Goal: Task Accomplishment & Management: Manage account settings

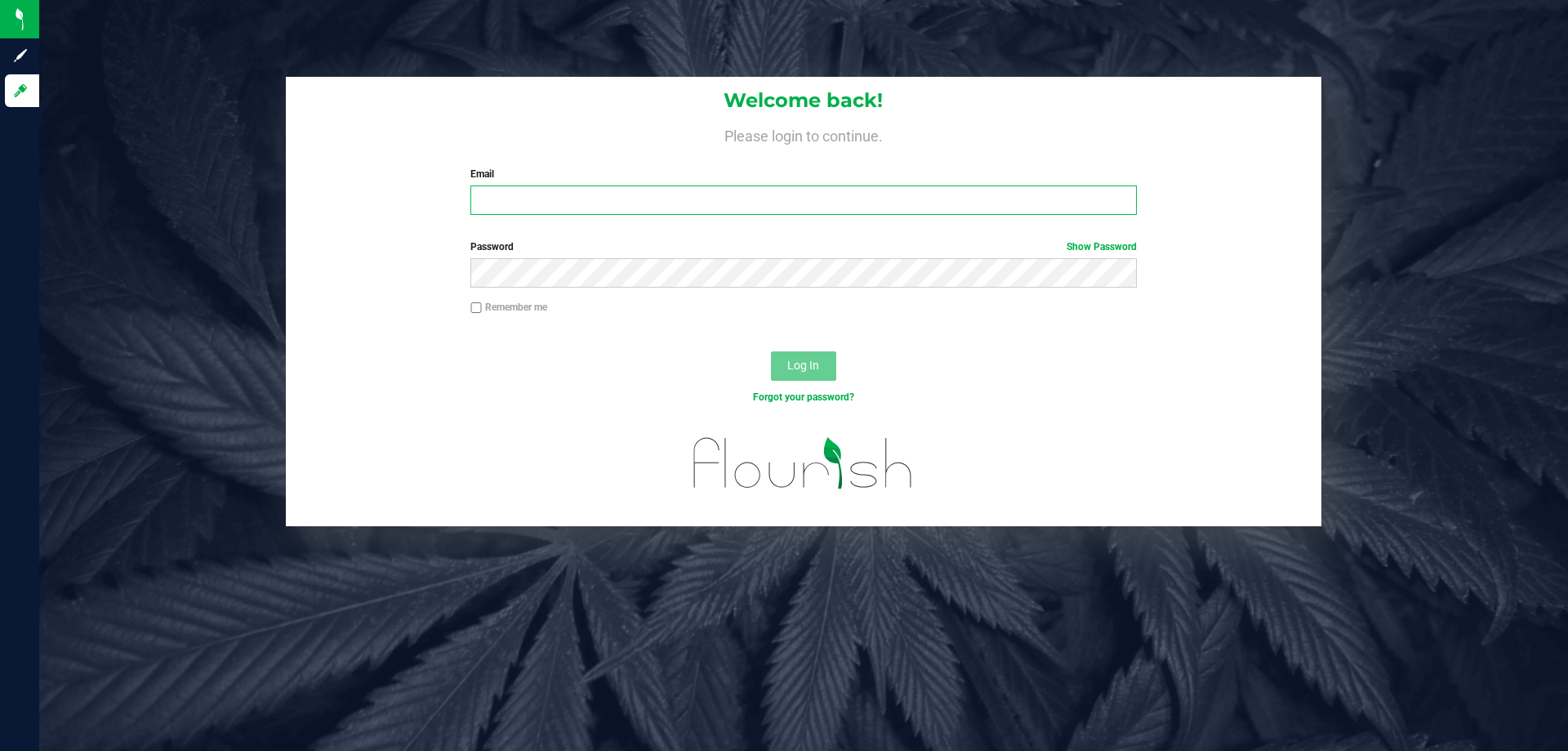
click at [799, 191] on input "Email" at bounding box center [803, 200] width 665 height 29
type input "[EMAIL_ADDRESS][DOMAIN_NAME]"
click at [771, 351] on button "Log In" at bounding box center [803, 366] width 65 height 29
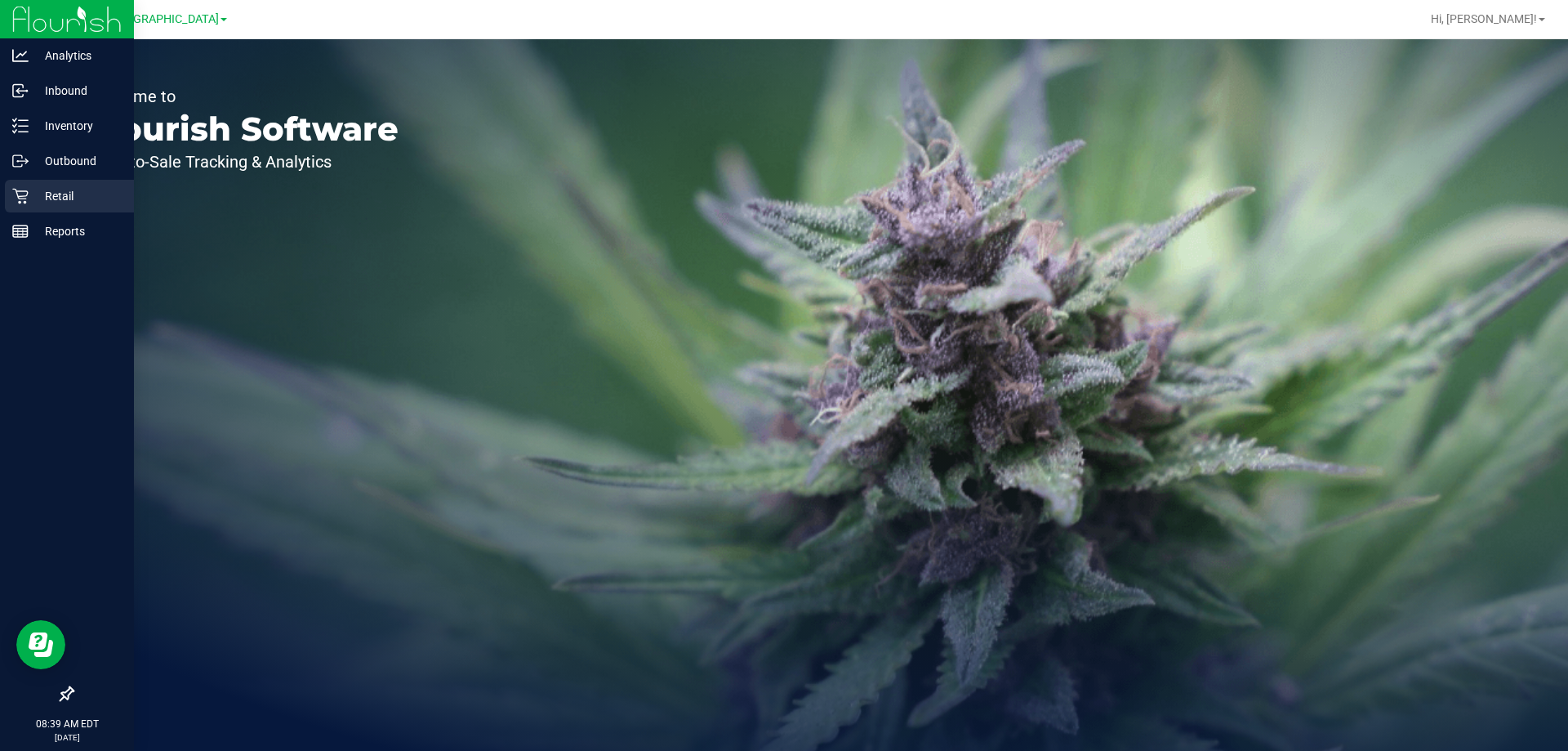
click at [64, 188] on p "Retail" at bounding box center [77, 195] width 98 height 19
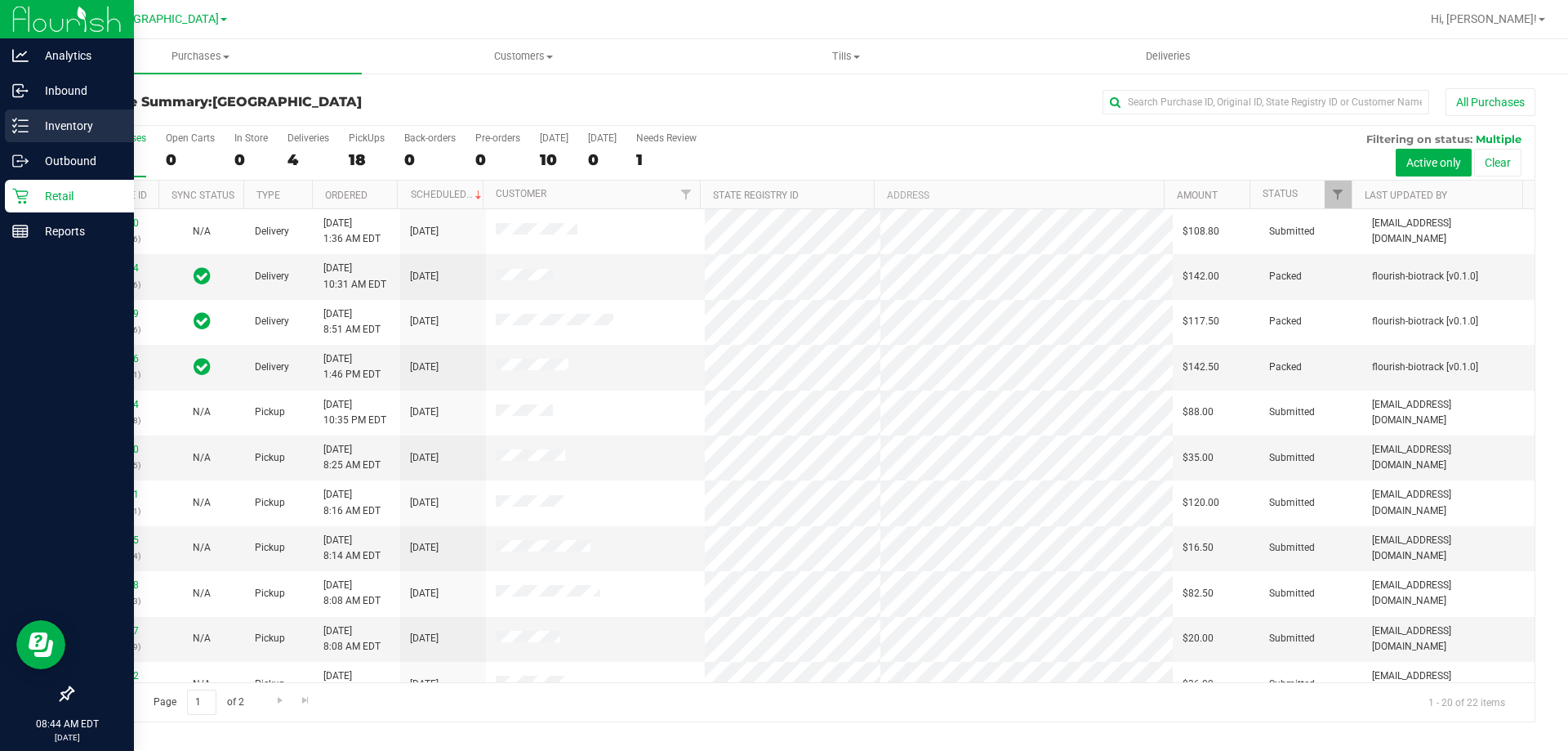
click at [20, 131] on icon at bounding box center [20, 126] width 16 height 17
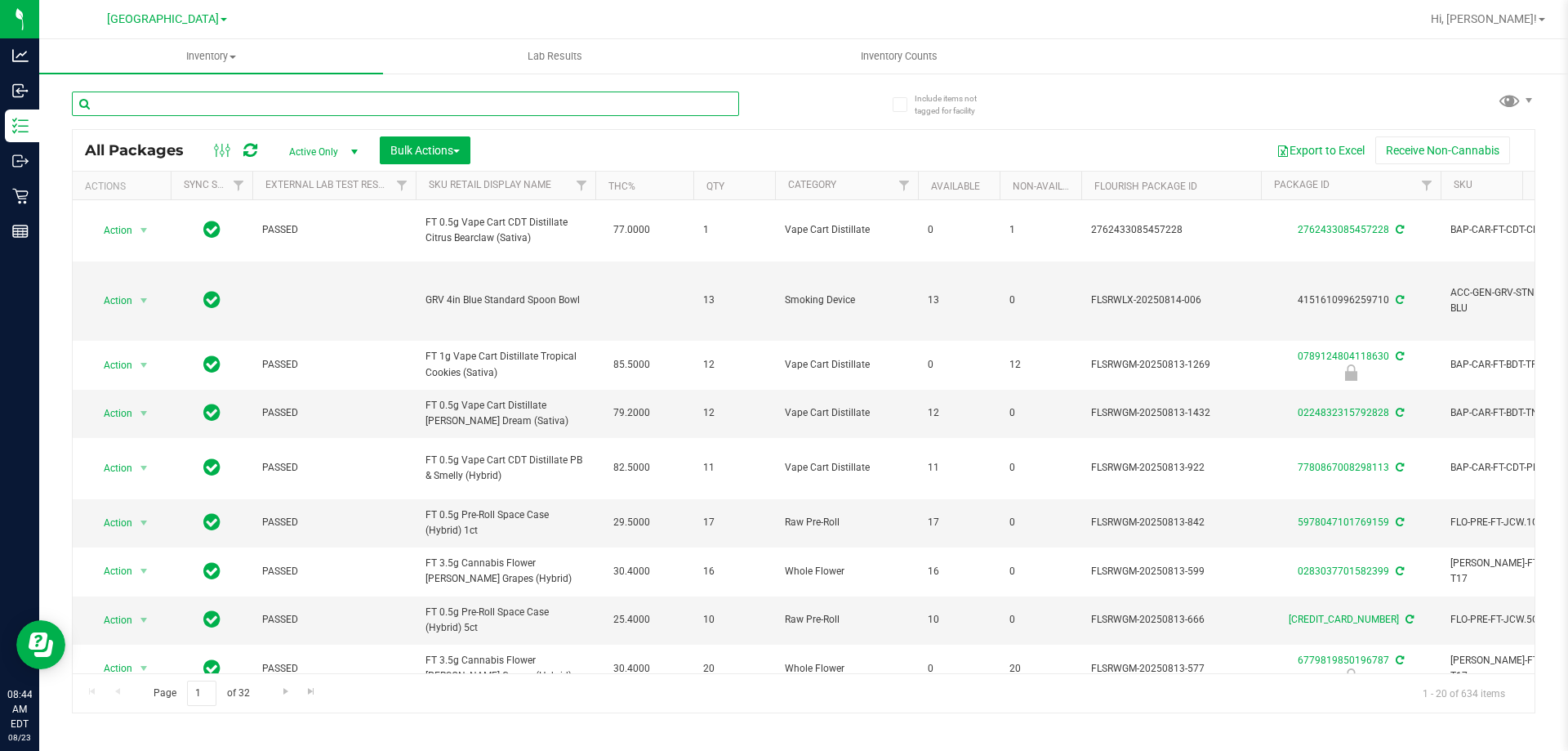
click at [226, 108] on input "text" at bounding box center [405, 104] width 667 height 25
type input "HASH"
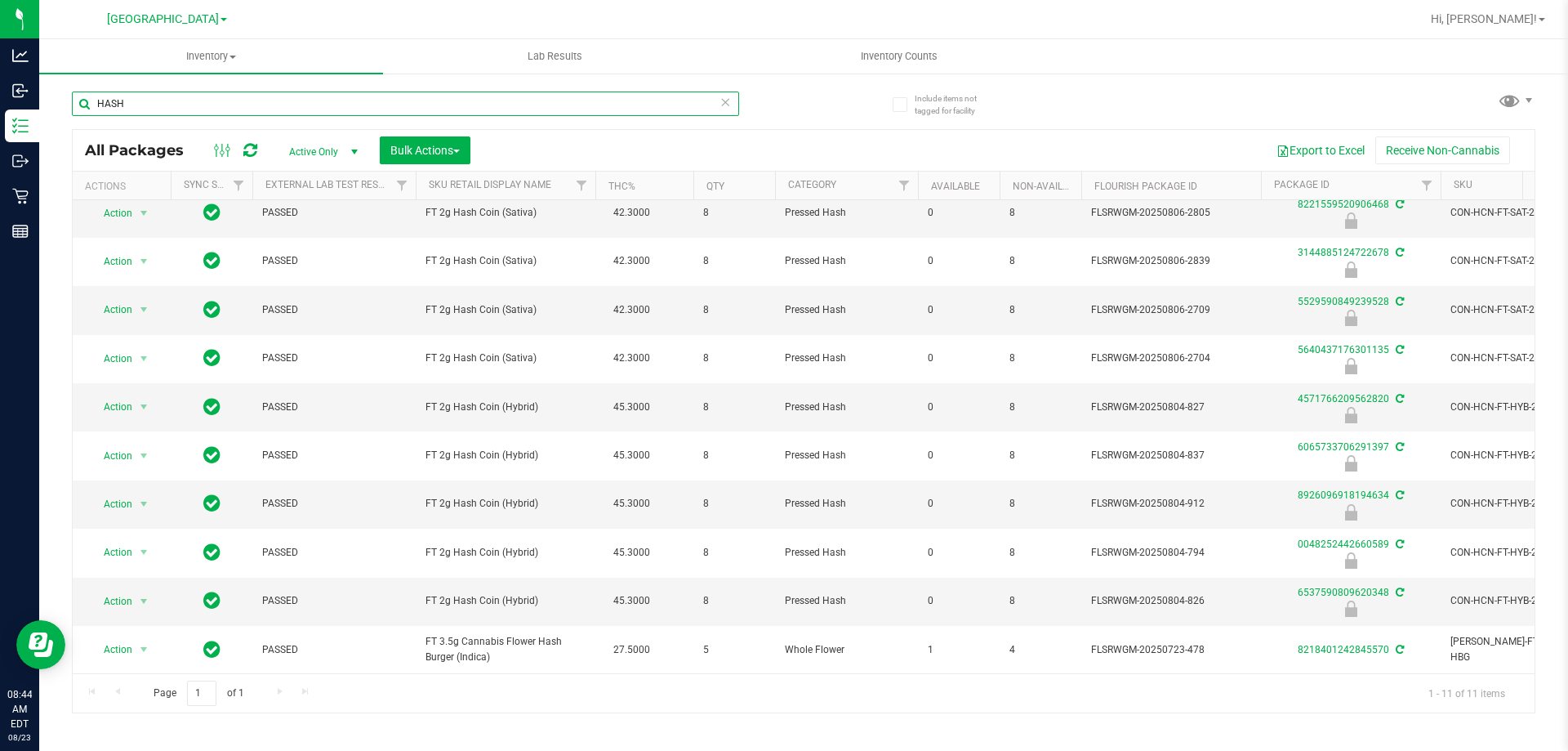
drag, startPoint x: 946, startPoint y: 668, endPoint x: 38, endPoint y: 41, distance: 1103.4
click at [822, 117] on div "HASH All Packages Active Only Active Only Lab Samples Locked All External Inter…" at bounding box center [803, 394] width 1464 height 637
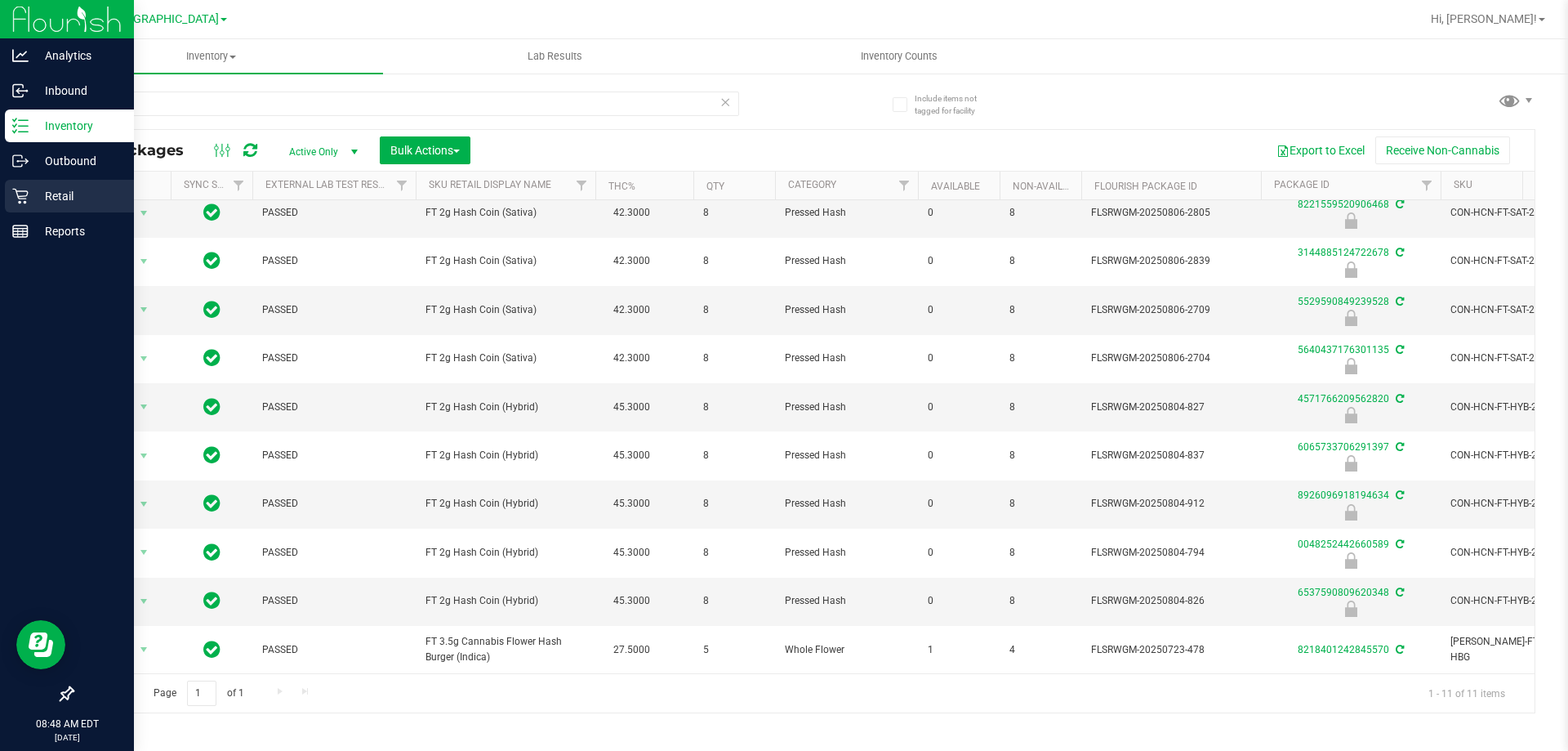
click at [35, 183] on div "Retail" at bounding box center [69, 196] width 129 height 33
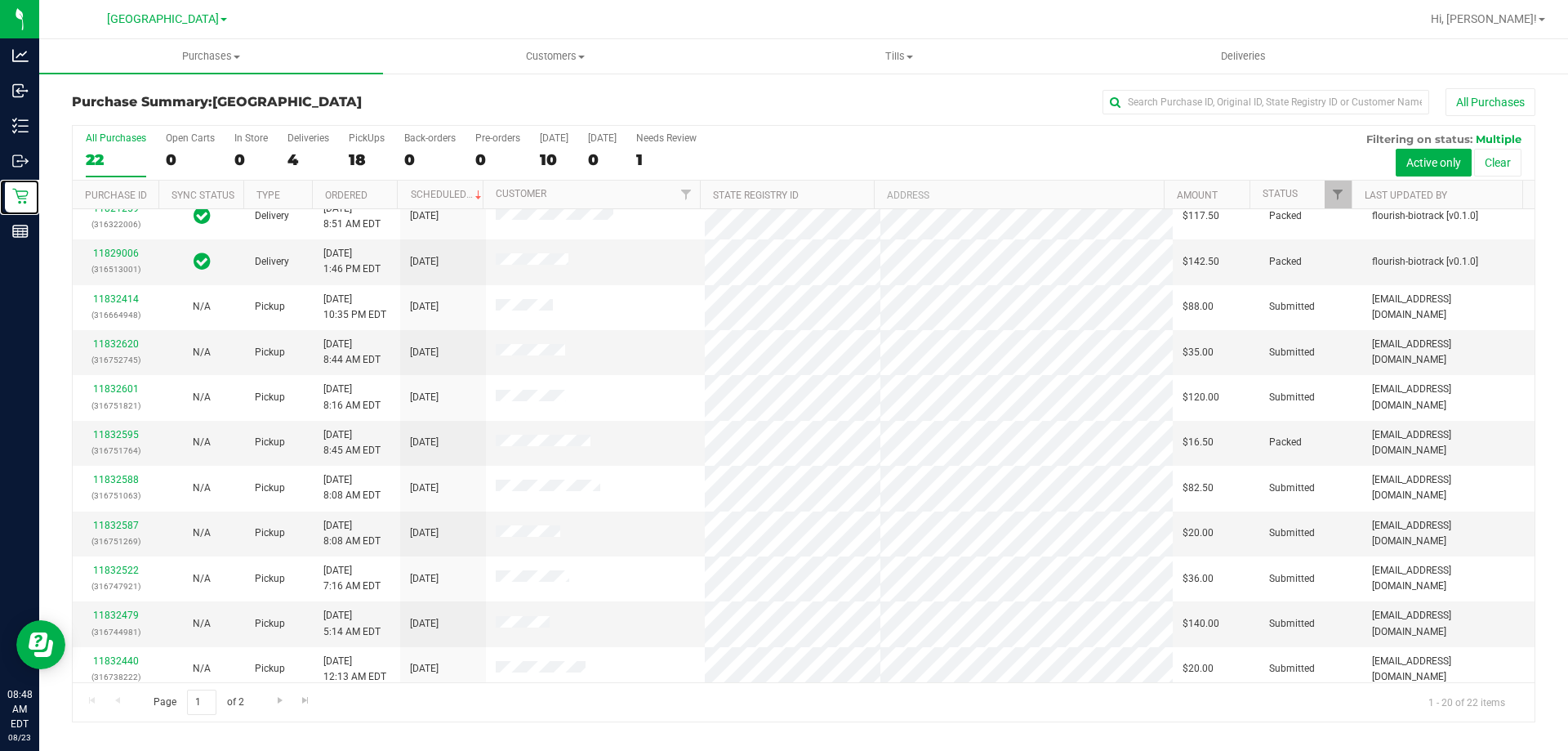
scroll to position [105, 0]
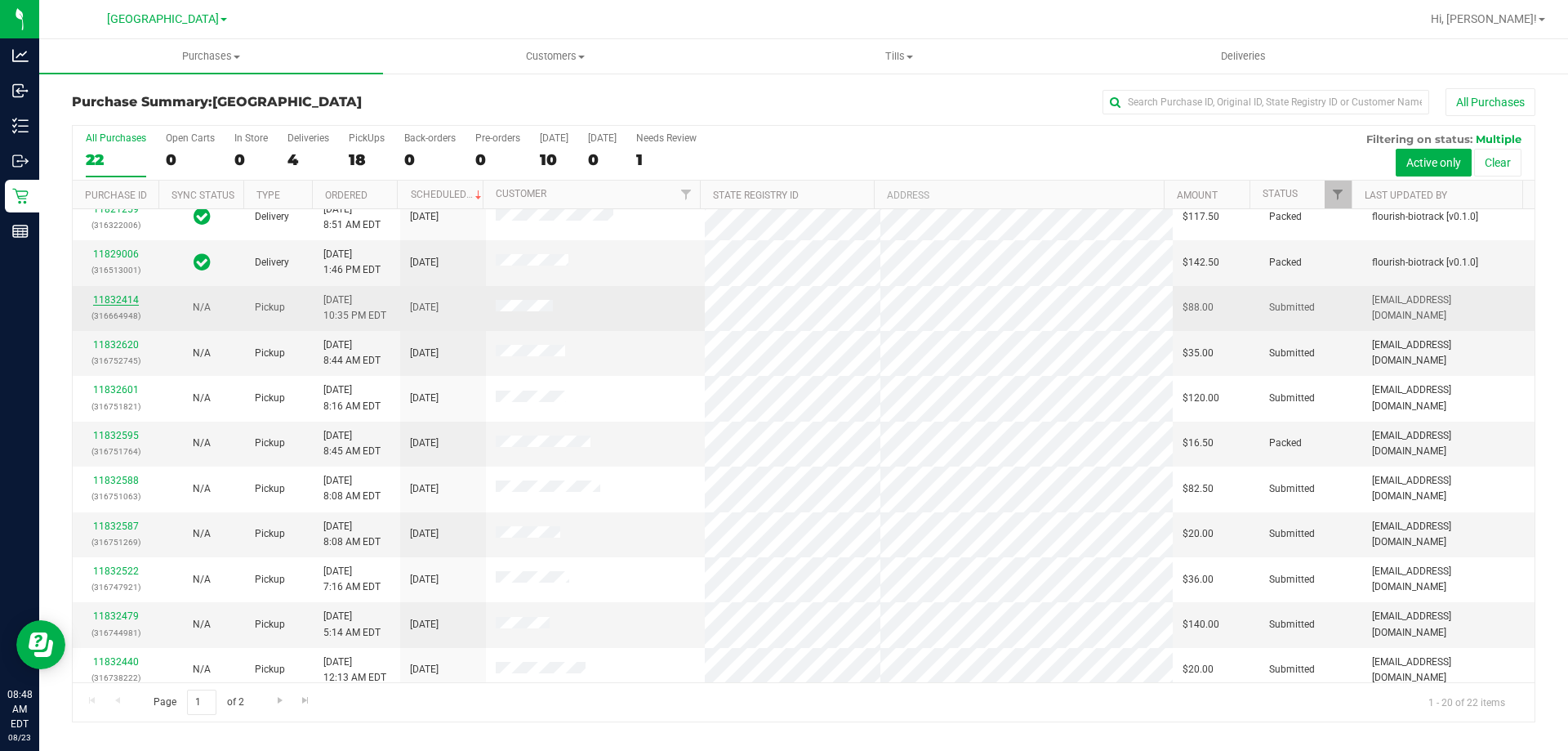
click at [96, 301] on link "11832414" at bounding box center [116, 300] width 46 height 11
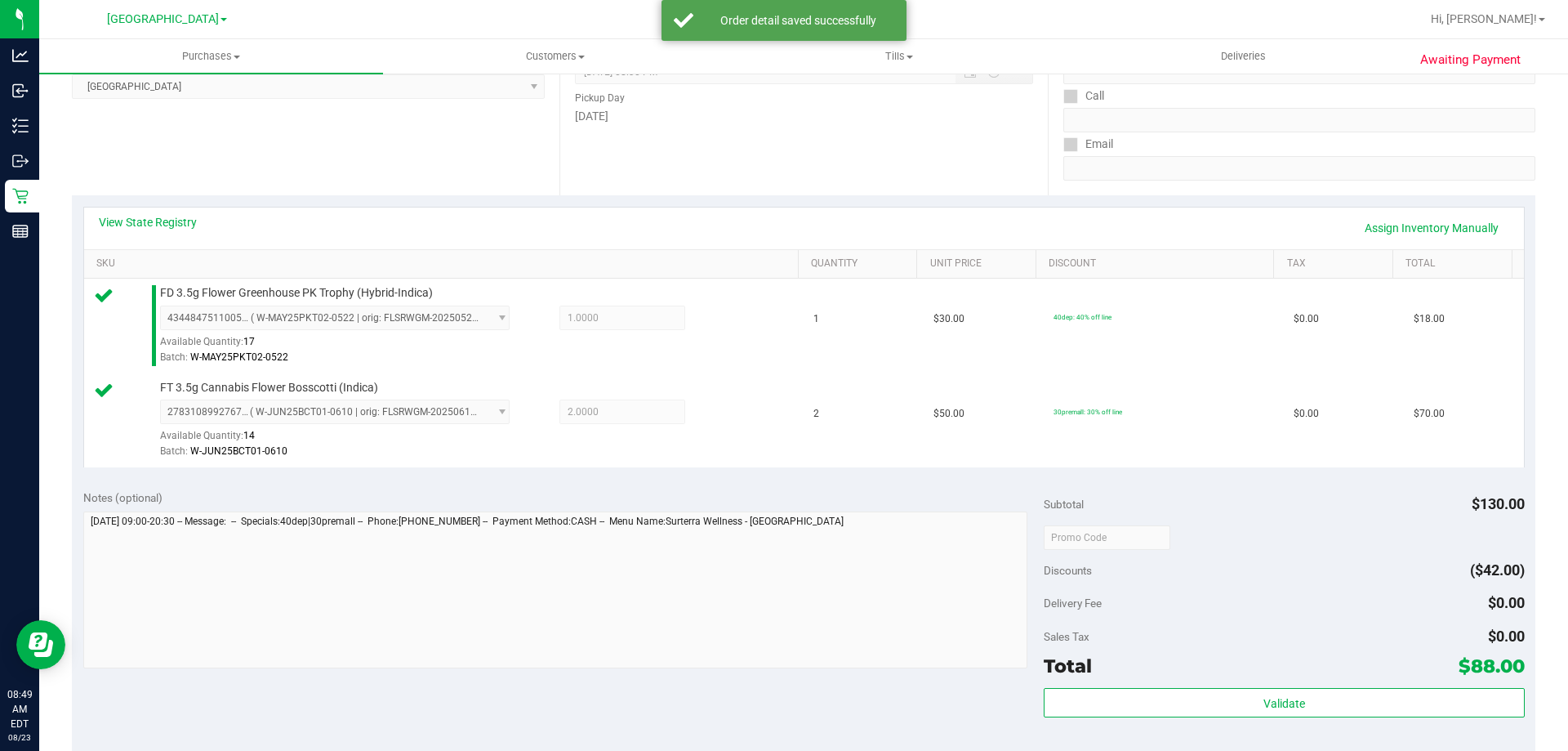
scroll to position [326, 0]
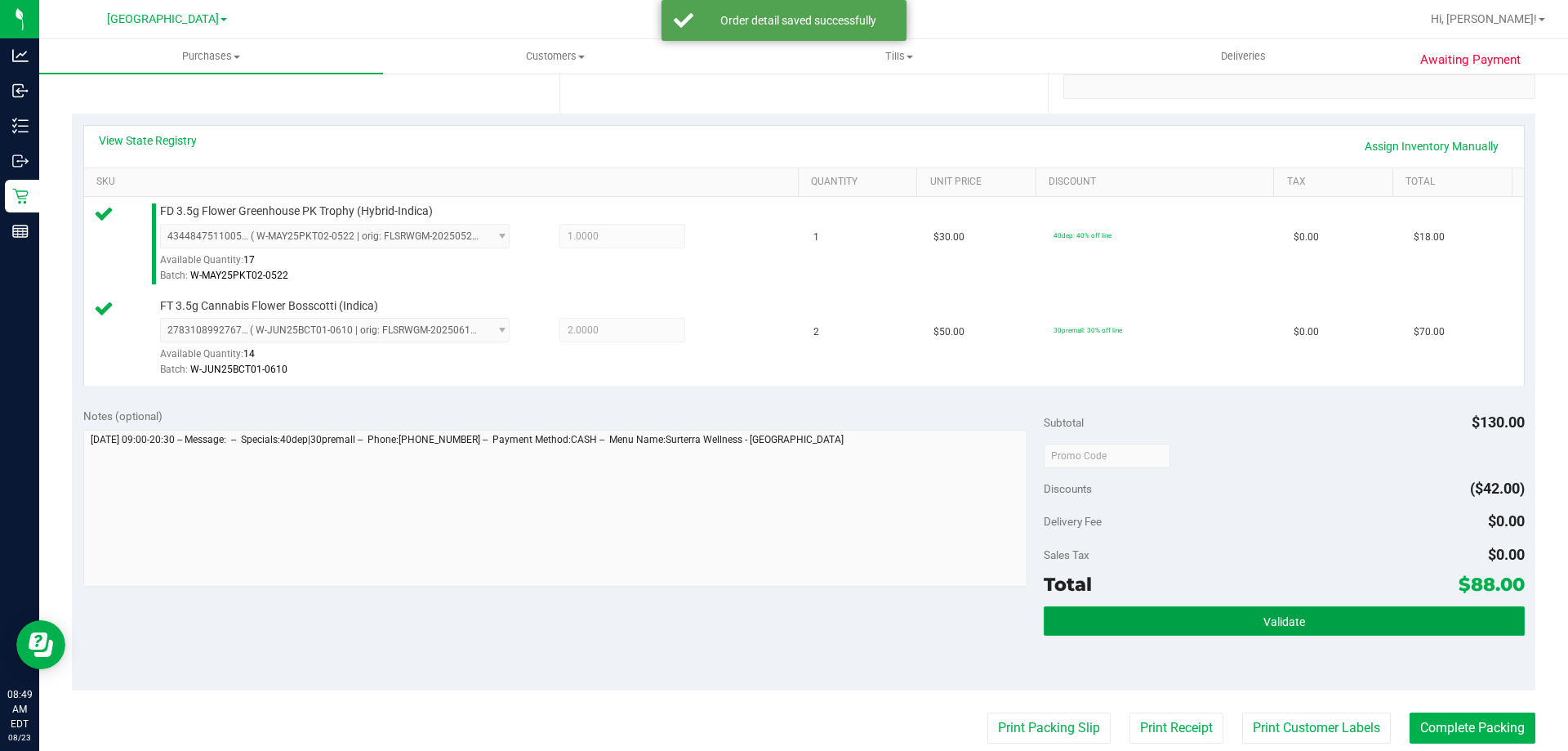
click at [1323, 611] on button "Validate" at bounding box center [1284, 621] width 480 height 29
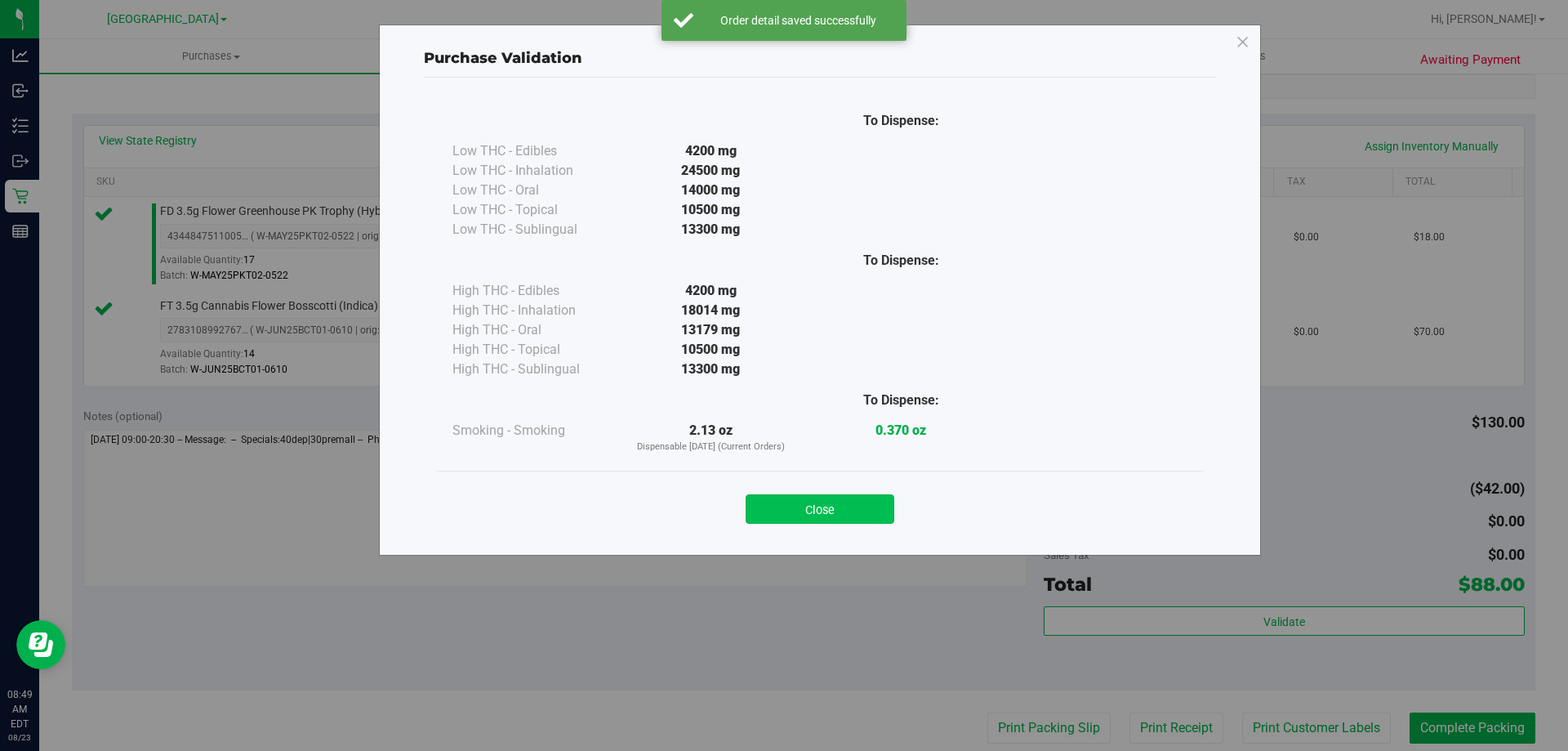
click at [779, 500] on button "Close" at bounding box center [819, 509] width 148 height 29
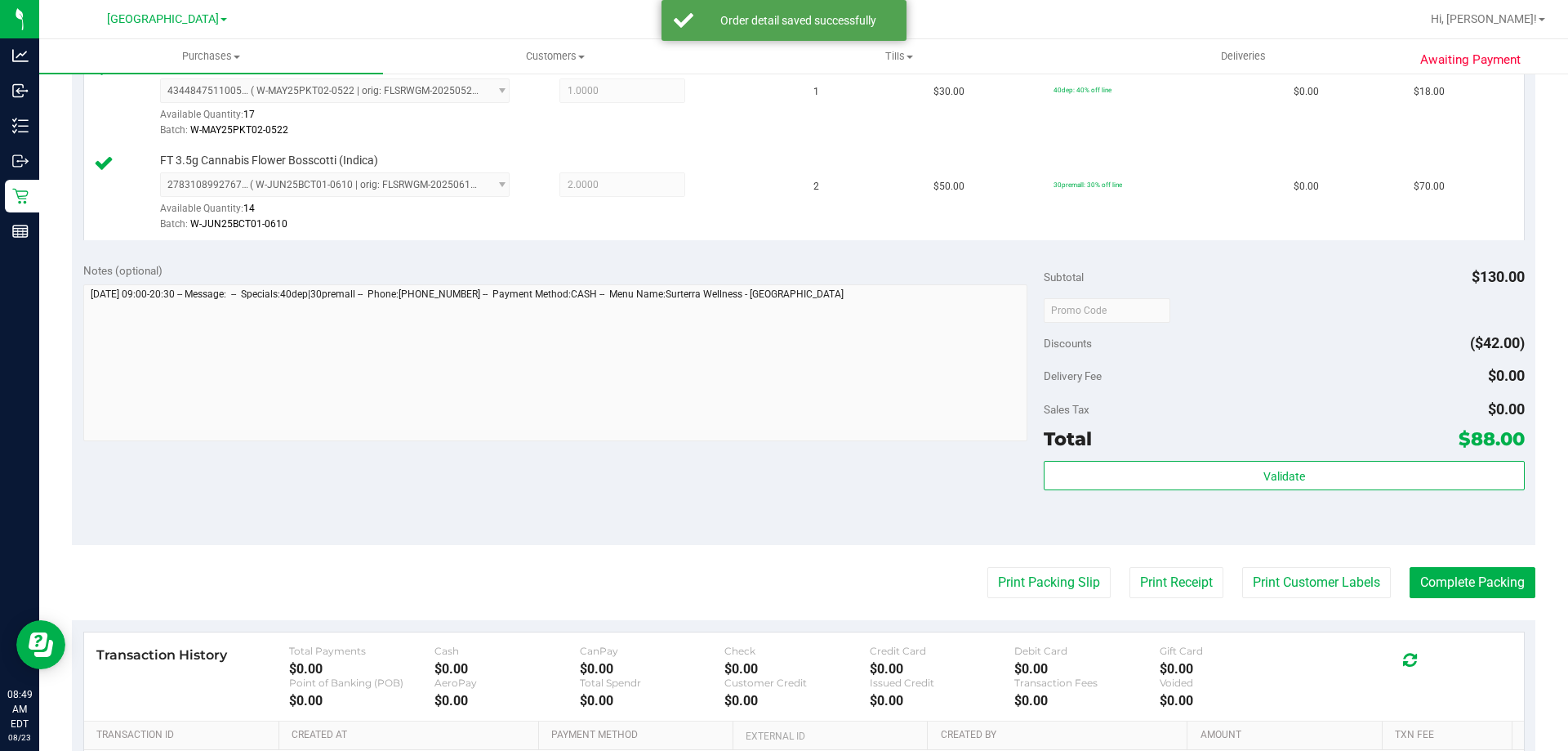
scroll to position [654, 0]
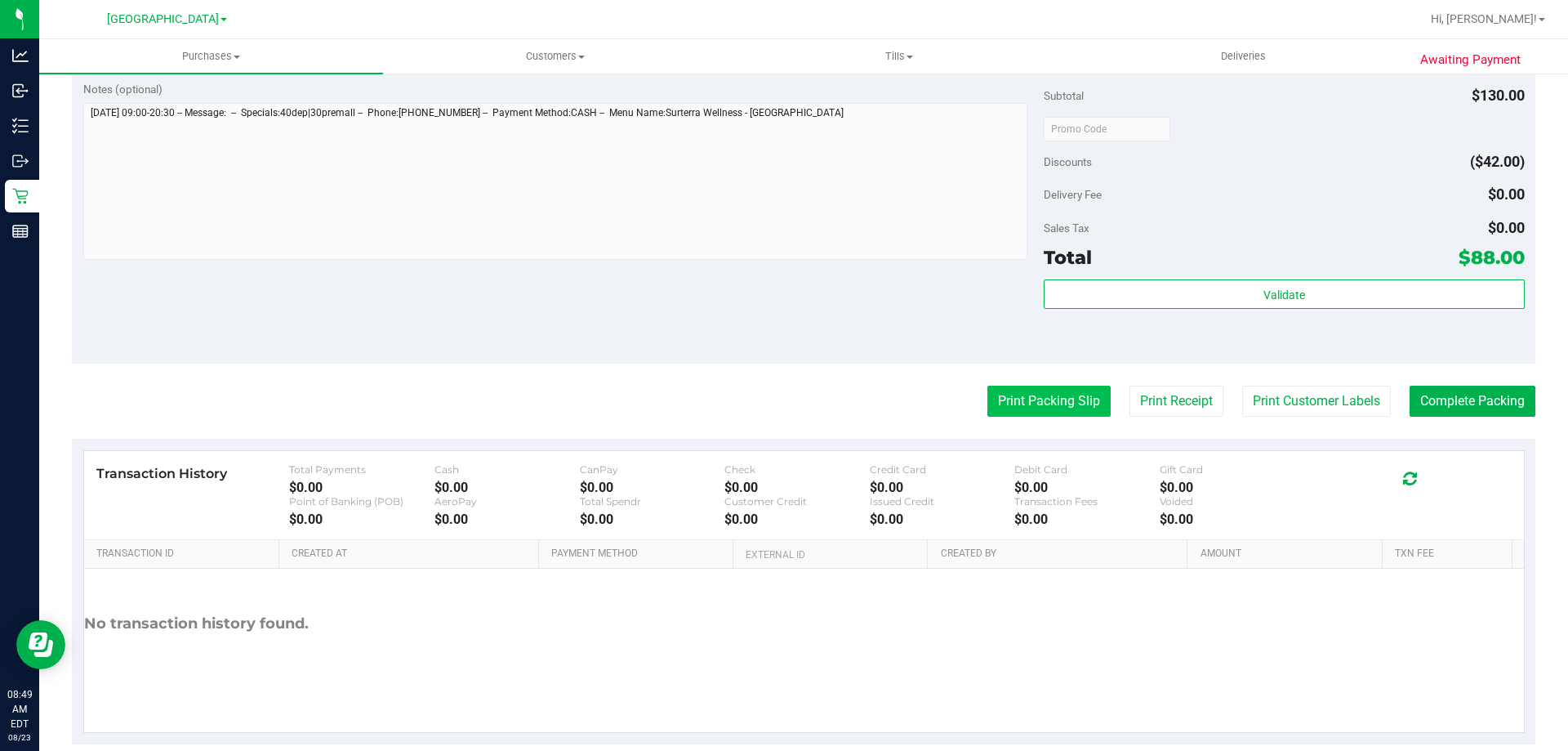
click at [1028, 403] on button "Print Packing Slip" at bounding box center [1048, 402] width 124 height 31
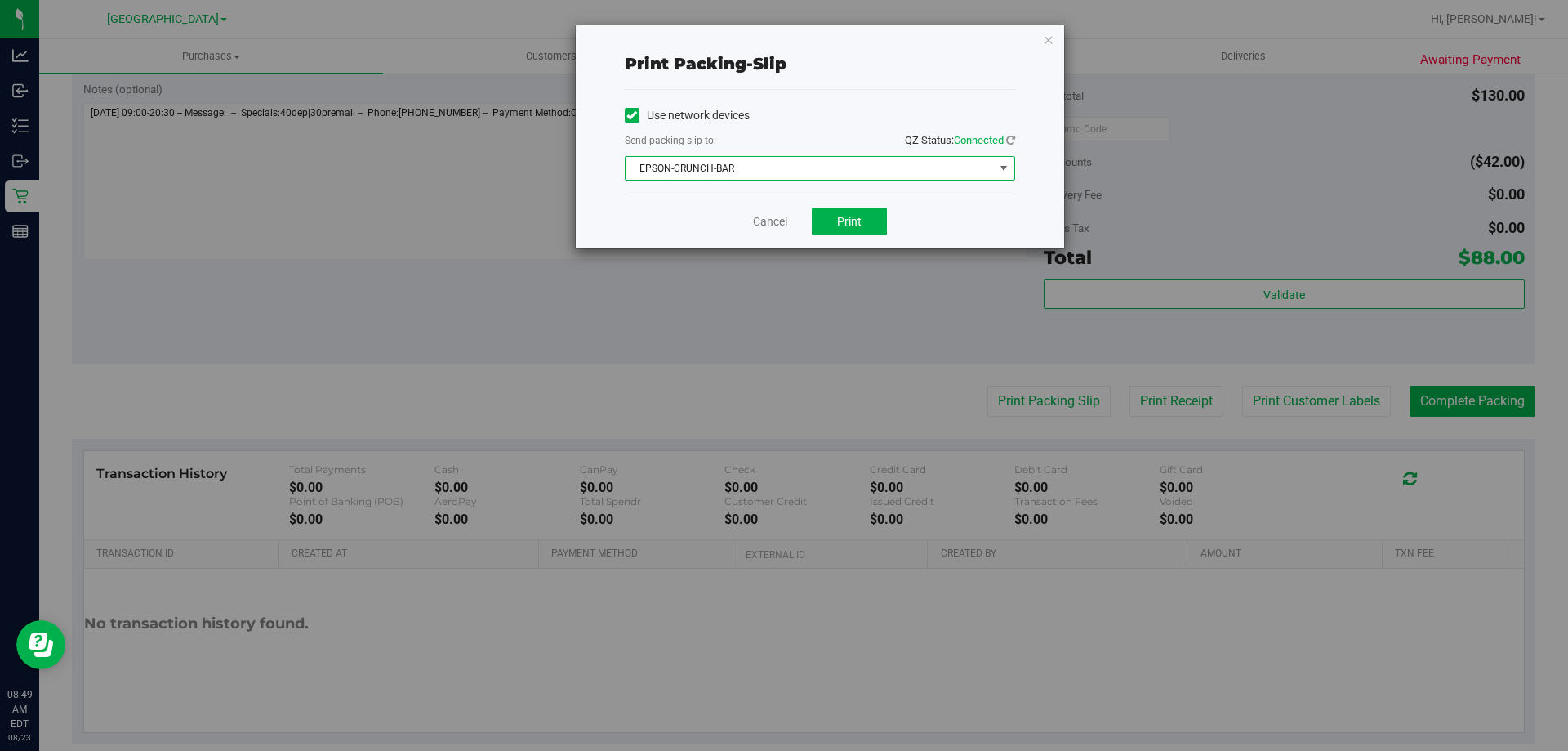
click at [866, 173] on span "EPSON-CRUNCH-BAR" at bounding box center [809, 168] width 368 height 23
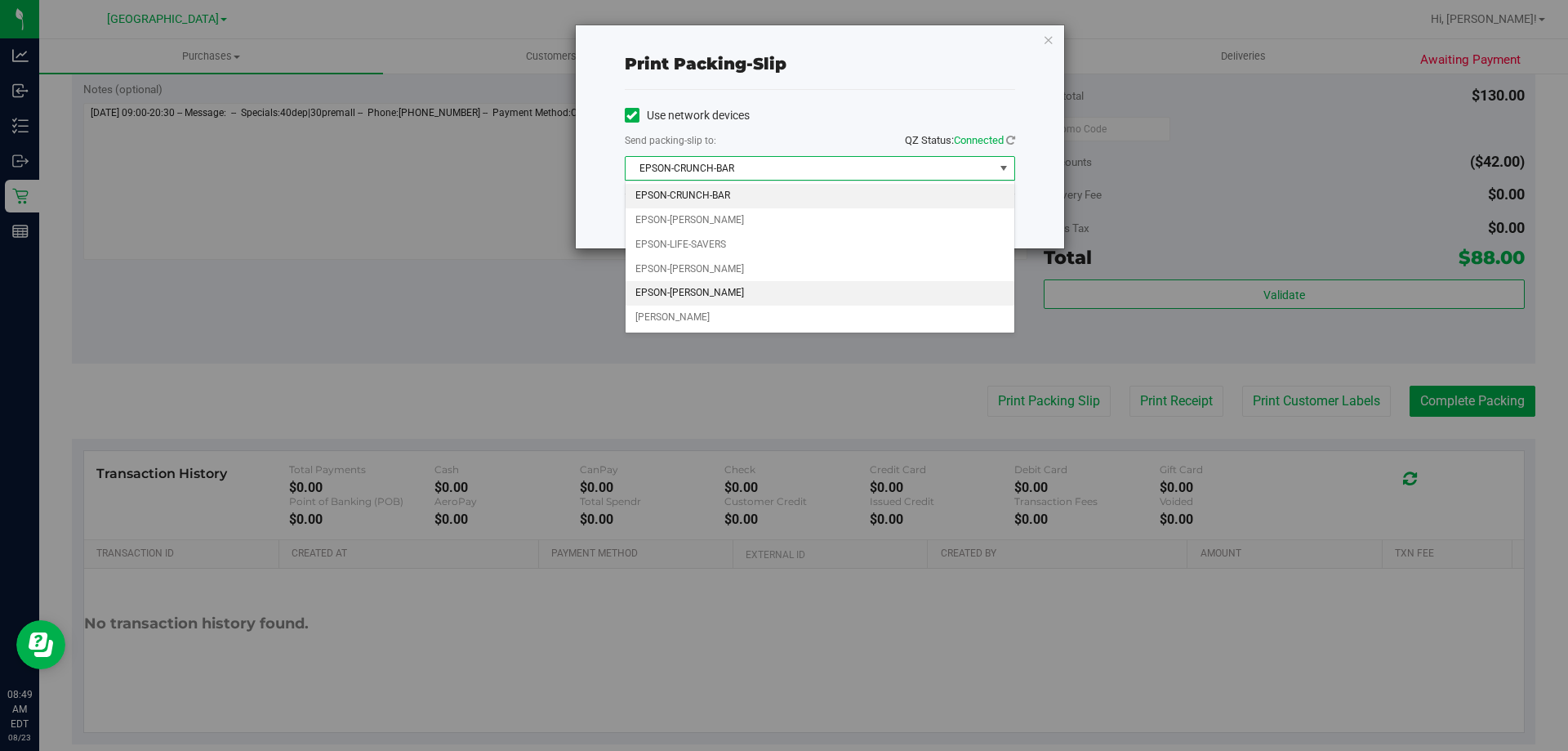
click at [705, 295] on li "EPSON-[PERSON_NAME]" at bounding box center [819, 293] width 389 height 25
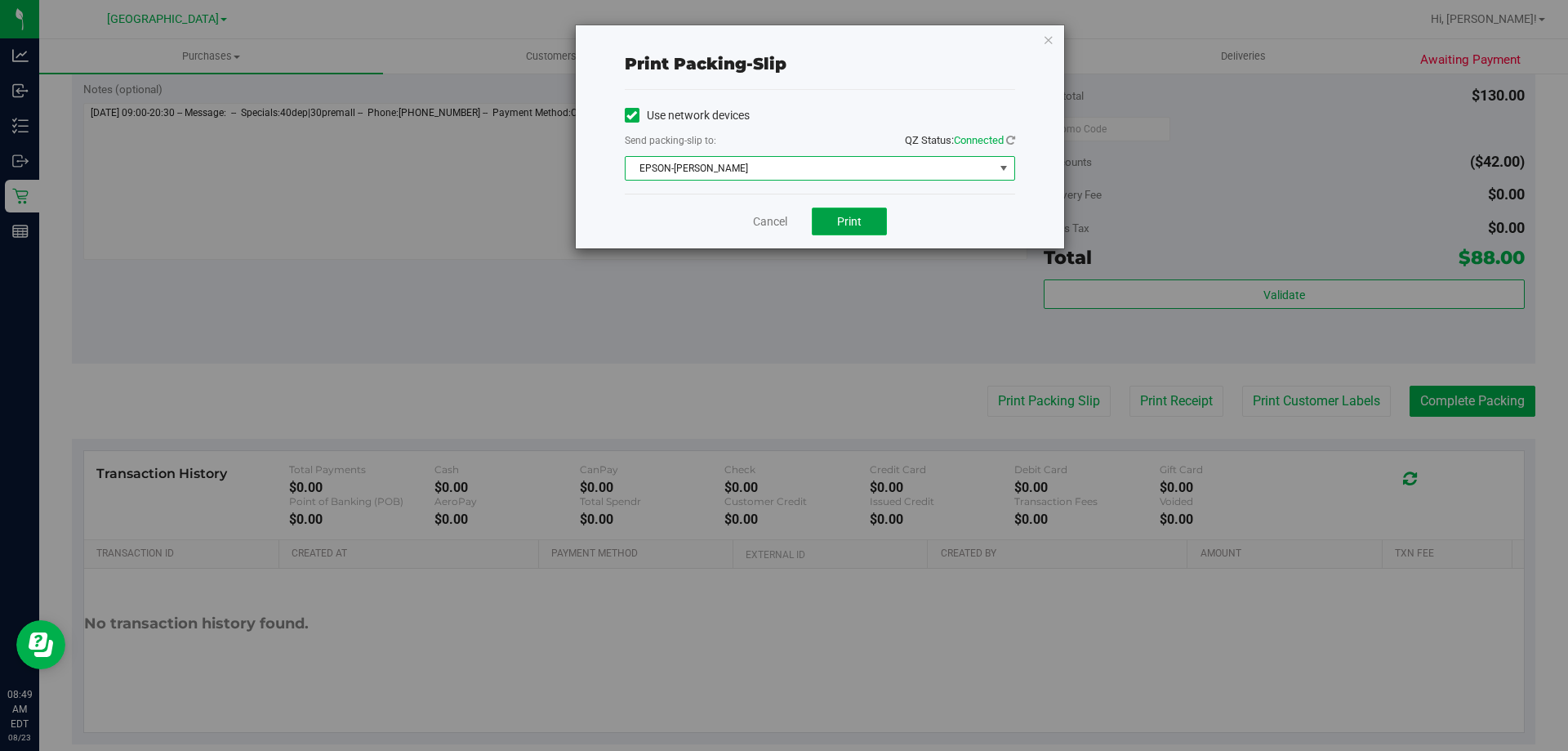
click at [877, 218] on button "Print" at bounding box center [850, 221] width 75 height 28
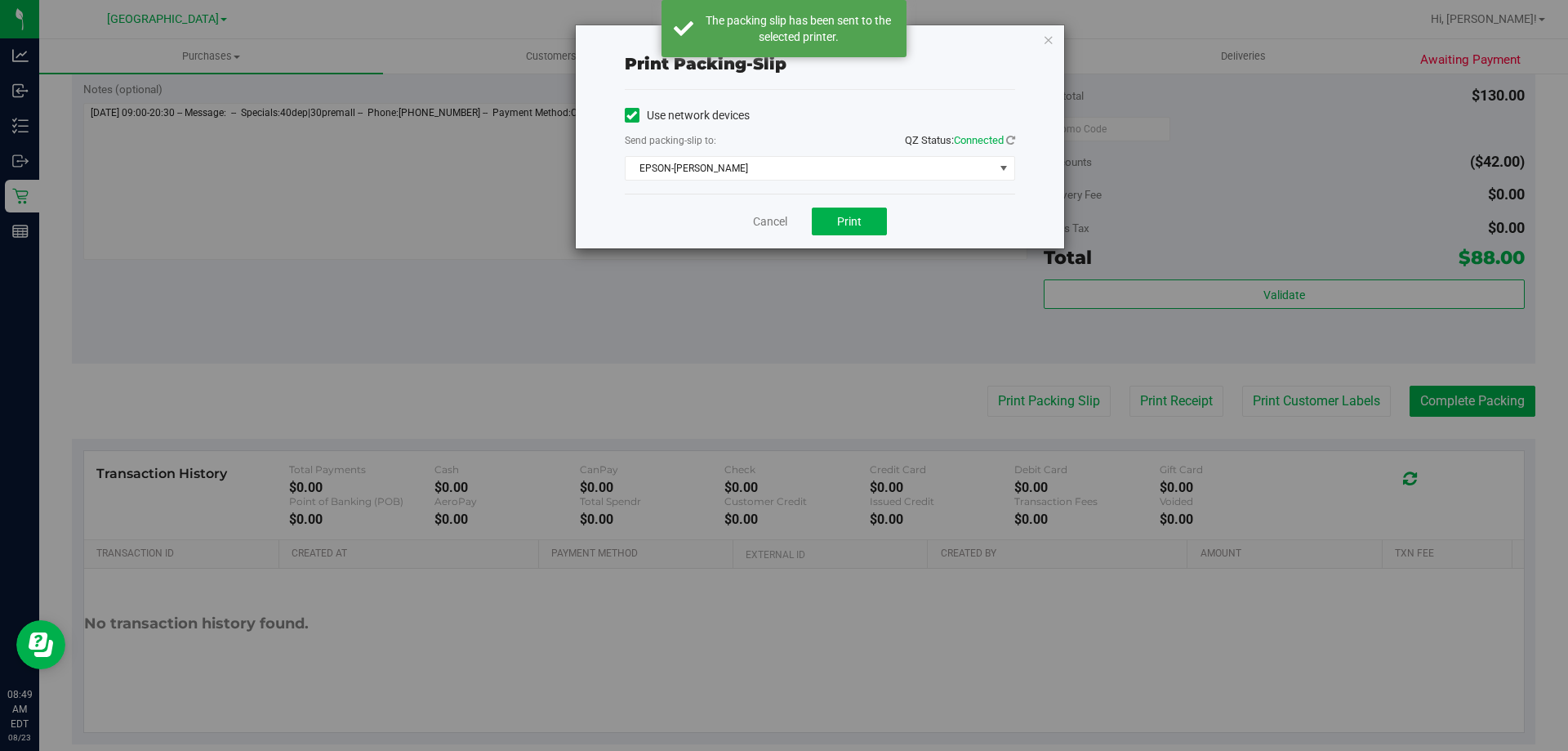
click at [1044, 49] on div "Print packing-slip Use network devices Send packing-slip to: QZ Status: Connect…" at bounding box center [819, 137] width 488 height 223
click at [1047, 33] on icon "button" at bounding box center [1048, 39] width 11 height 19
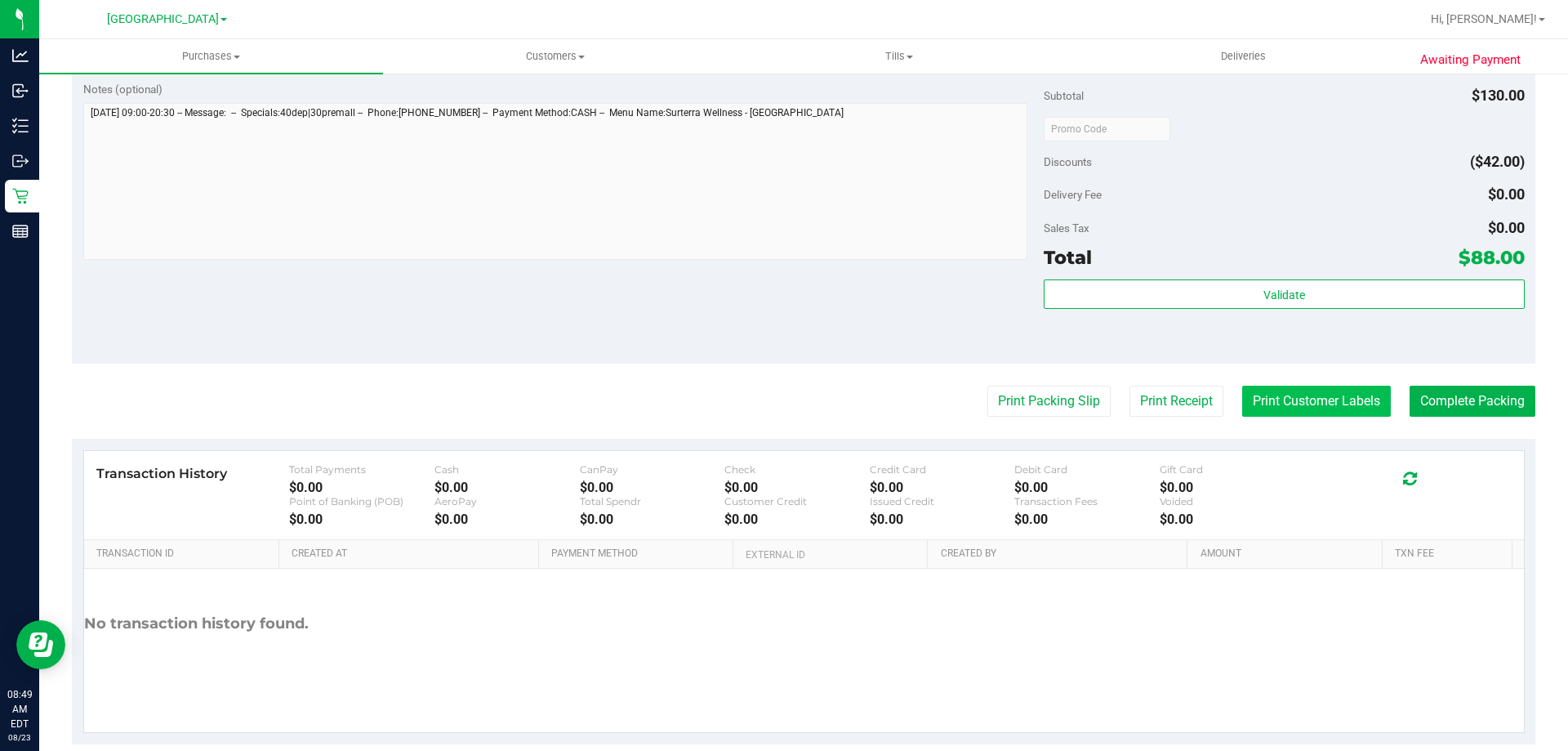
click at [1271, 408] on button "Print Customer Labels" at bounding box center [1316, 402] width 148 height 31
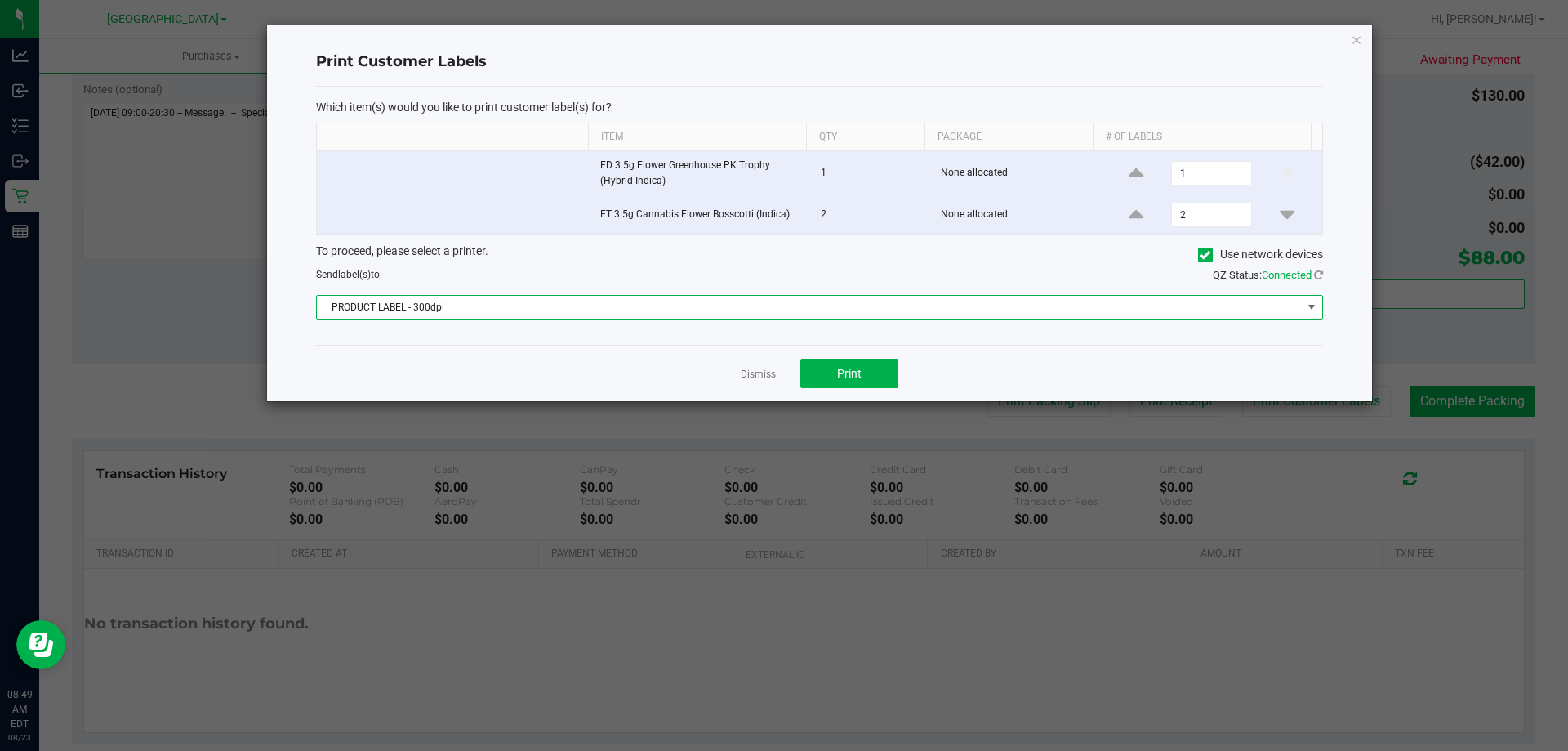
click at [743, 303] on span "PRODUCT LABEL - 300dpi" at bounding box center [809, 307] width 984 height 23
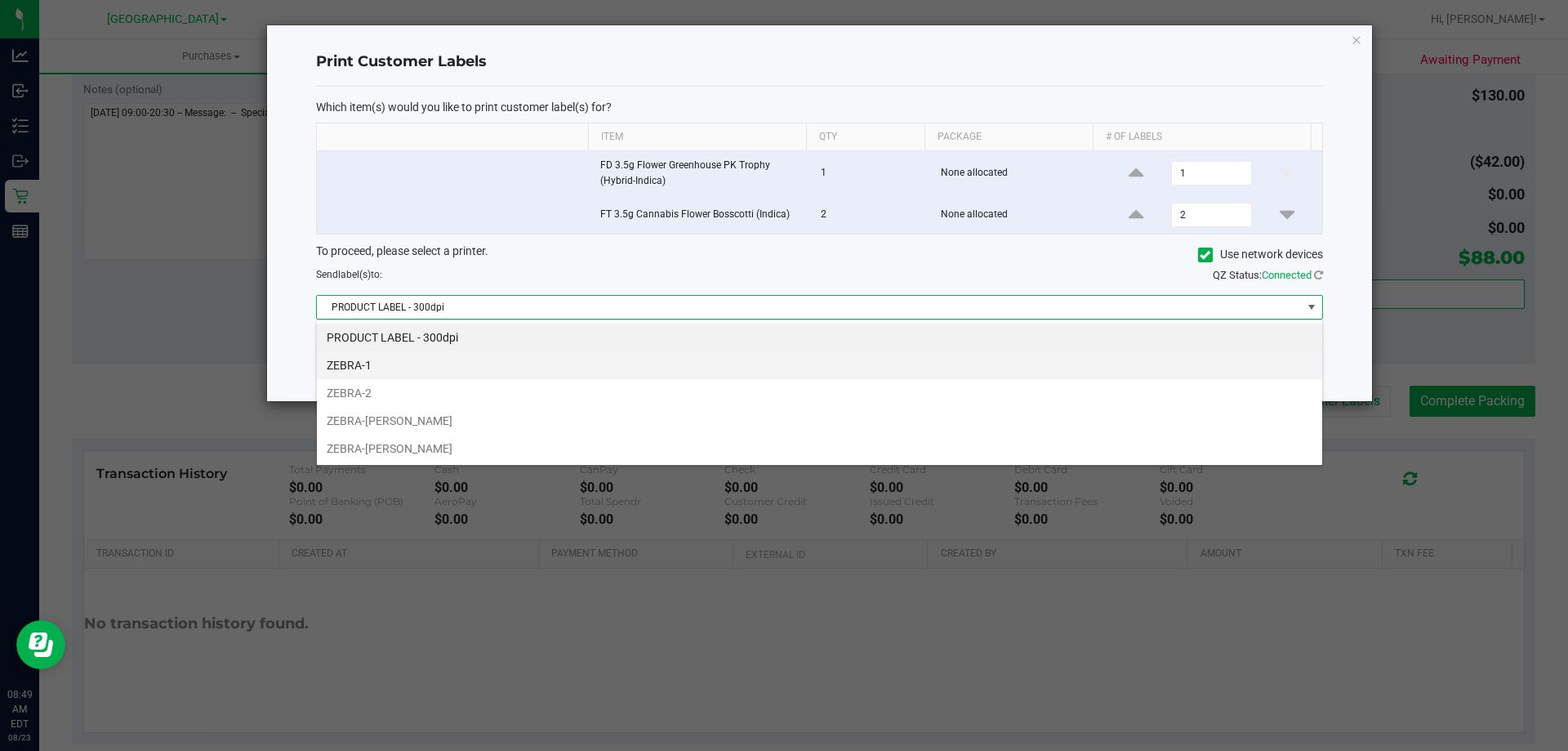
scroll to position [25, 1006]
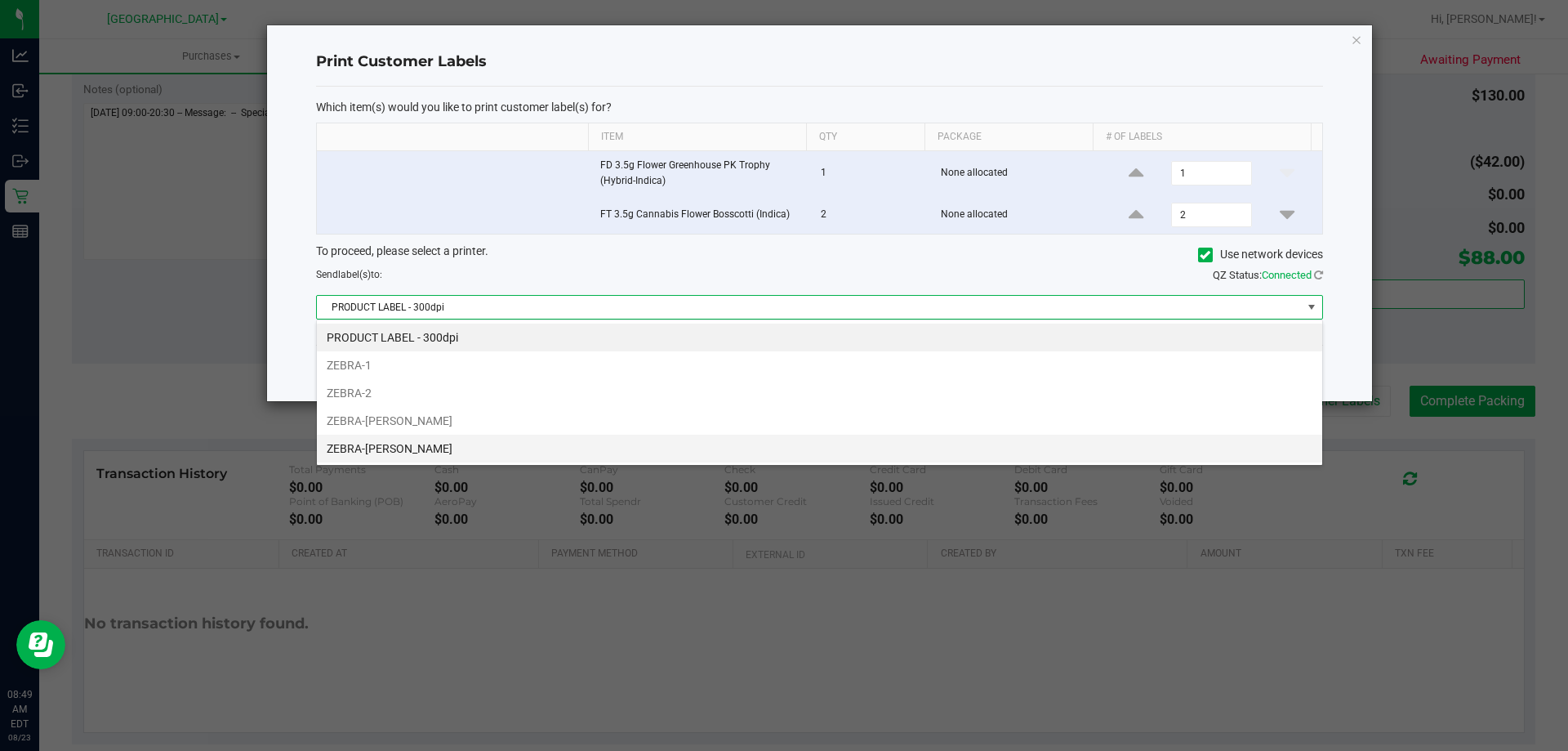
click at [461, 450] on li "ZEBRA-[PERSON_NAME]" at bounding box center [819, 448] width 1005 height 28
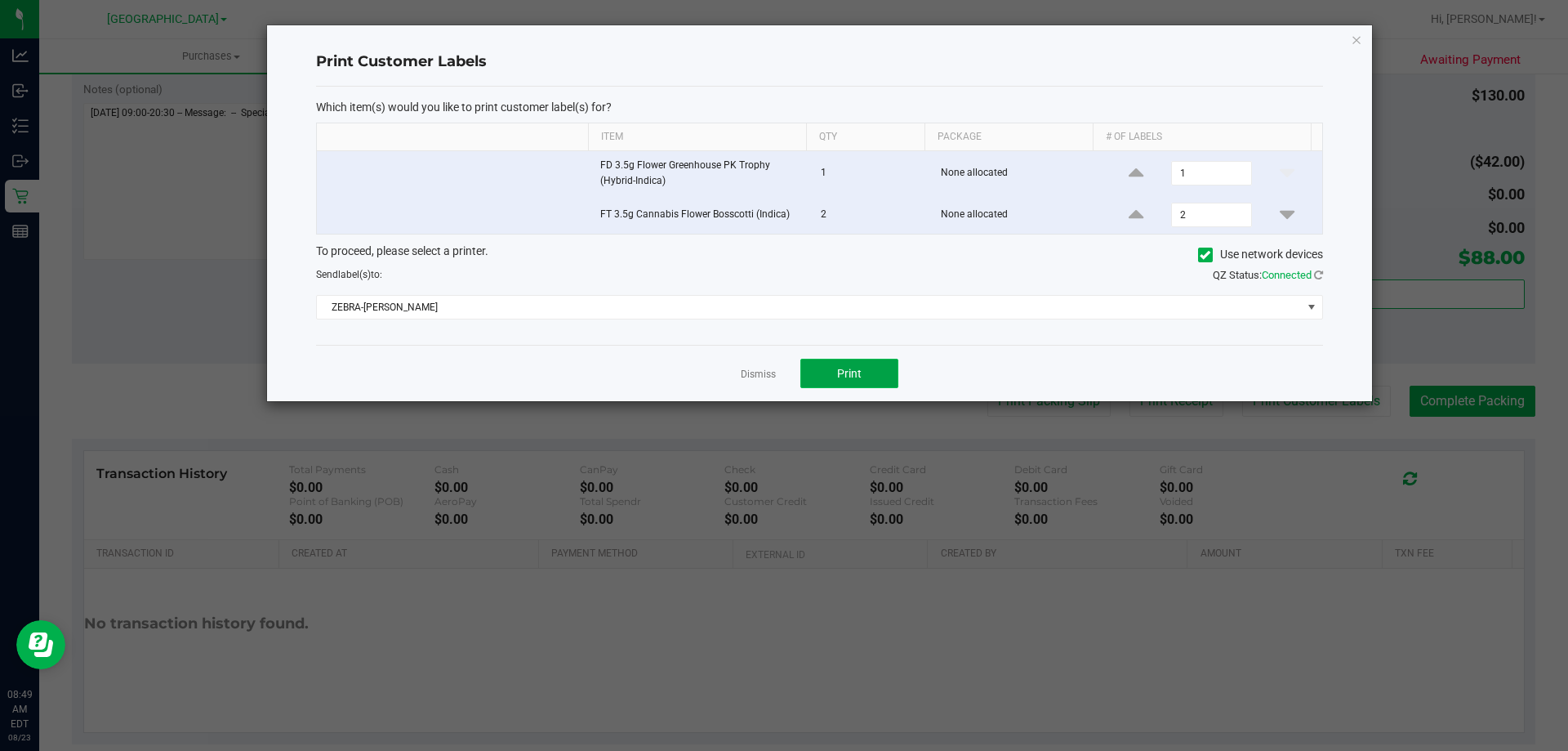
click at [823, 378] on button "Print" at bounding box center [849, 373] width 98 height 29
click at [1355, 45] on icon "button" at bounding box center [1356, 39] width 11 height 19
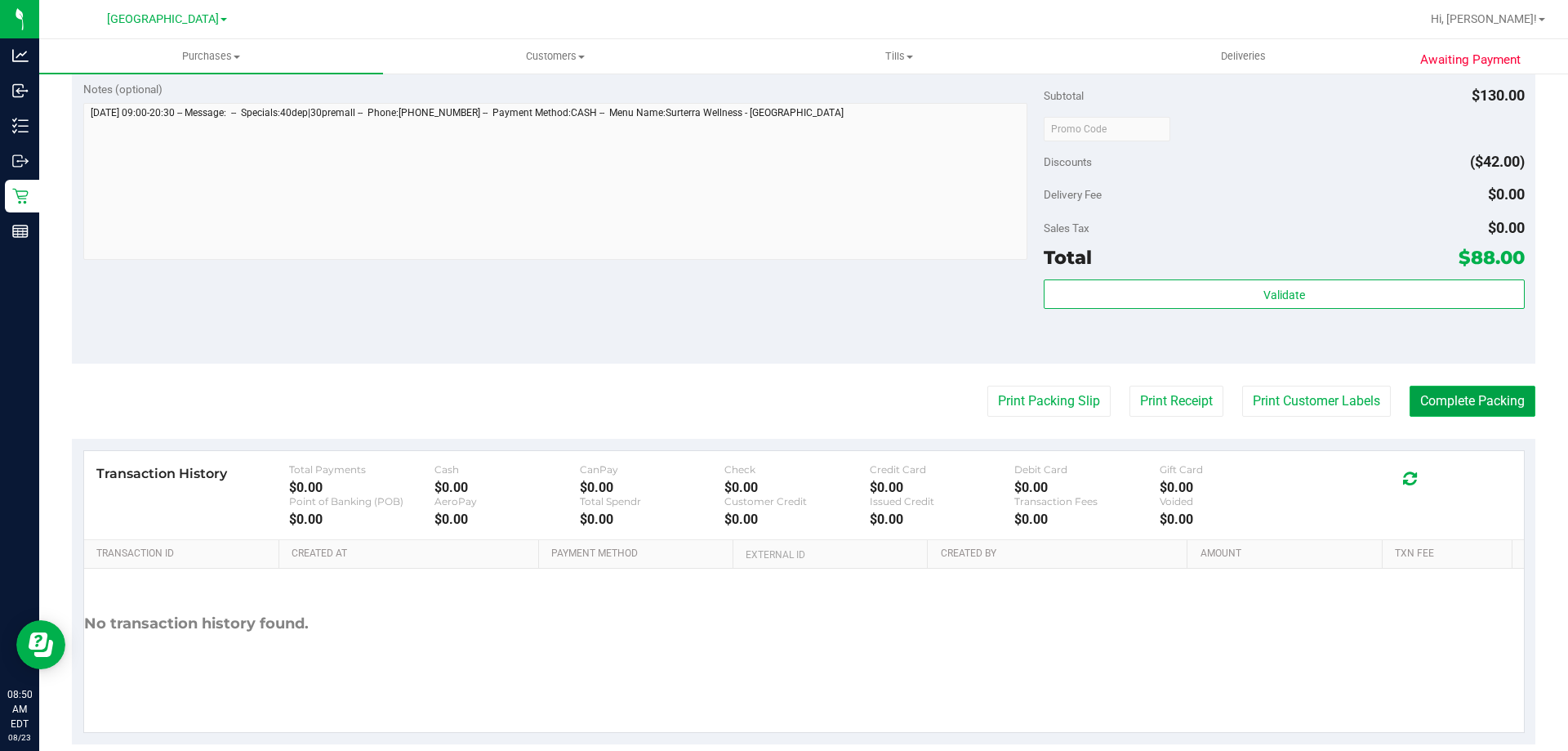
click at [1456, 408] on button "Complete Packing" at bounding box center [1472, 402] width 126 height 31
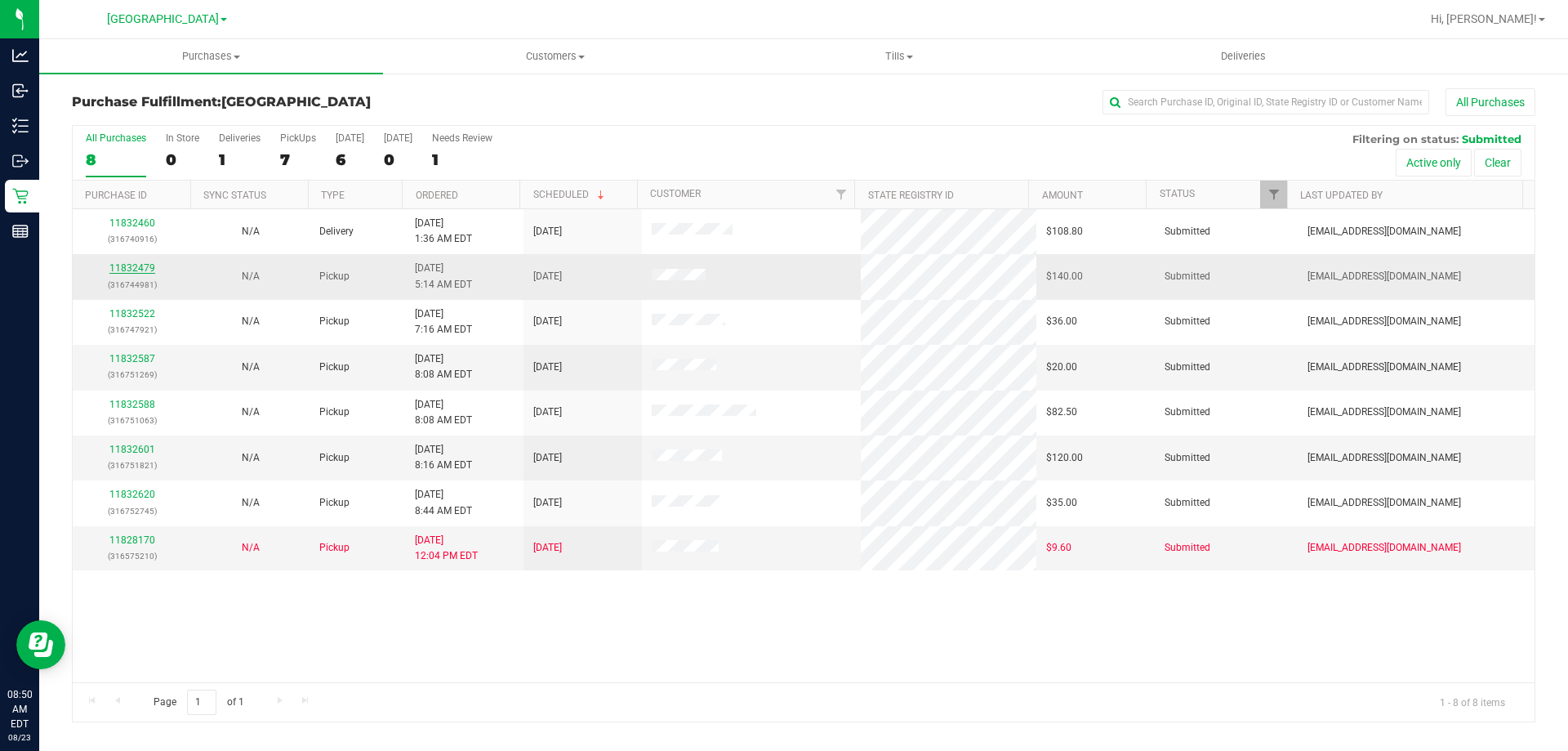
click at [143, 268] on link "11832479" at bounding box center [132, 268] width 46 height 11
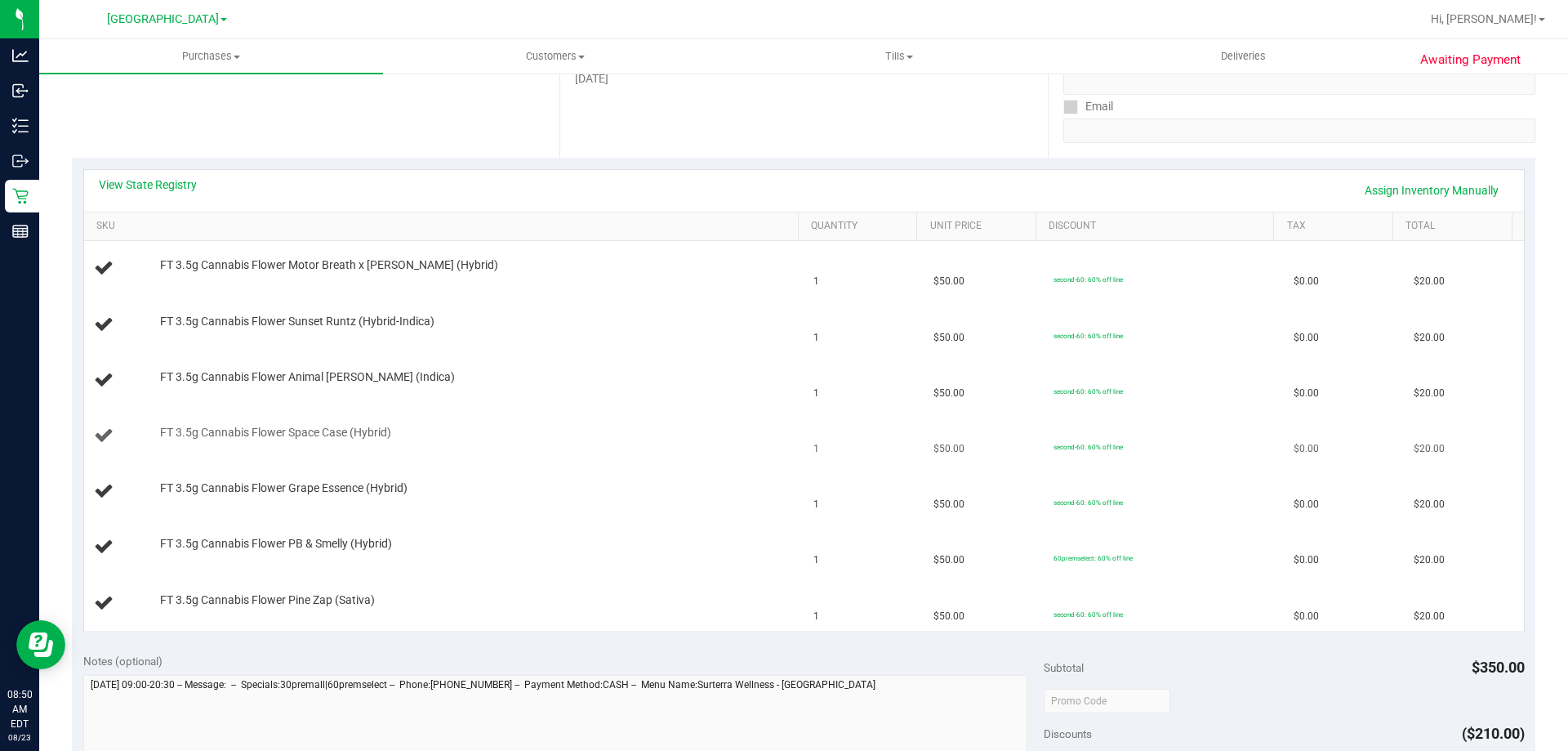
scroll to position [245, 0]
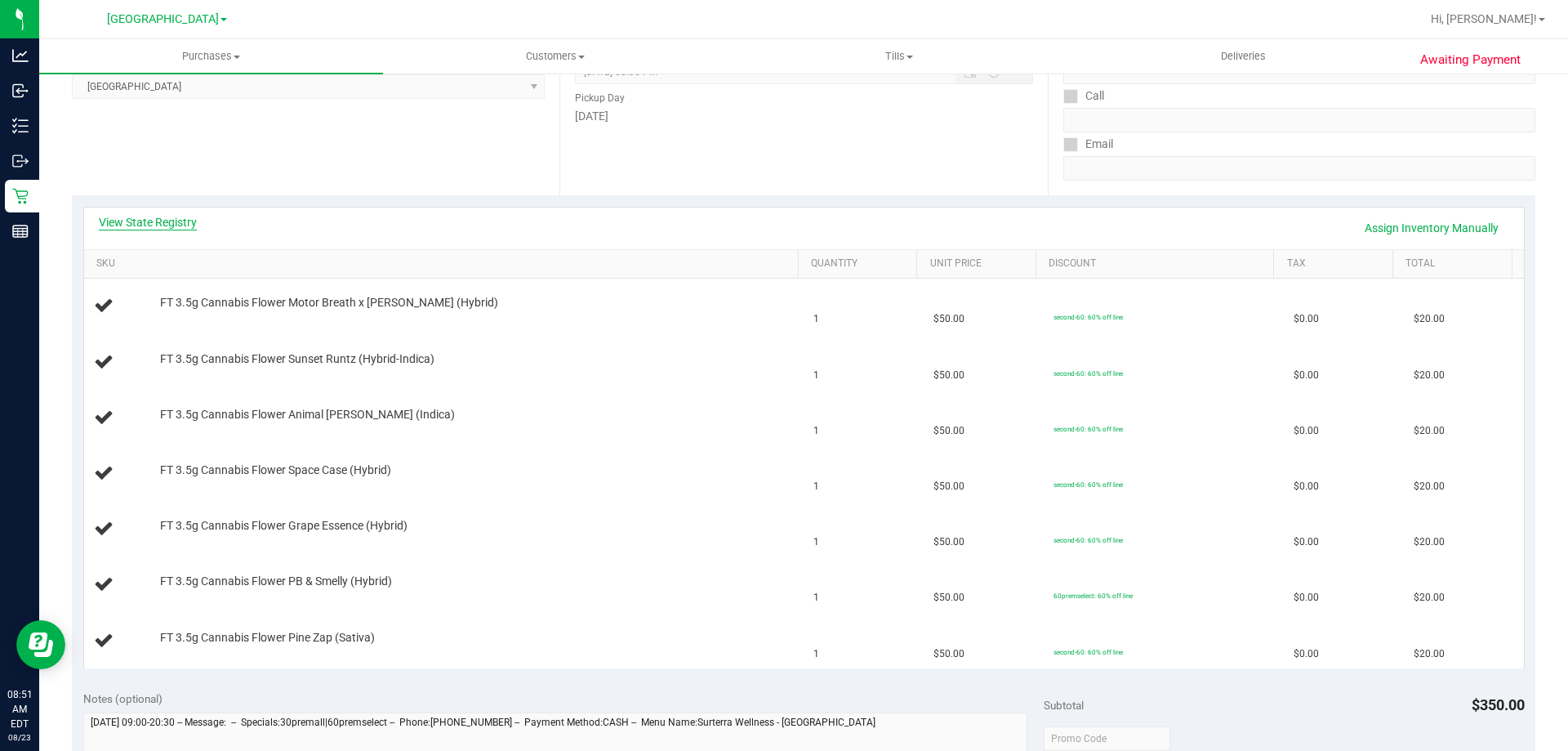
click at [161, 227] on link "View State Registry" at bounding box center [148, 222] width 98 height 17
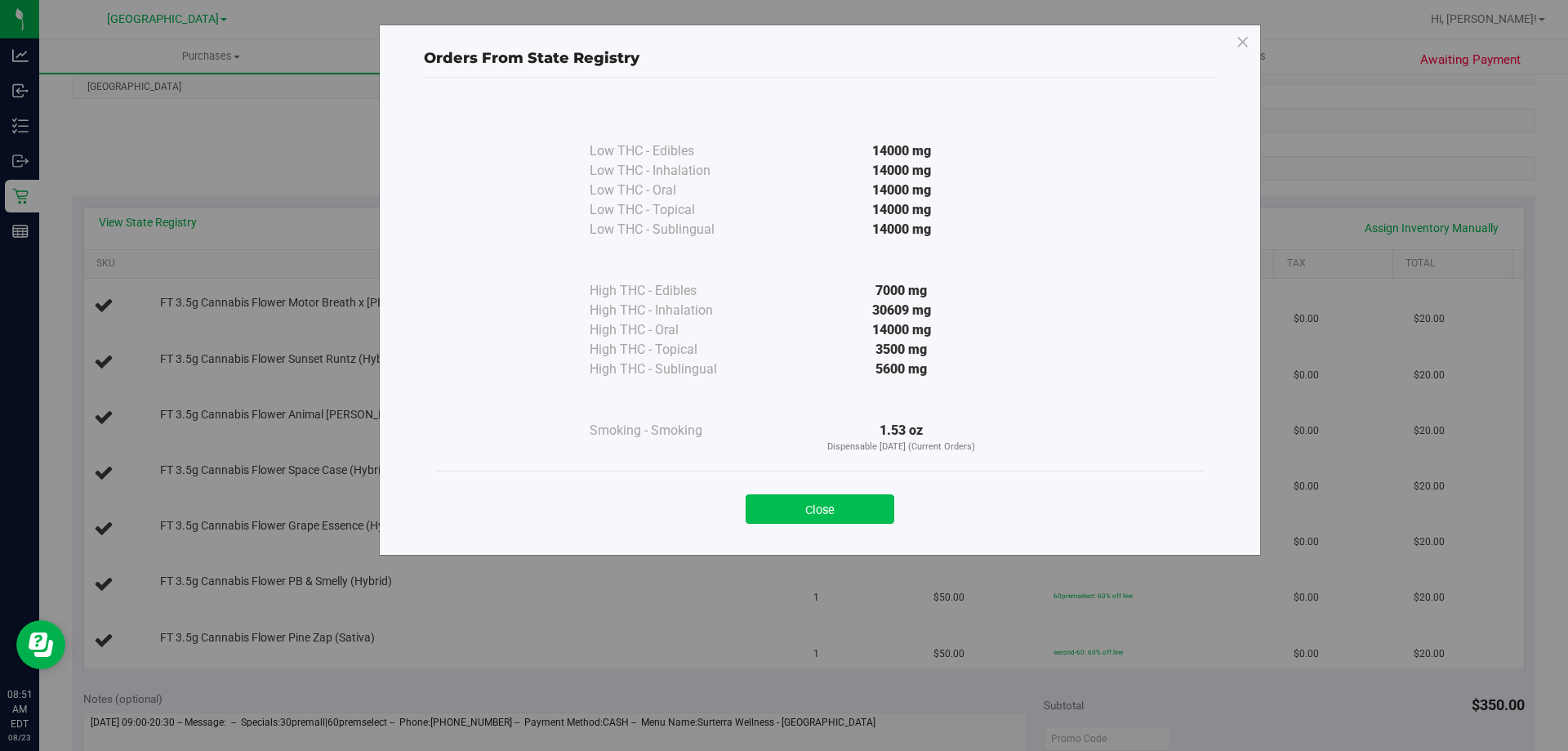
click at [850, 507] on button "Close" at bounding box center [819, 509] width 148 height 29
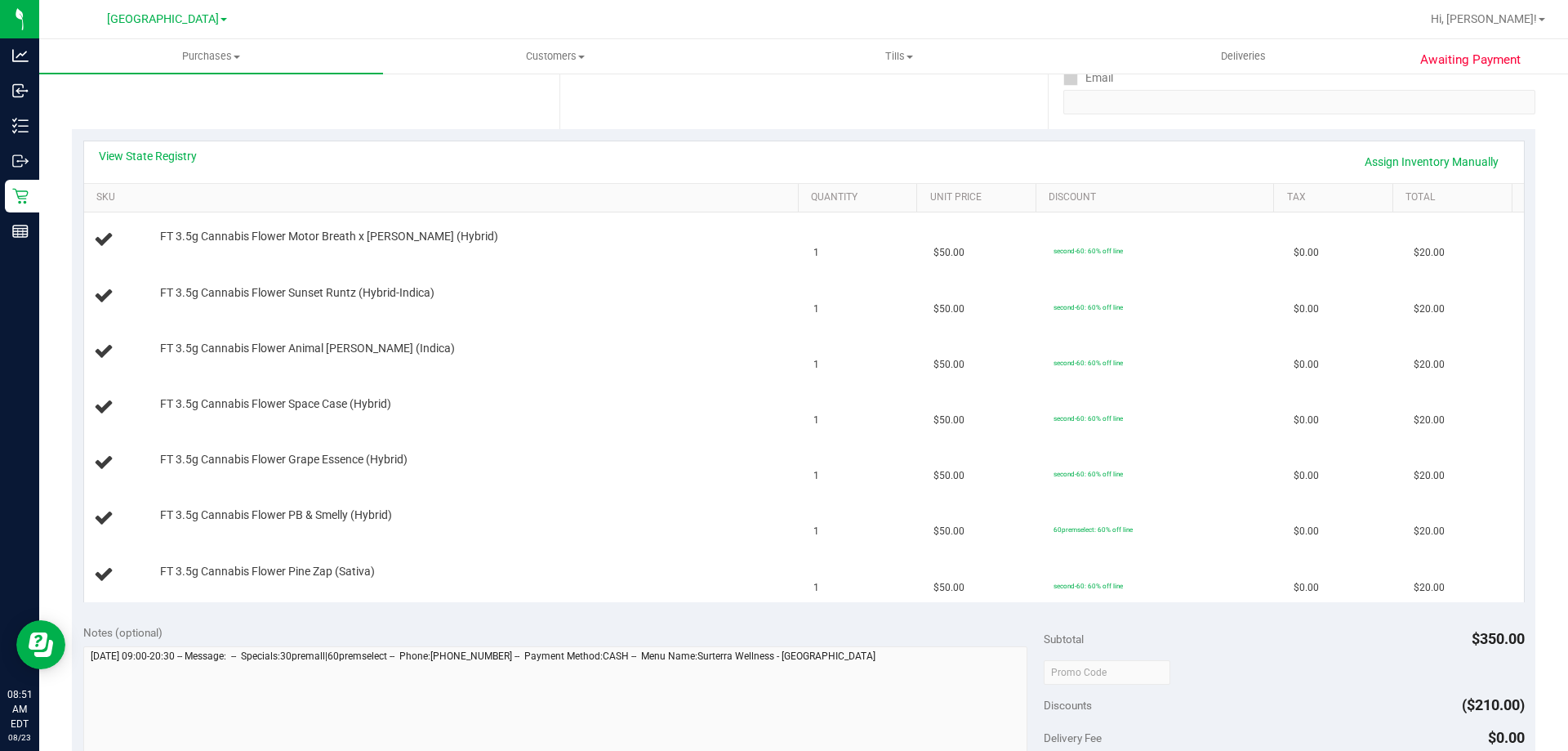
scroll to position [491, 0]
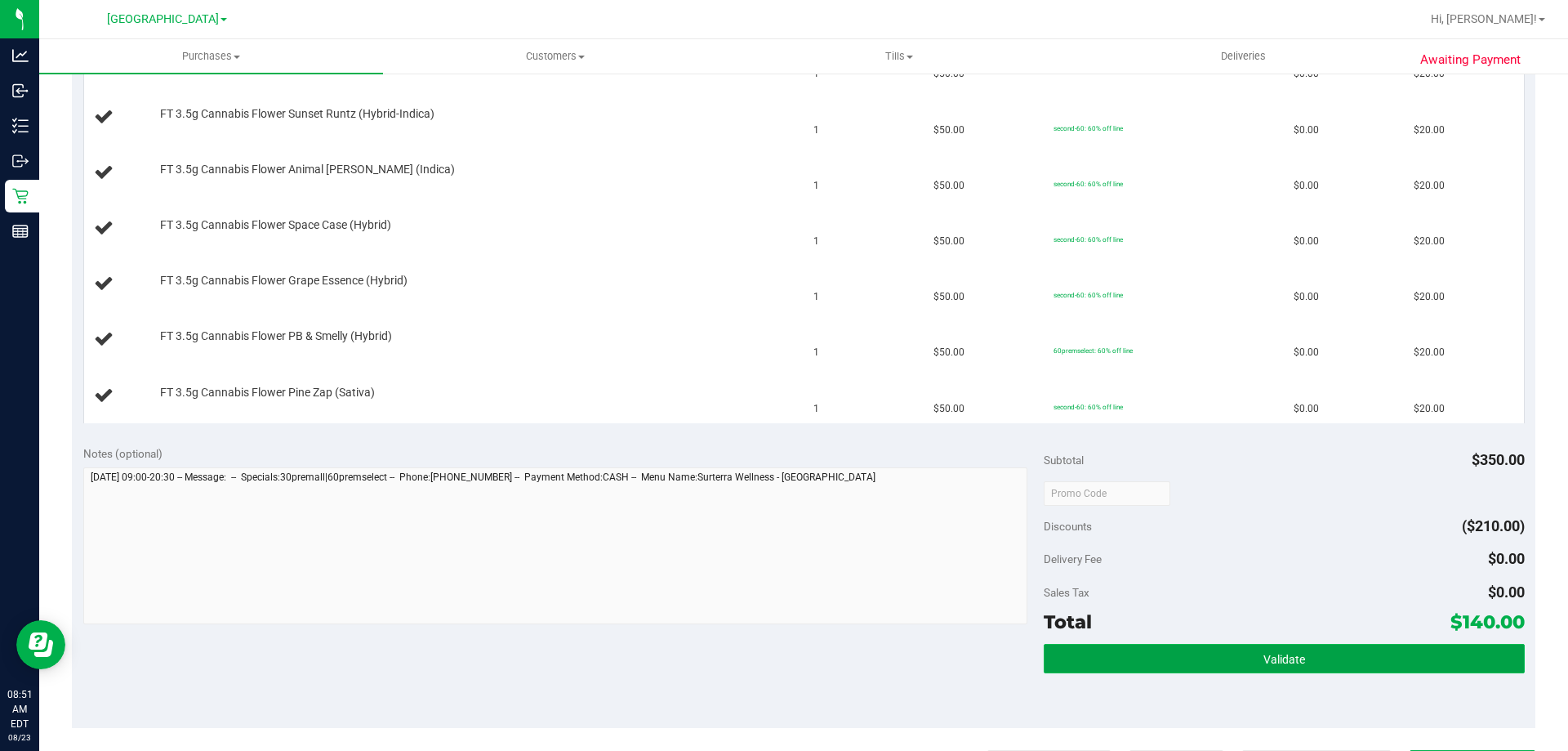
click at [1250, 656] on button "Validate" at bounding box center [1284, 658] width 480 height 29
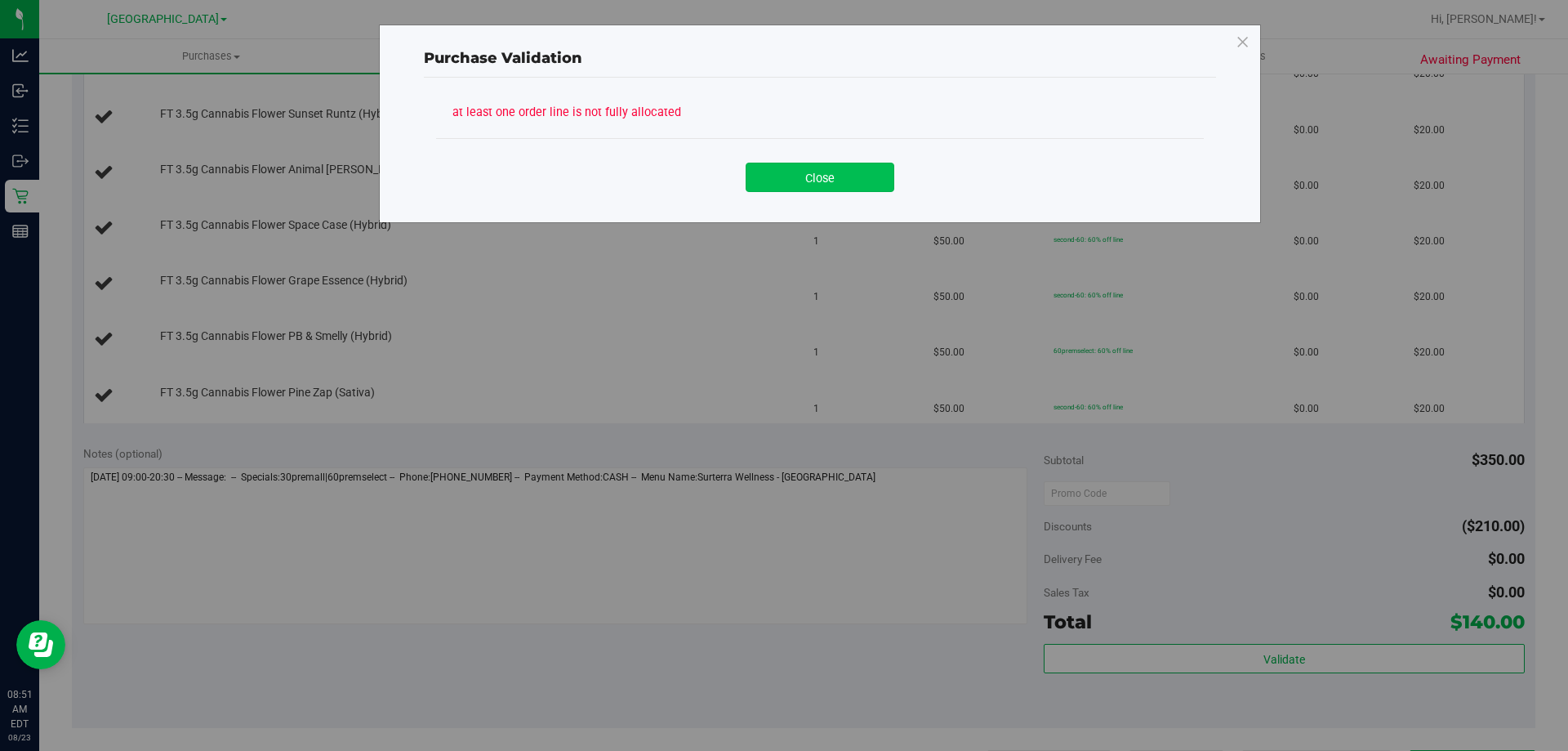
click at [805, 188] on button "Close" at bounding box center [819, 177] width 148 height 29
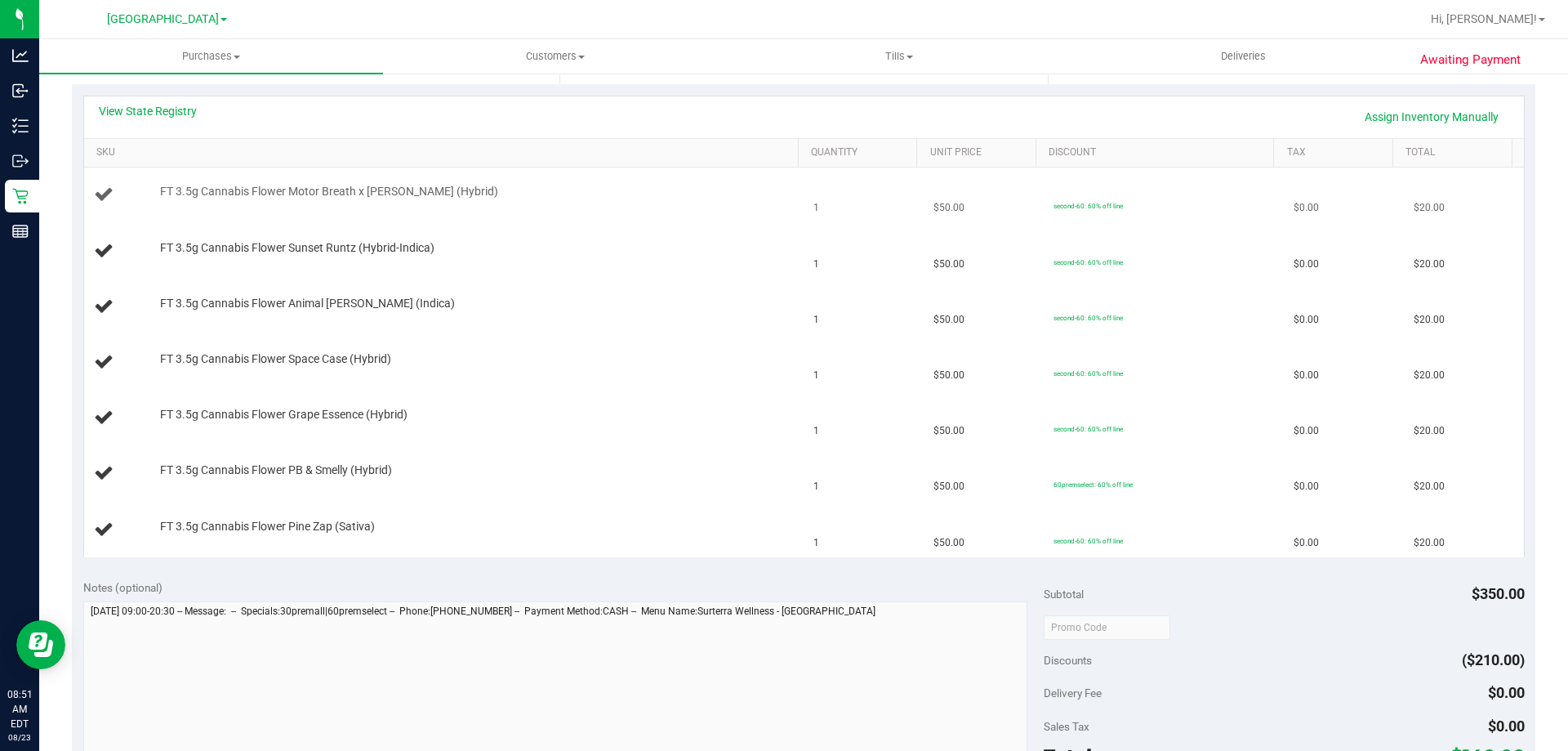
scroll to position [245, 0]
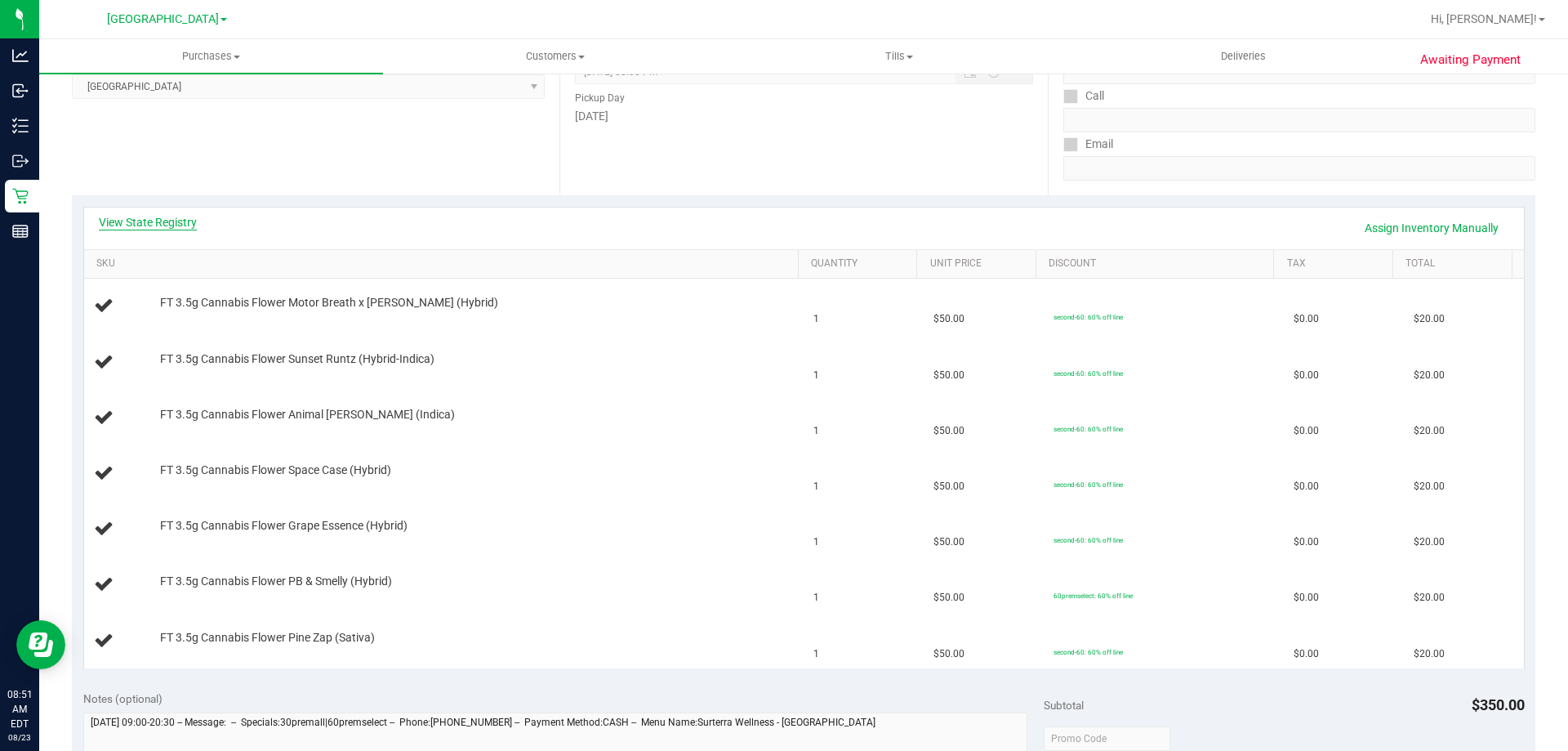
click at [161, 222] on link "View State Registry" at bounding box center [148, 222] width 98 height 17
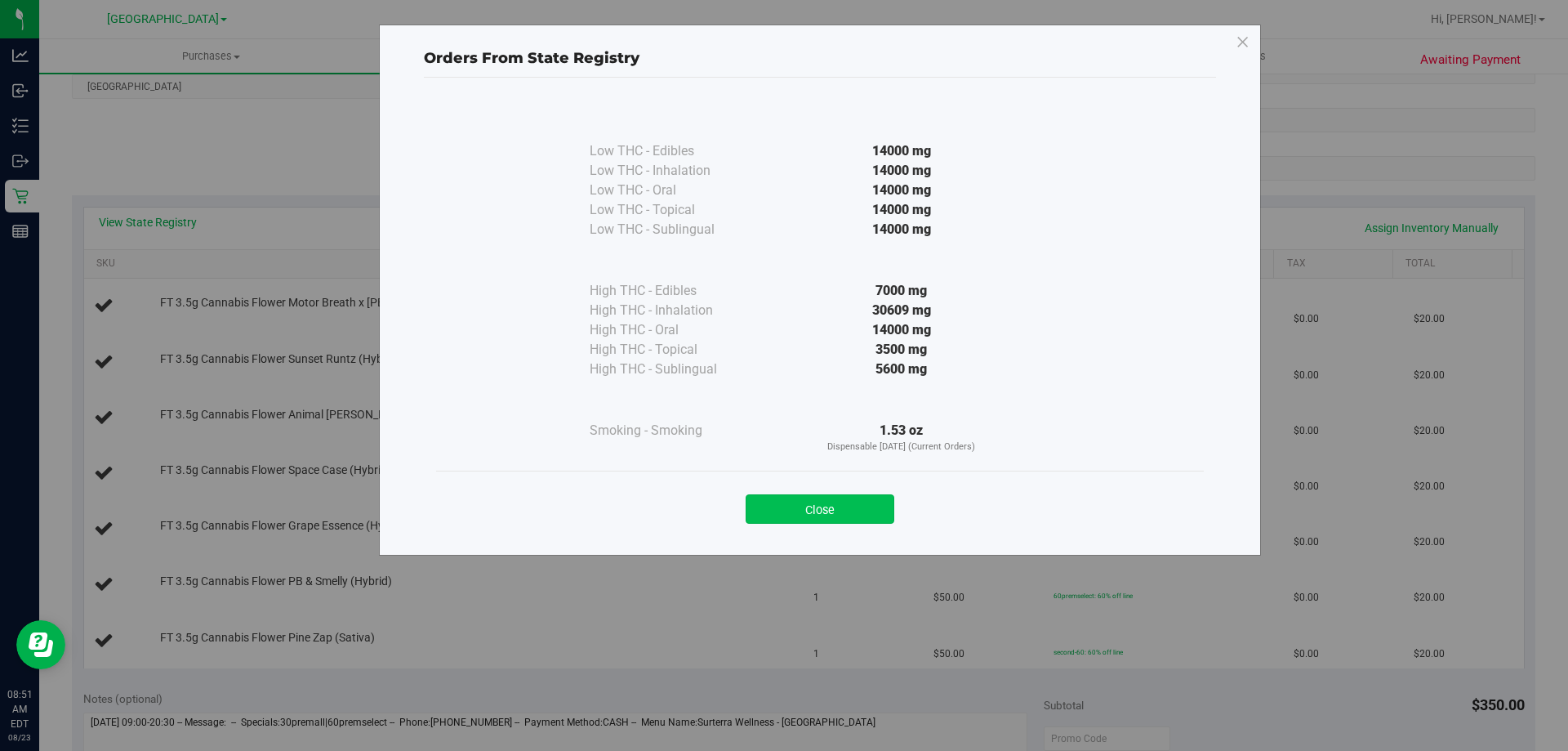
click at [828, 514] on button "Close" at bounding box center [819, 509] width 148 height 29
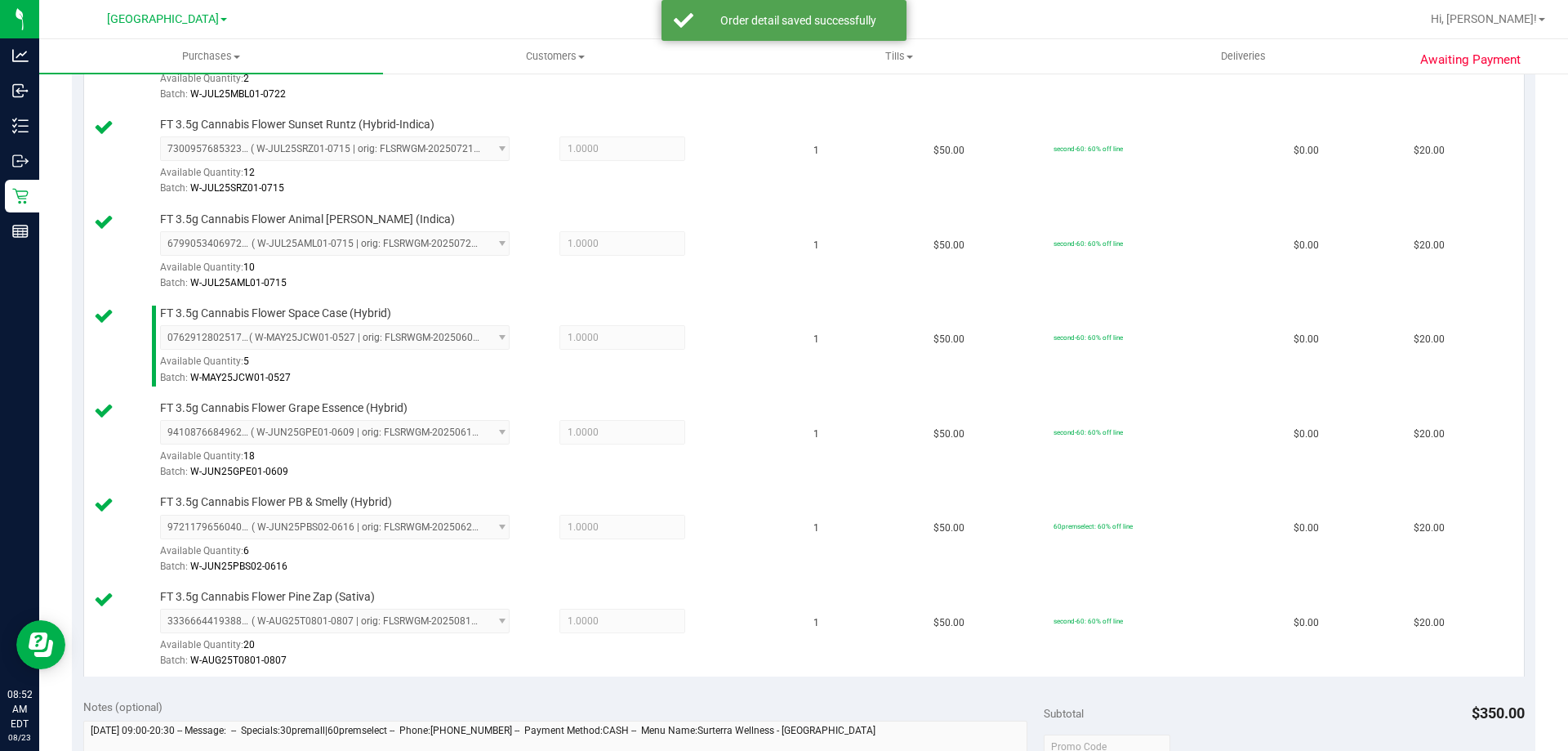
scroll to position [817, 0]
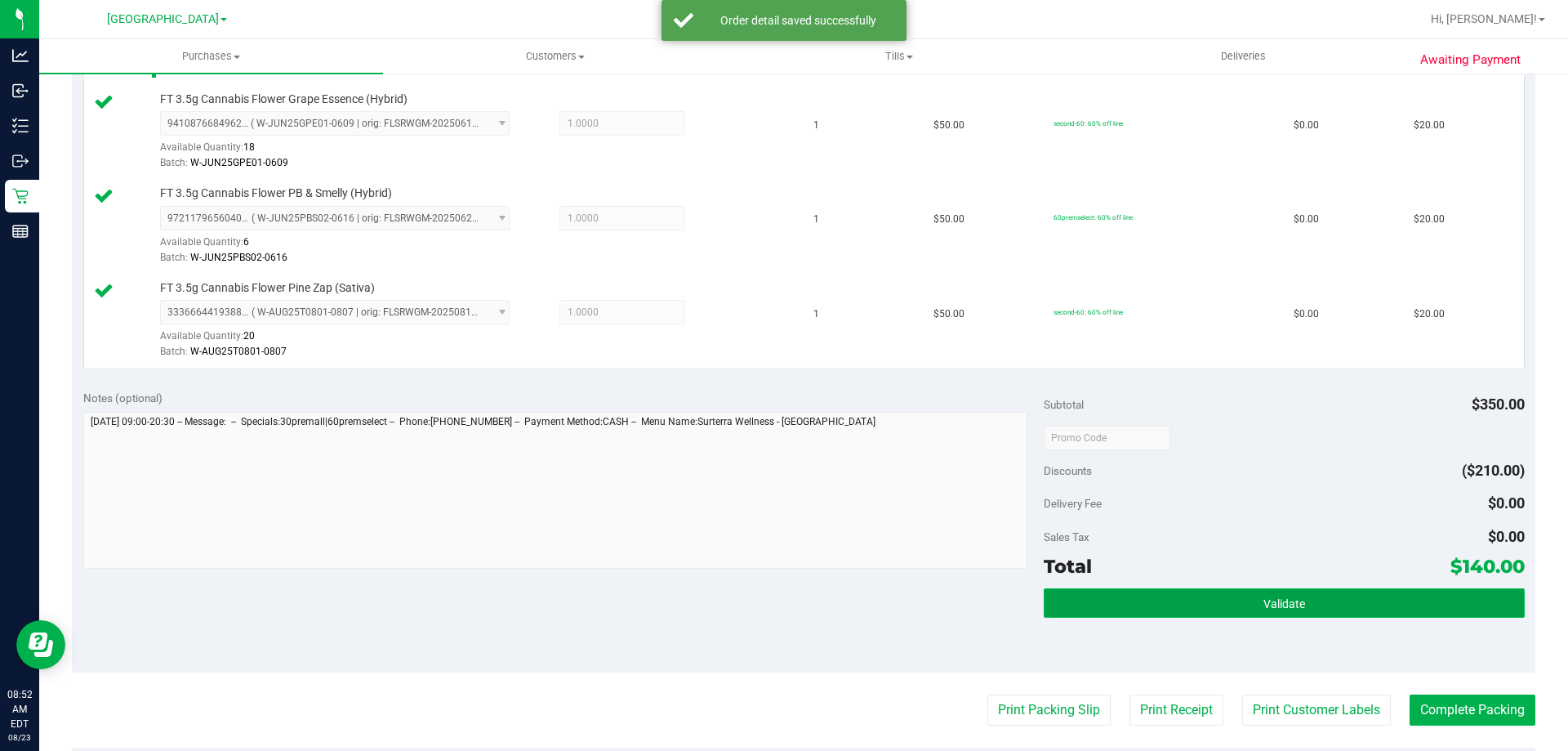
click at [1230, 595] on button "Validate" at bounding box center [1284, 602] width 480 height 29
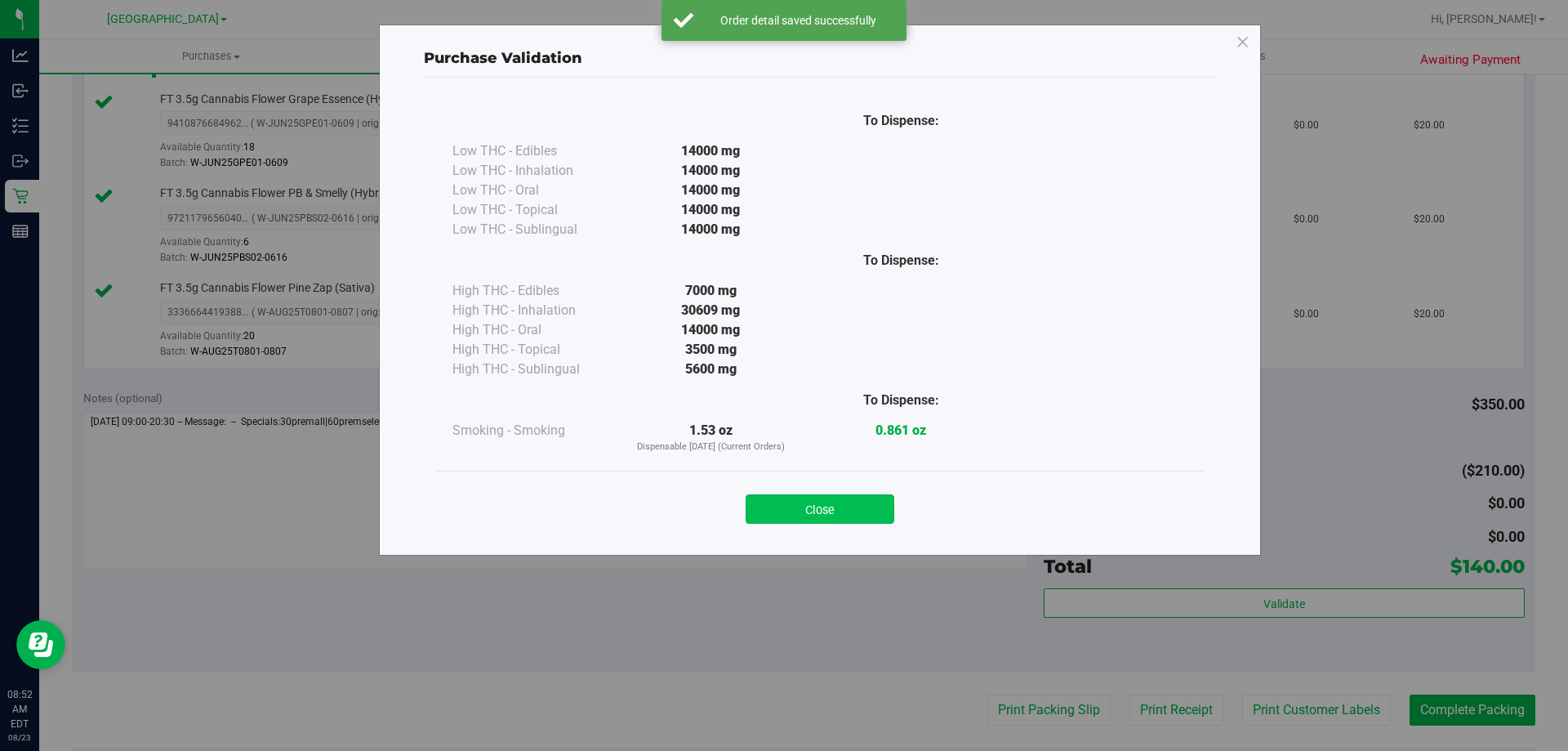
click at [782, 501] on button "Close" at bounding box center [819, 509] width 148 height 29
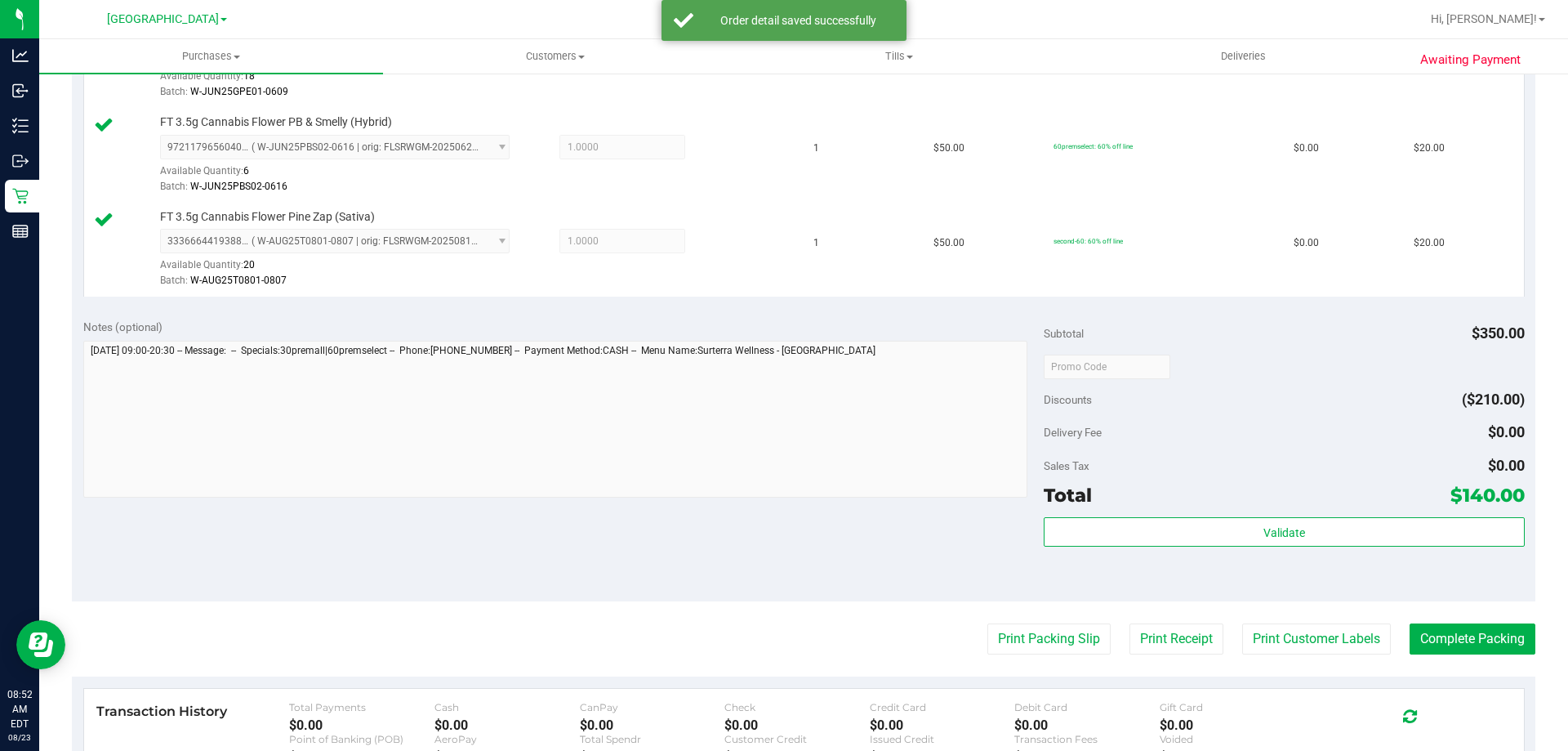
scroll to position [980, 0]
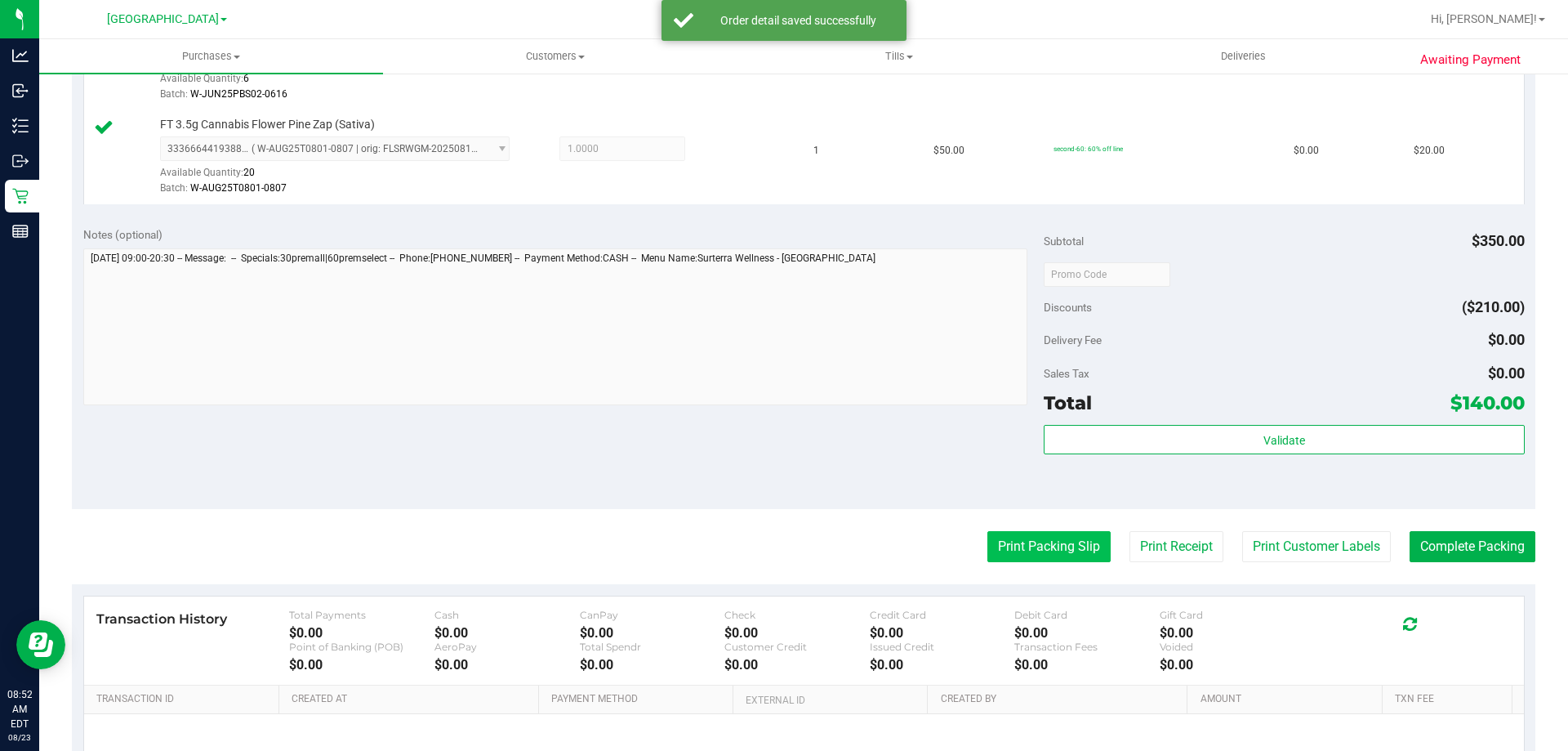
click at [1023, 543] on button "Print Packing Slip" at bounding box center [1048, 547] width 124 height 31
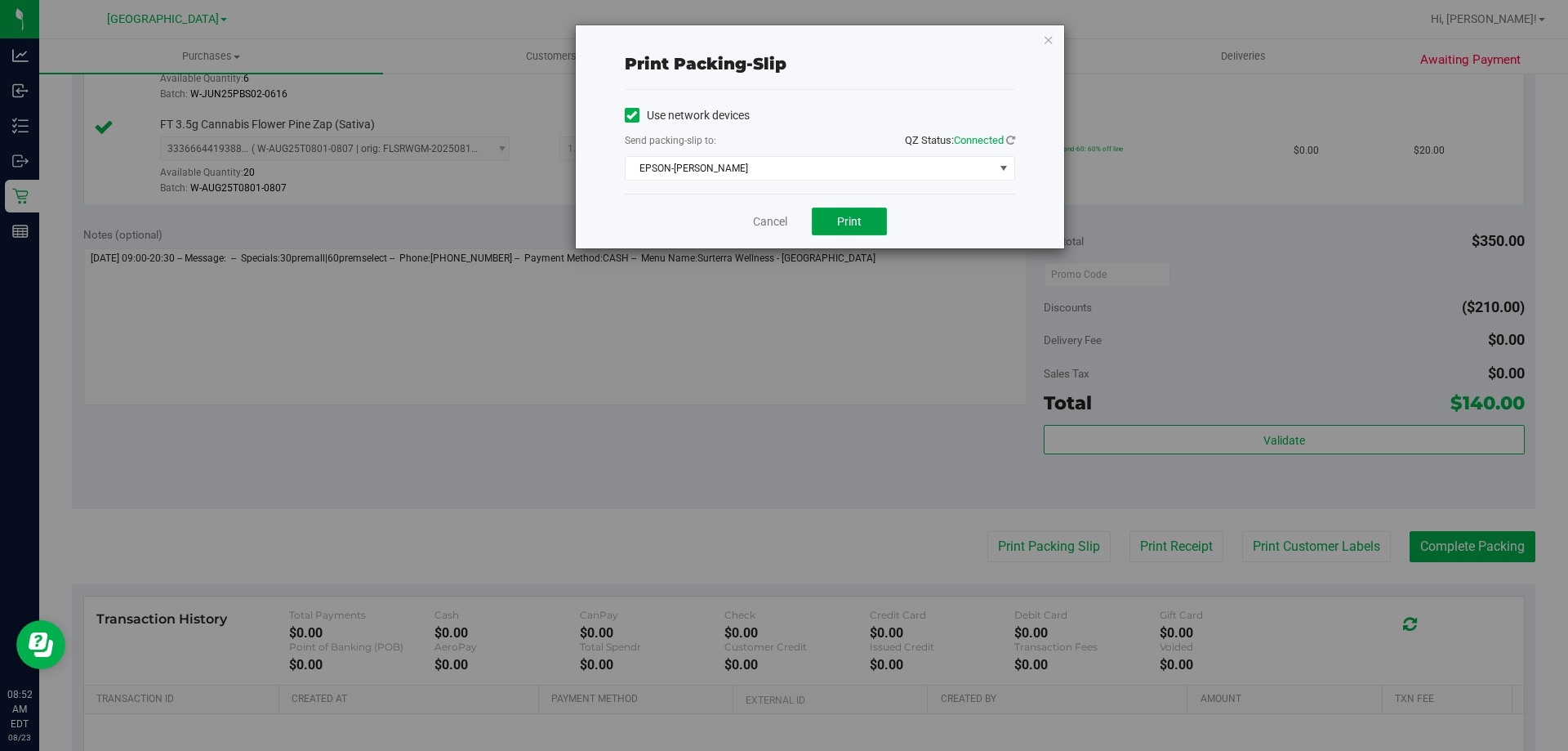
click at [861, 216] on button "Print" at bounding box center [850, 221] width 75 height 28
click at [1046, 41] on icon "button" at bounding box center [1048, 39] width 11 height 19
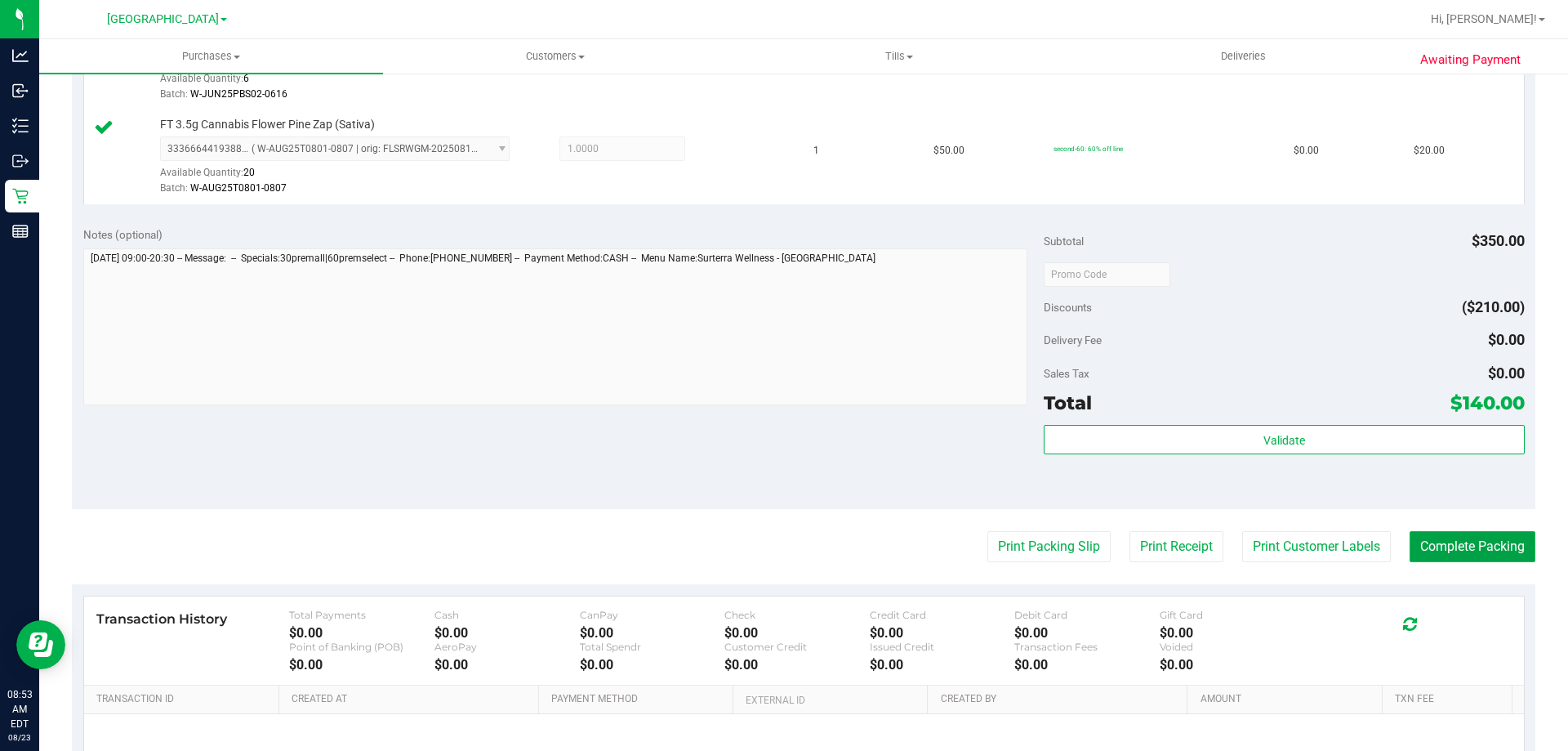
click at [1436, 550] on button "Complete Packing" at bounding box center [1472, 547] width 126 height 31
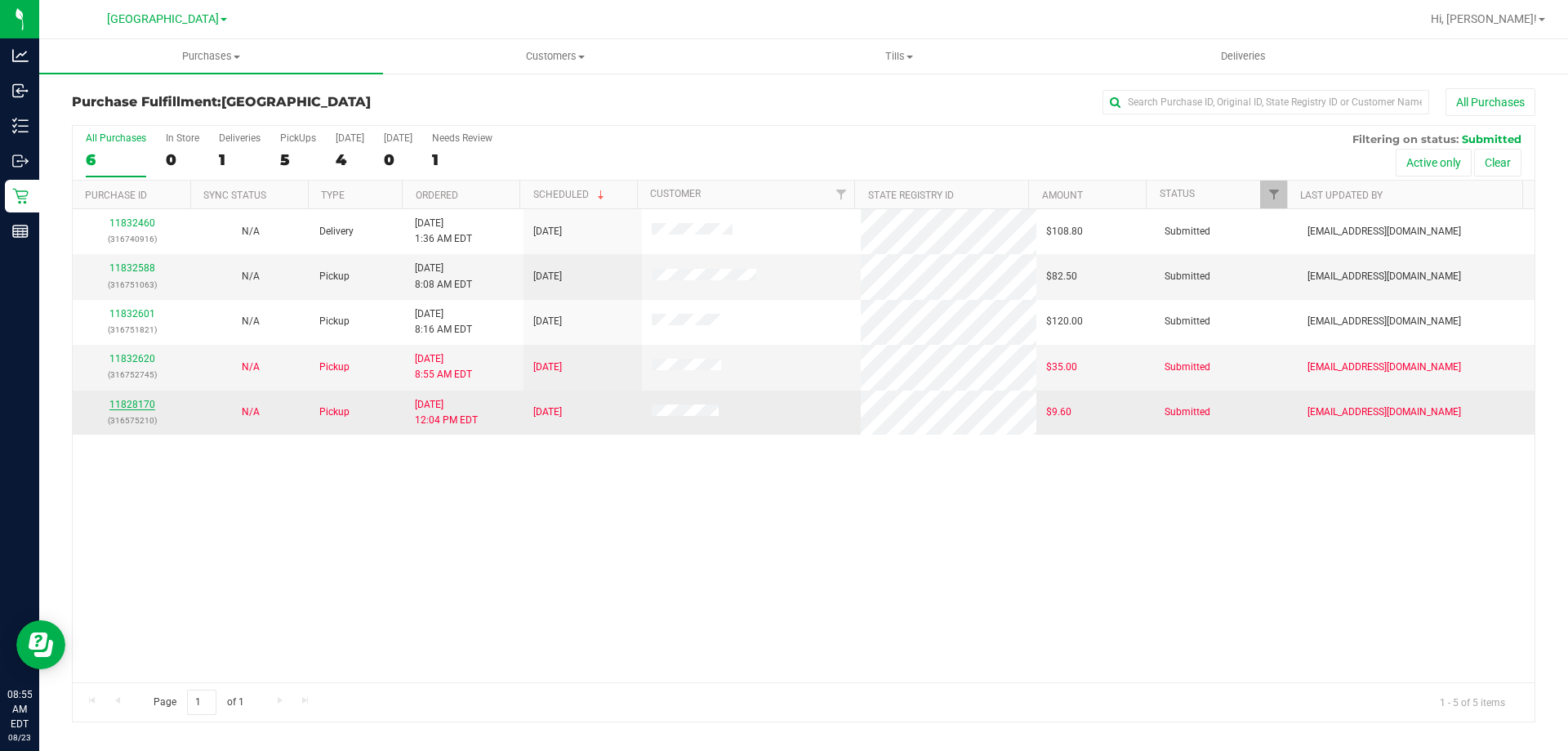
click at [137, 406] on link "11828170" at bounding box center [132, 404] width 46 height 11
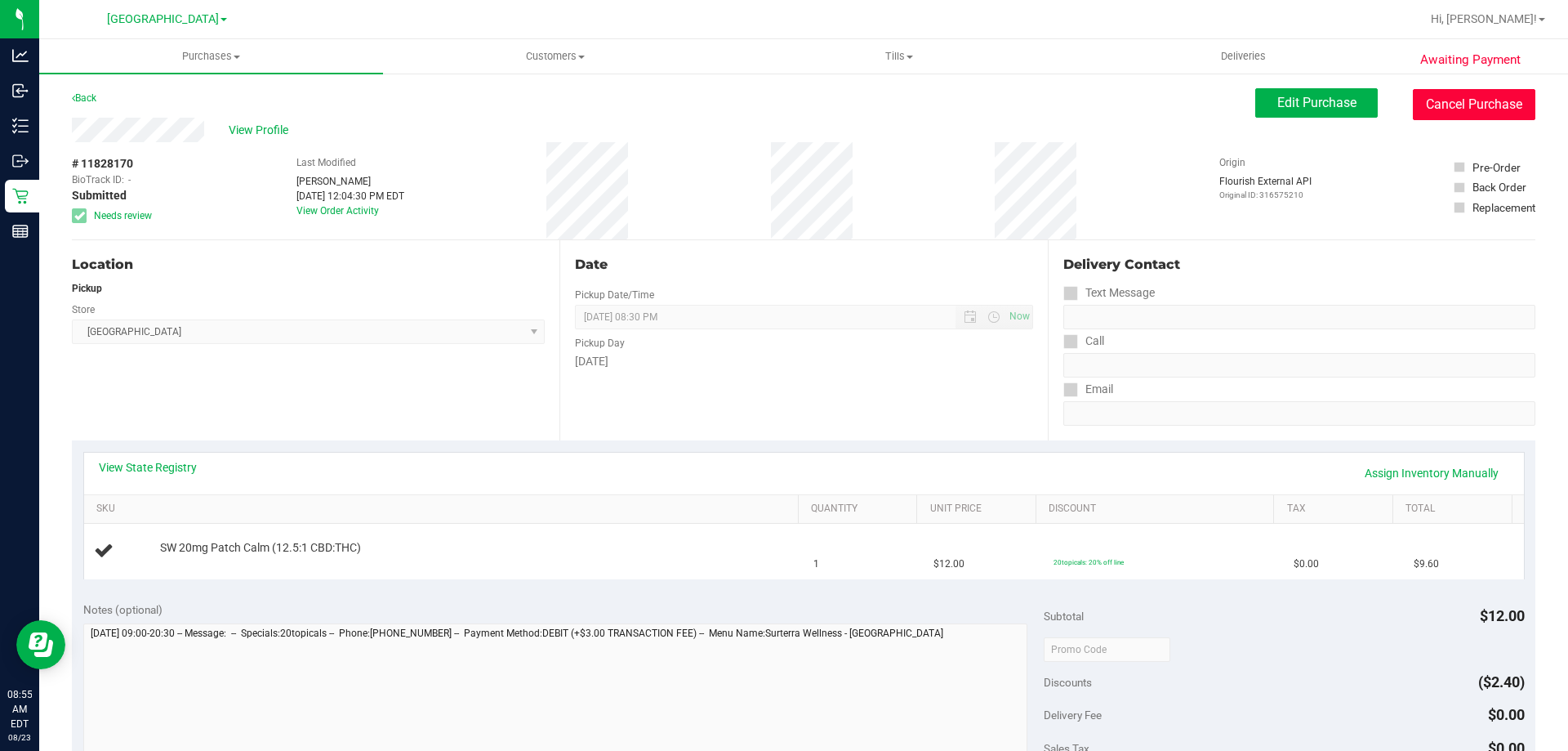
click at [1473, 104] on button "Cancel Purchase" at bounding box center [1474, 105] width 123 height 31
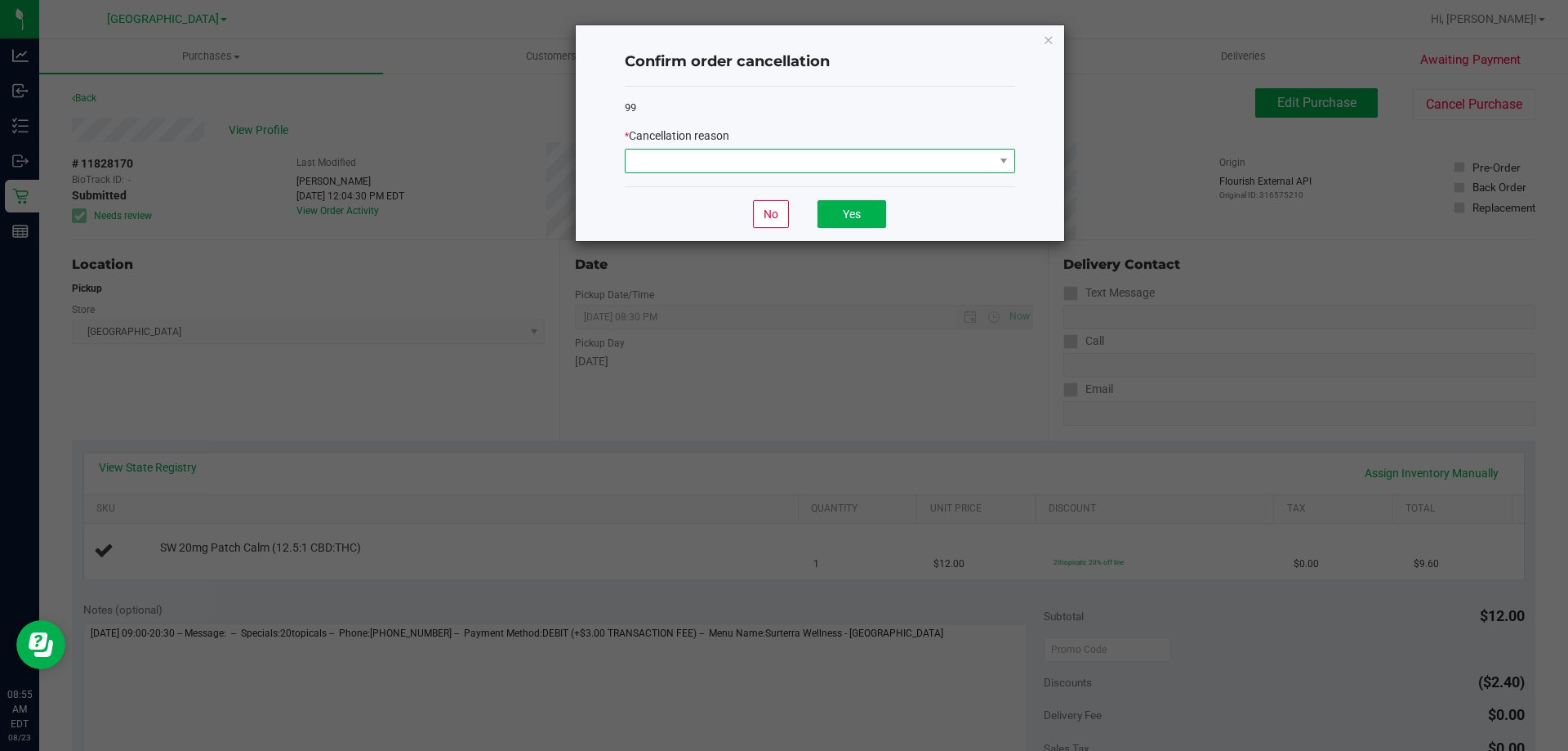
click at [703, 160] on span at bounding box center [809, 160] width 368 height 23
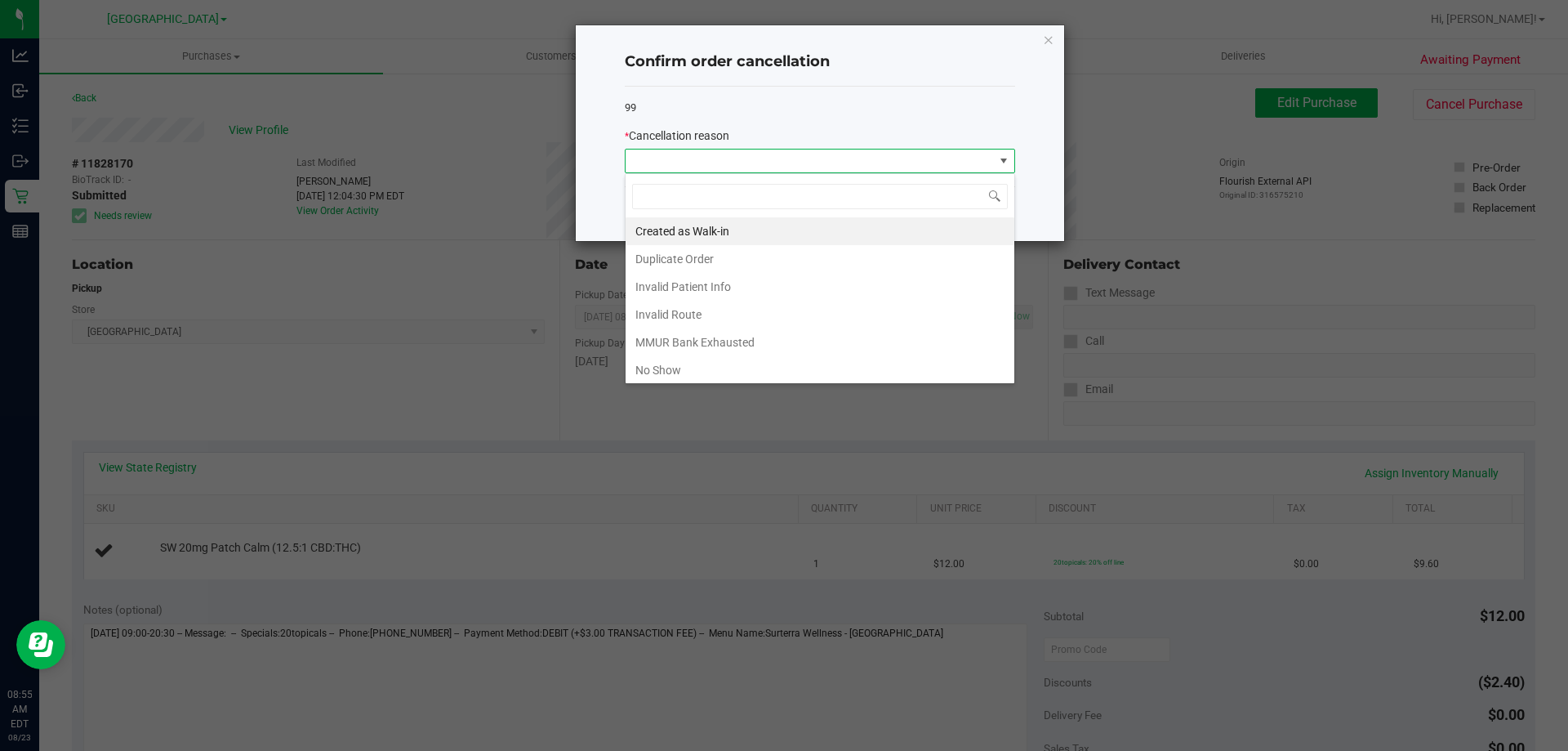
scroll to position [25, 390]
click at [710, 320] on li "Invalid Route" at bounding box center [819, 315] width 389 height 28
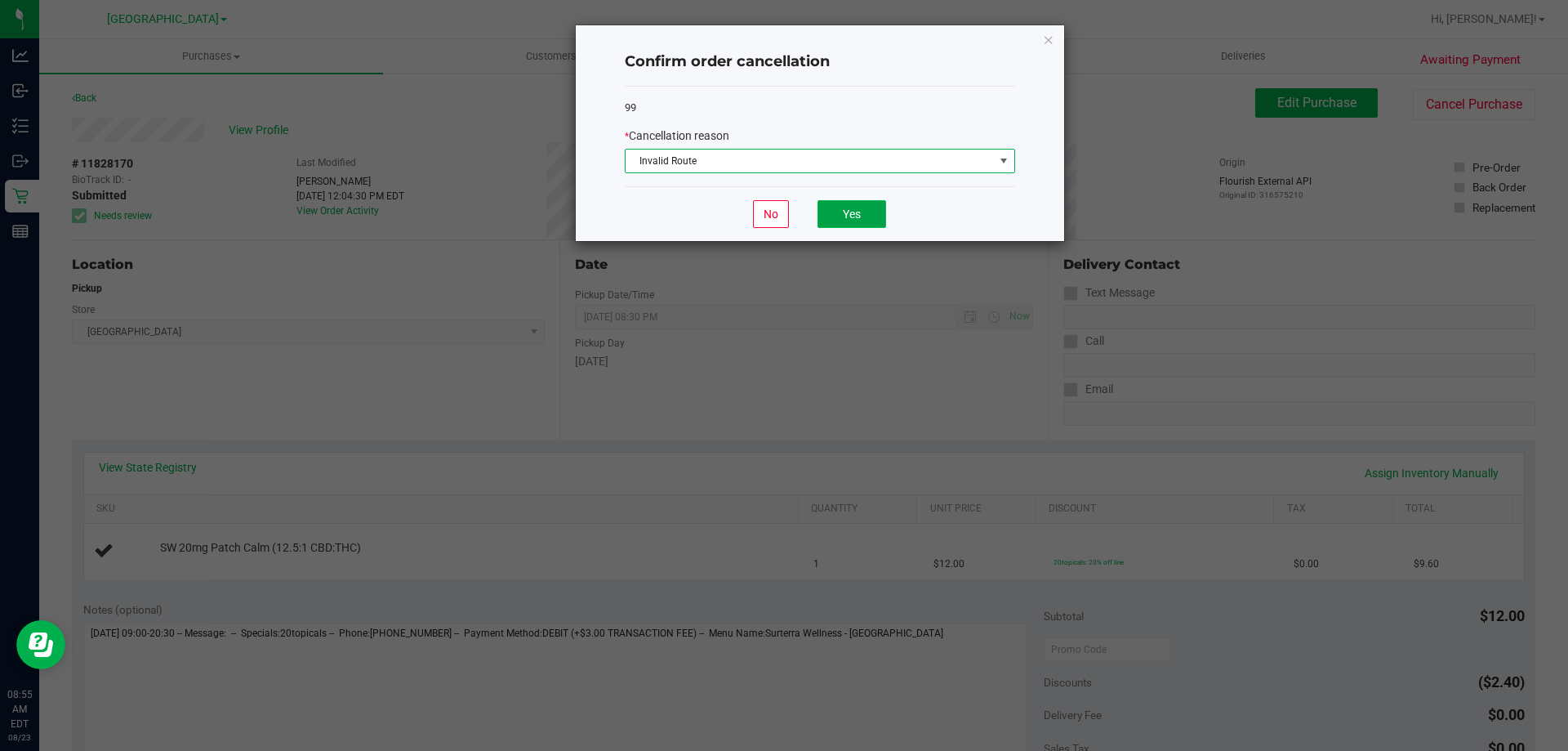
click at [844, 207] on button "Yes" at bounding box center [851, 214] width 69 height 28
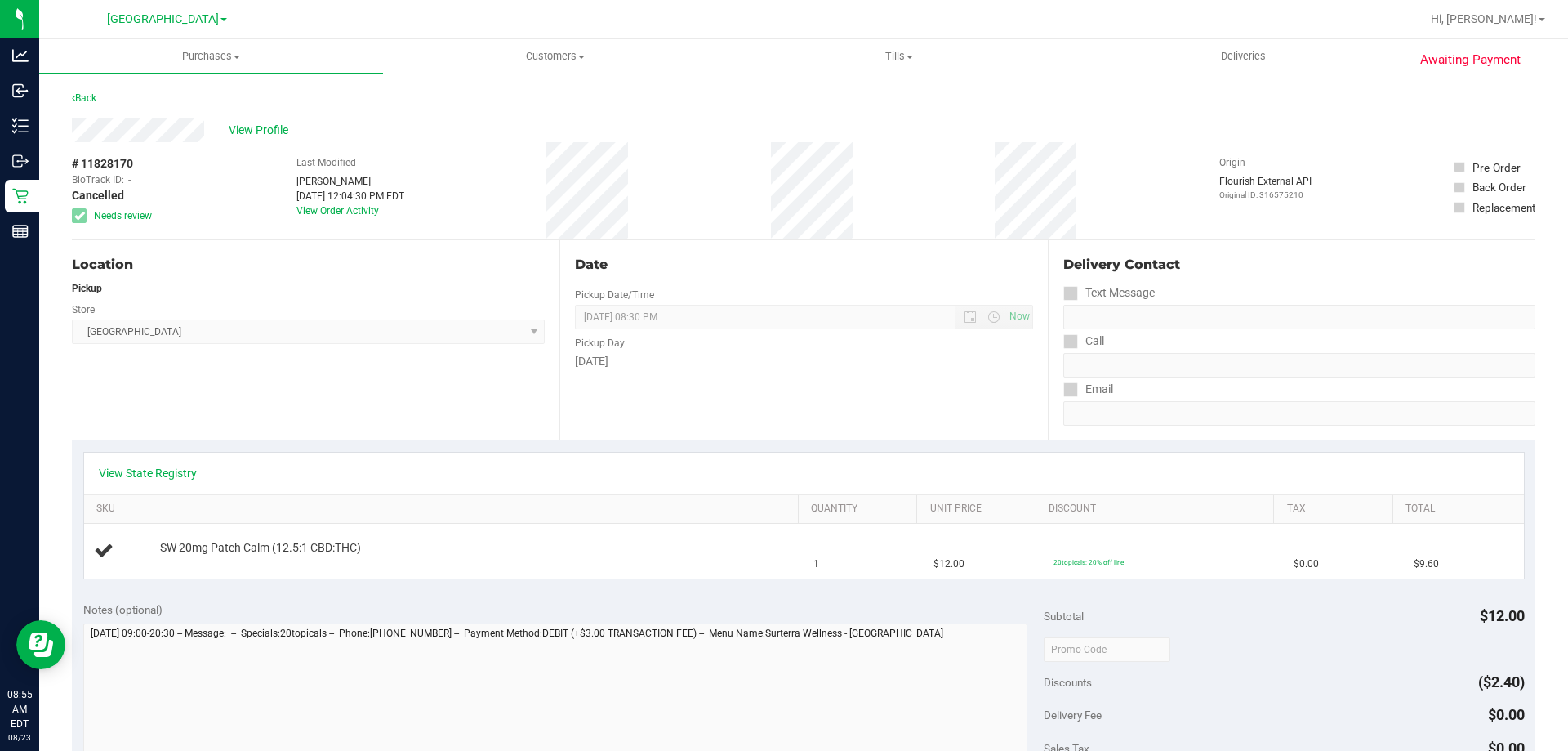
click at [84, 92] on div "Back" at bounding box center [83, 97] width 25 height 19
click at [89, 97] on link "Back" at bounding box center [83, 98] width 25 height 11
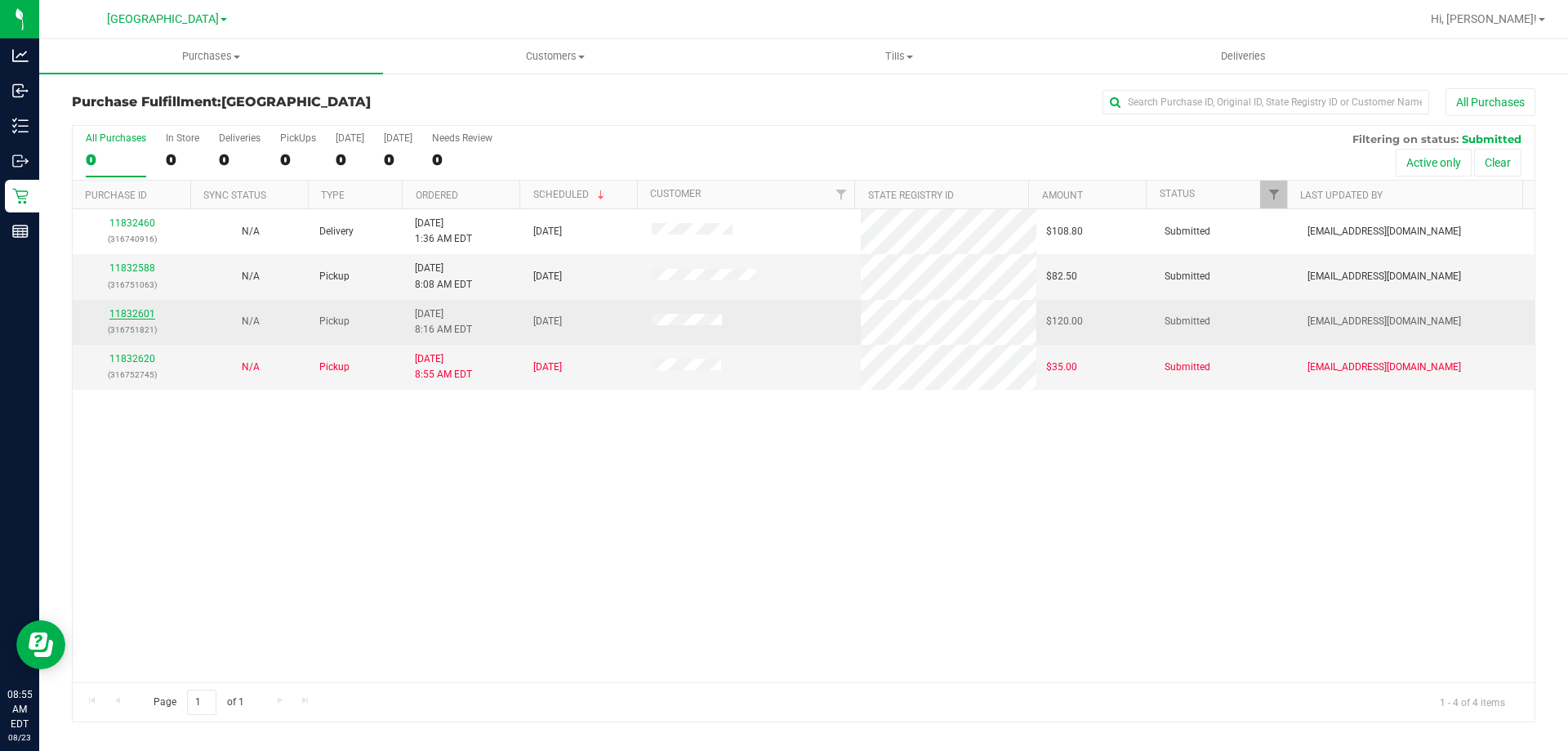
click at [143, 311] on link "11832601" at bounding box center [132, 314] width 46 height 11
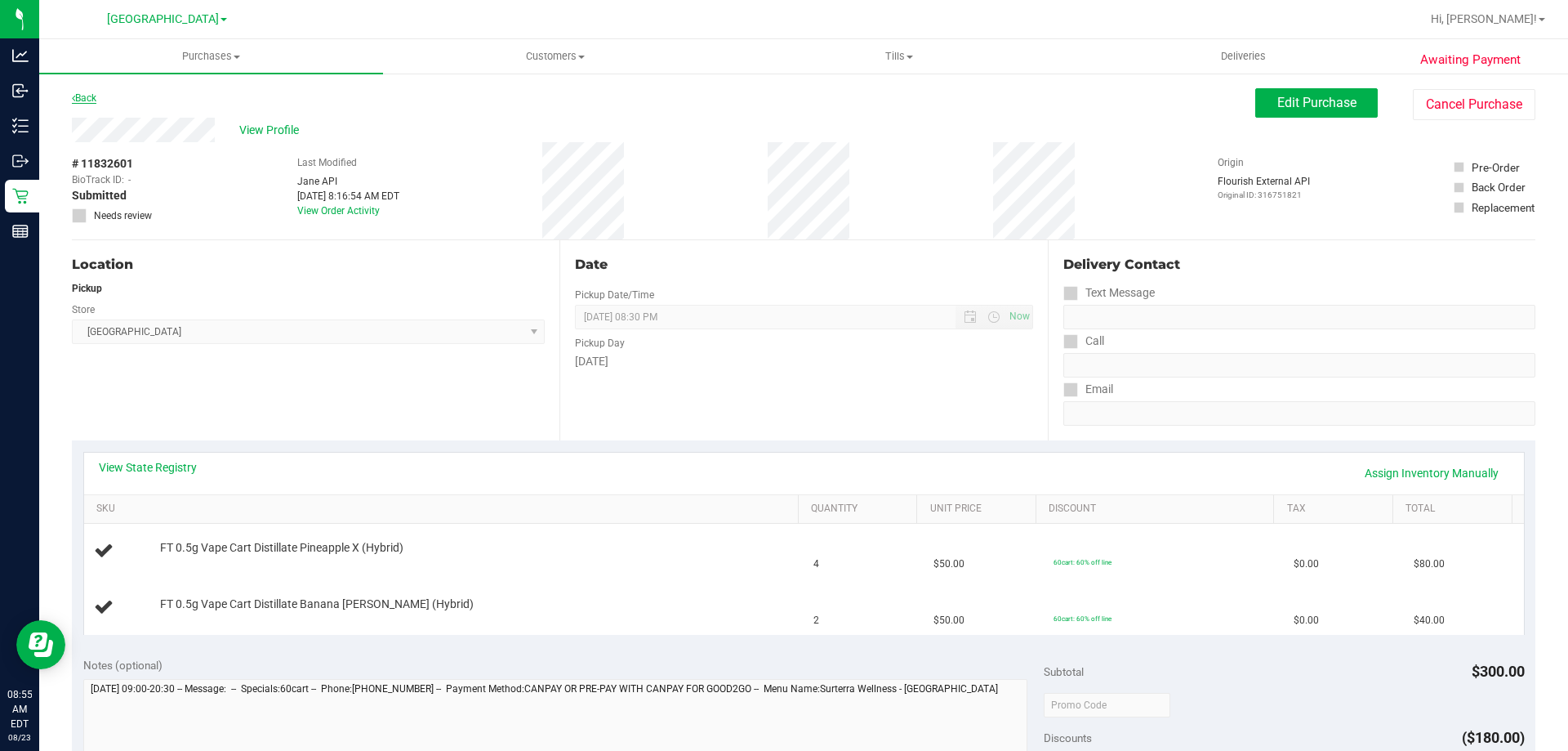
click at [84, 100] on link "Back" at bounding box center [83, 98] width 25 height 11
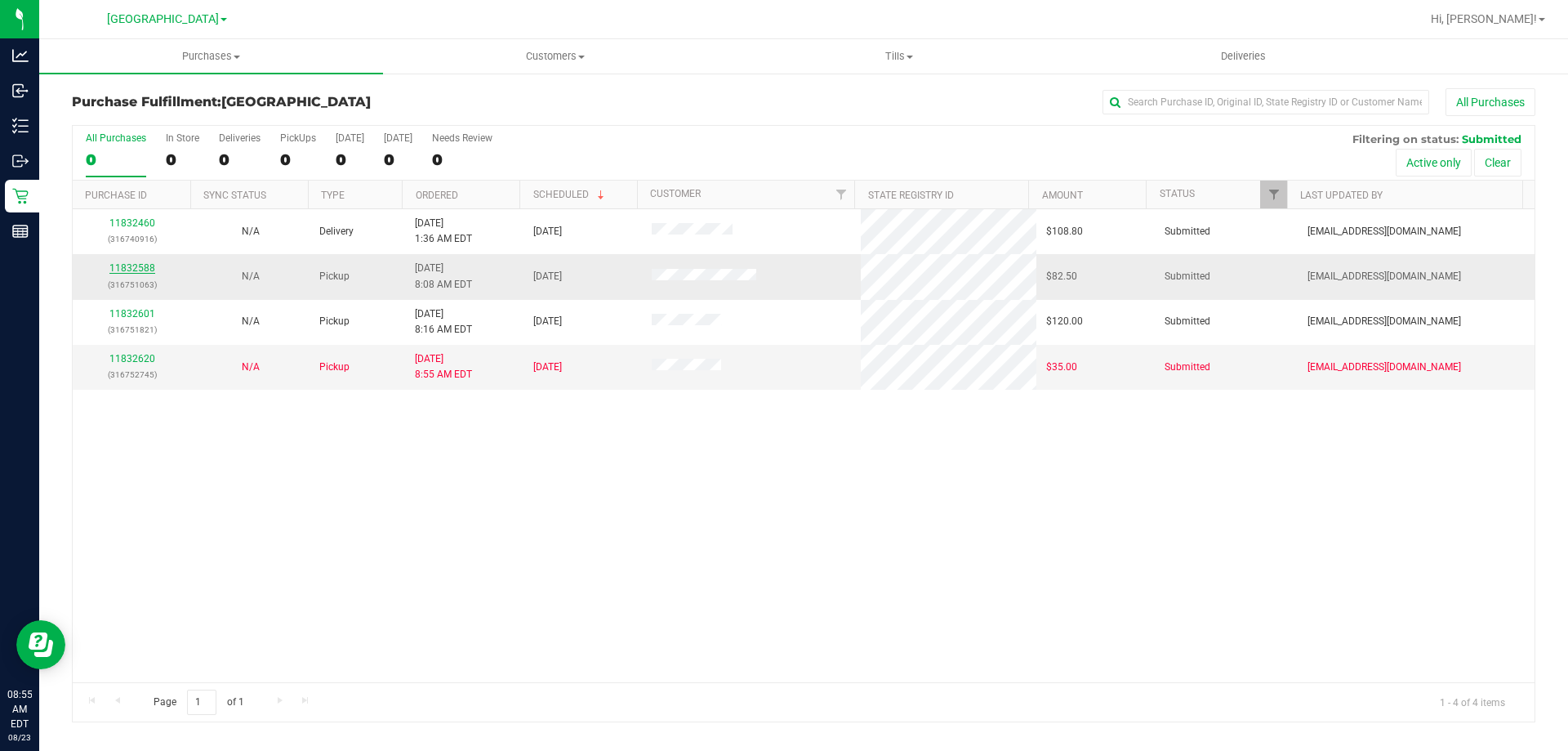
click at [141, 270] on link "11832588" at bounding box center [132, 268] width 46 height 11
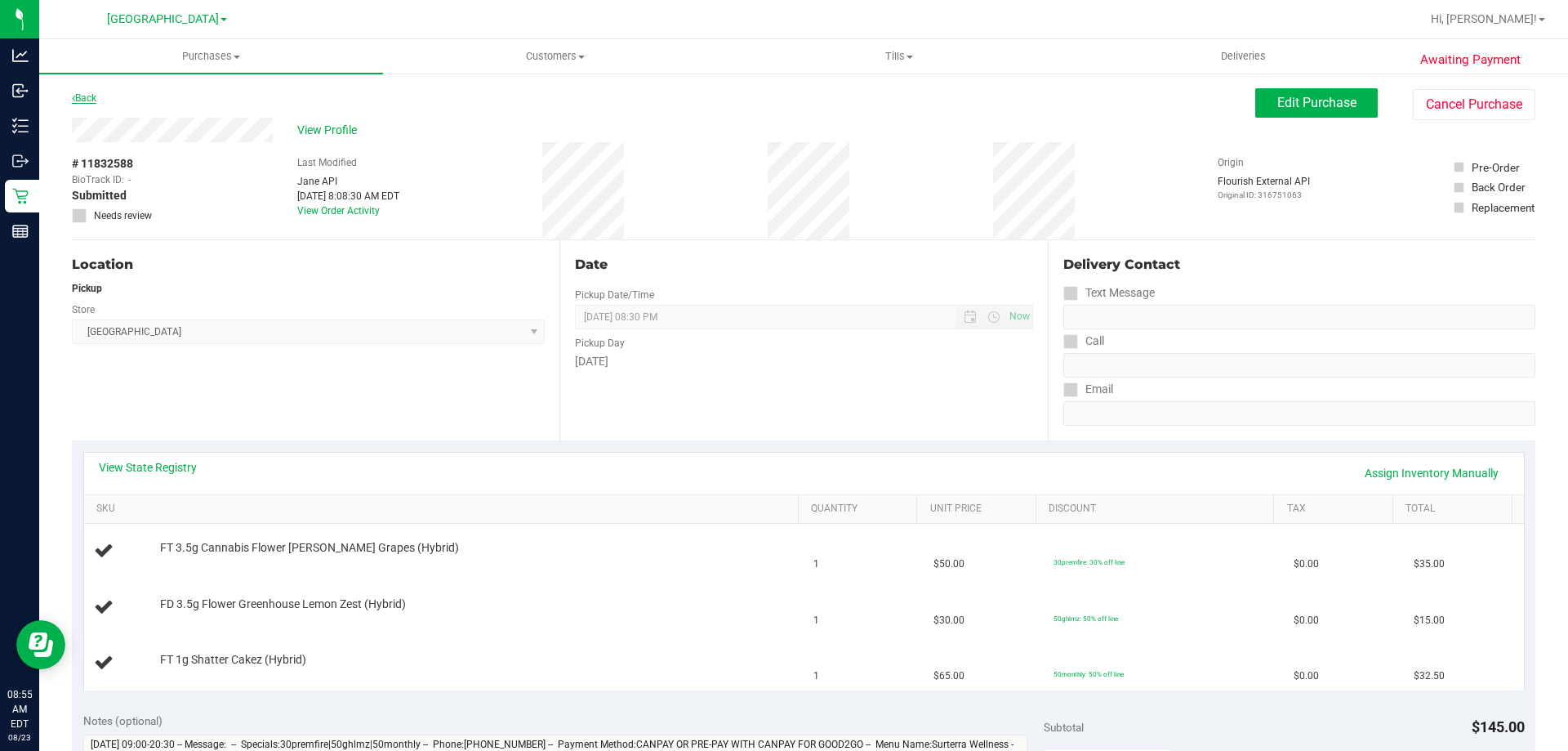
click at [91, 94] on link "Back" at bounding box center [83, 98] width 25 height 11
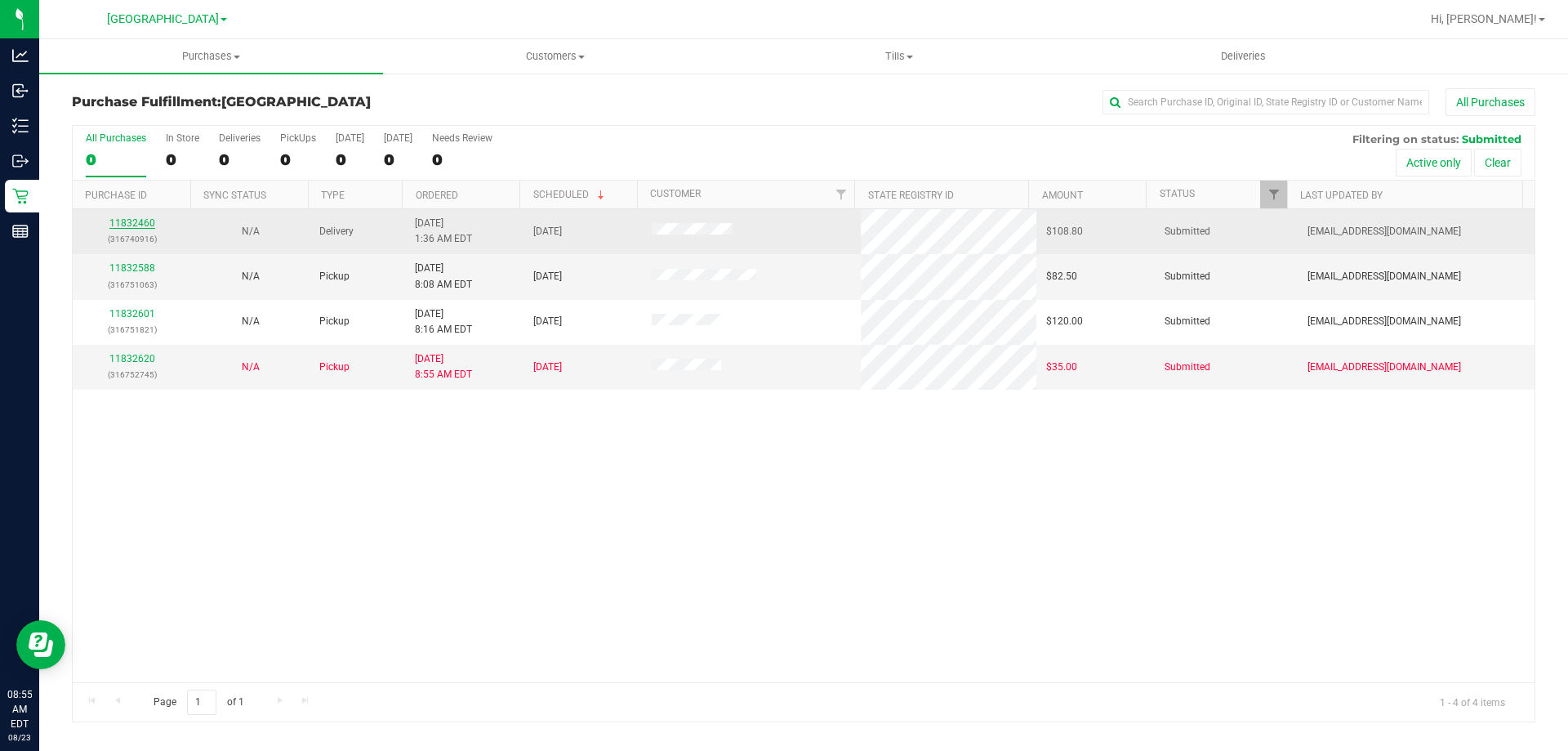
click at [146, 228] on link "11832460" at bounding box center [132, 223] width 46 height 11
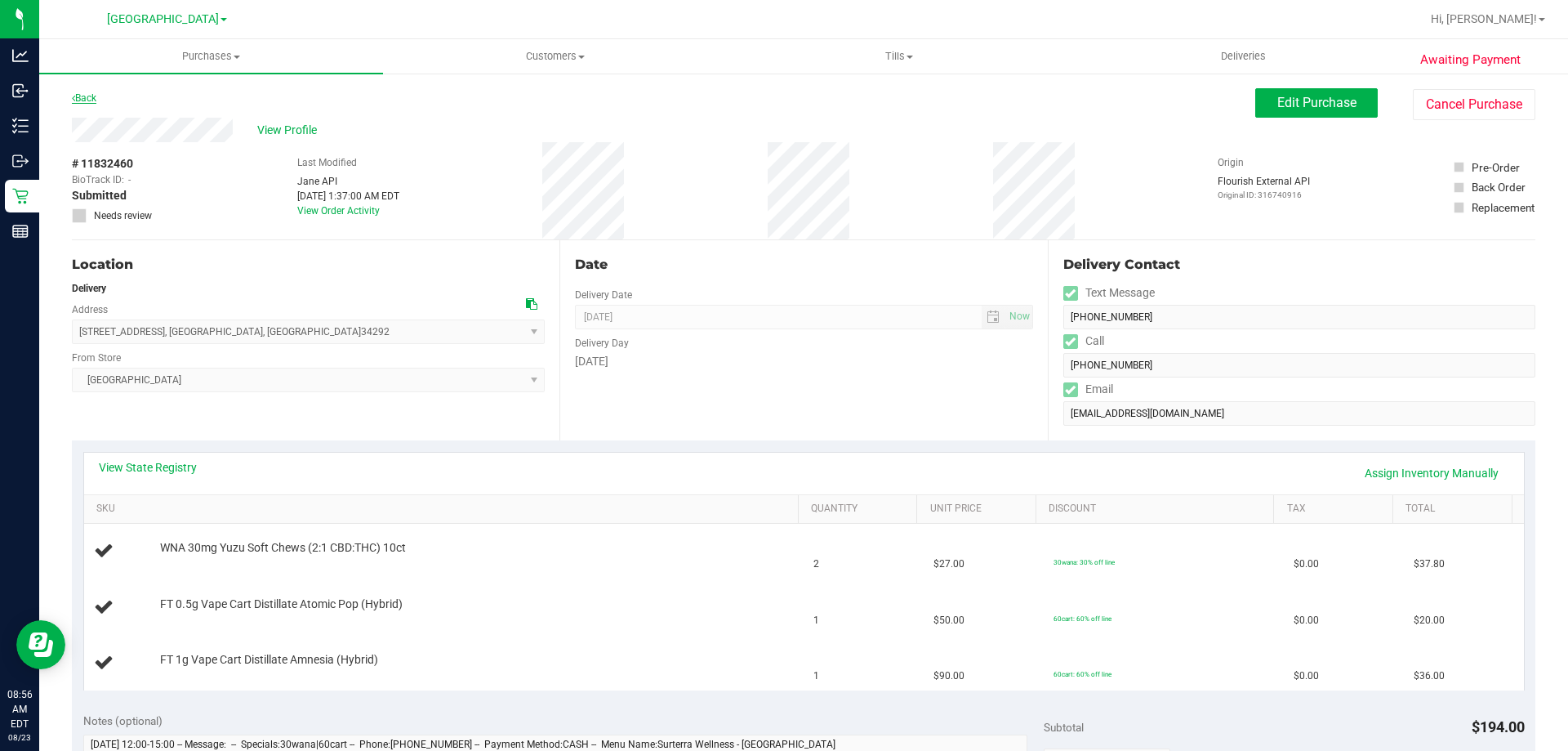
click at [87, 100] on link "Back" at bounding box center [83, 98] width 25 height 11
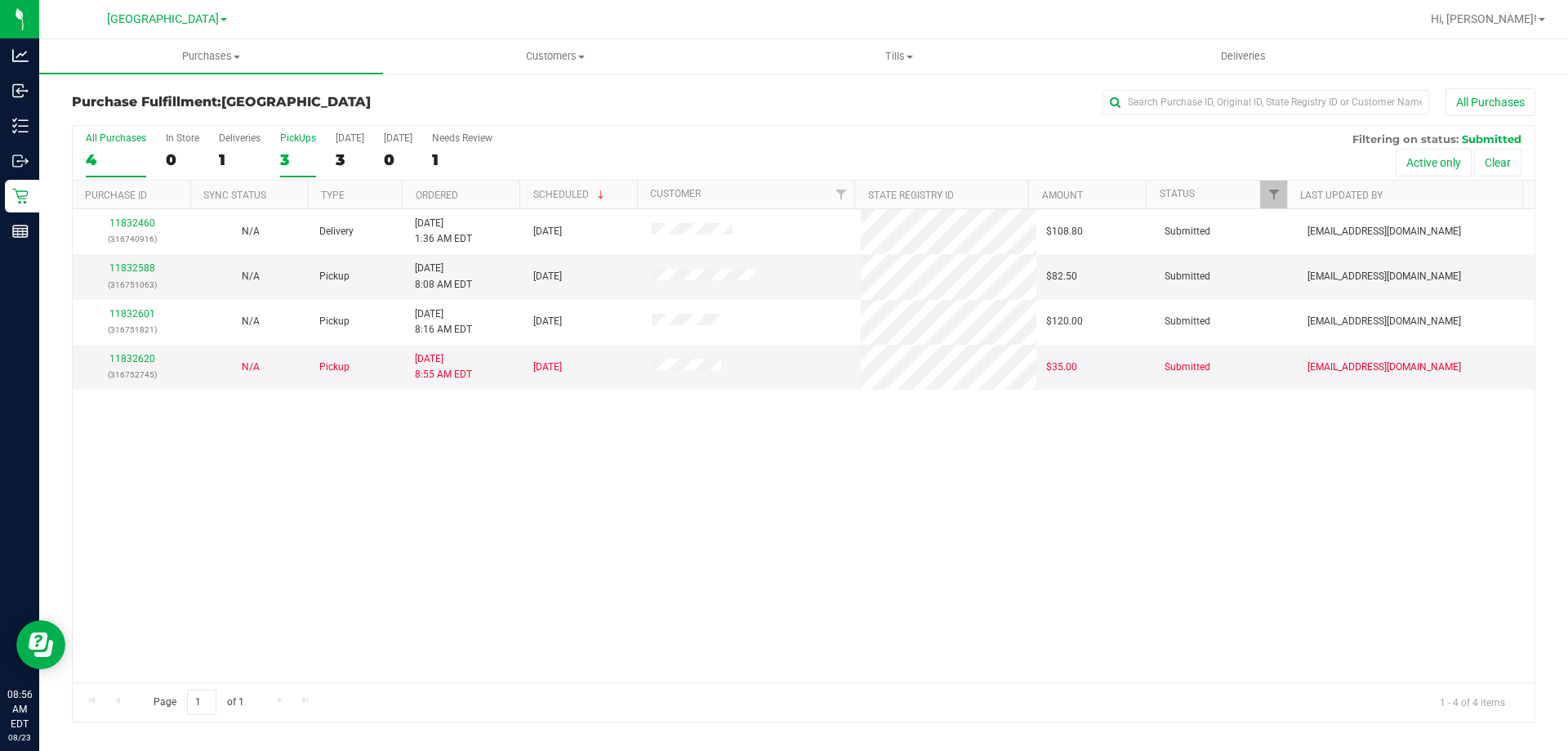
click at [296, 161] on div "3" at bounding box center [298, 160] width 36 height 18
click at [0, 0] on input "PickUps 3" at bounding box center [0, 0] width 0 height 0
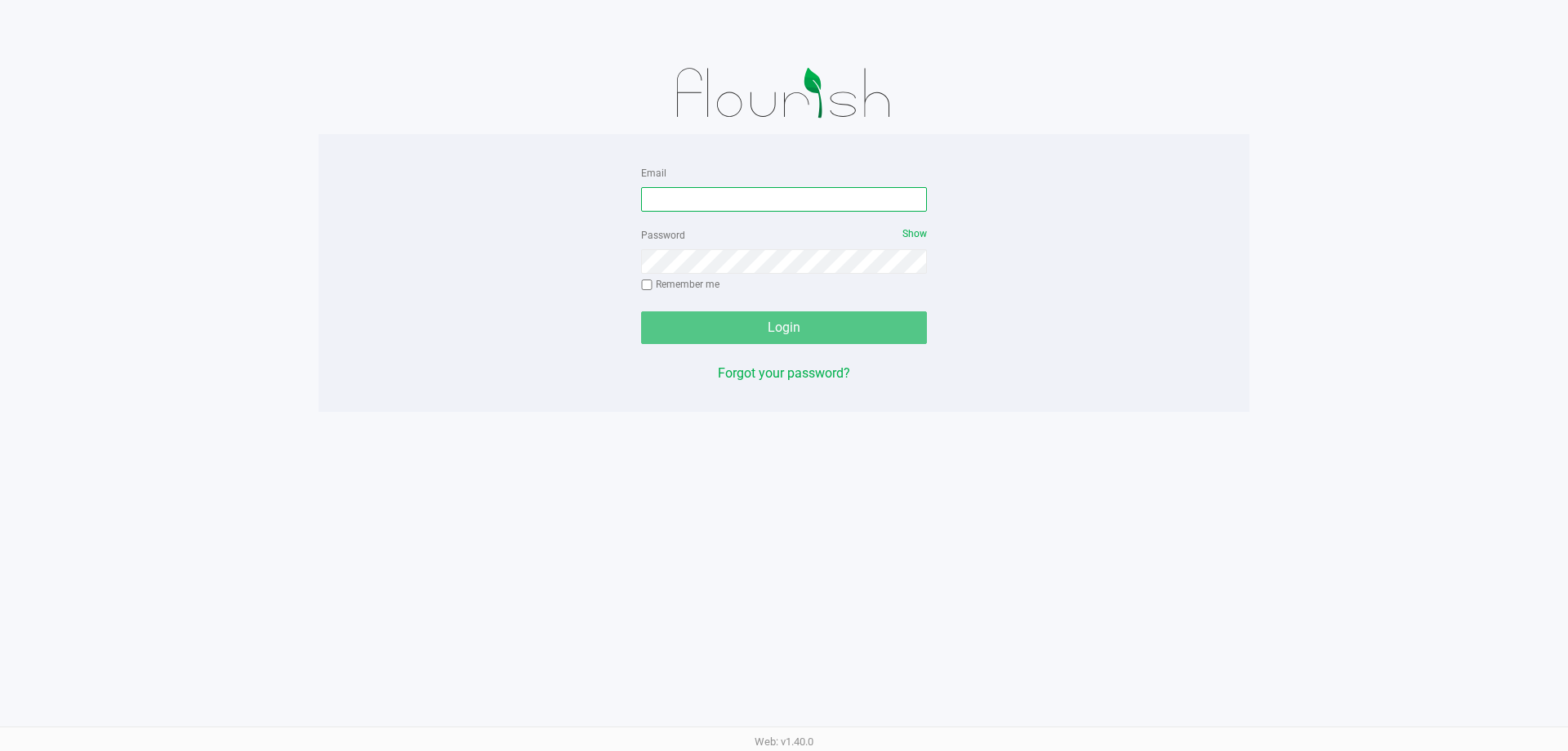
click at [715, 198] on input "Email" at bounding box center [784, 199] width 286 height 25
type input "smatosky@Liveparallel.com"
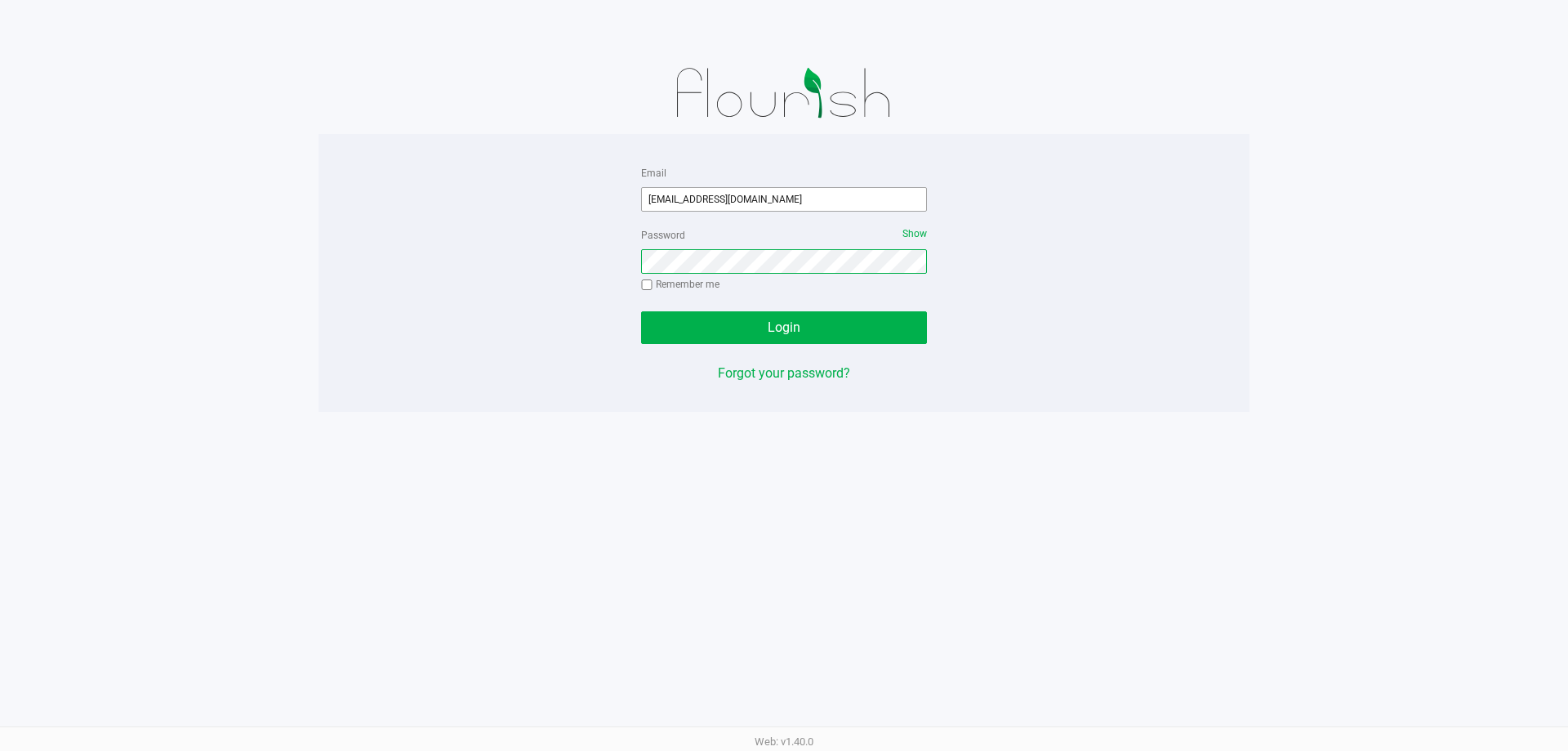
click at [641, 311] on button "Login" at bounding box center [784, 327] width 286 height 33
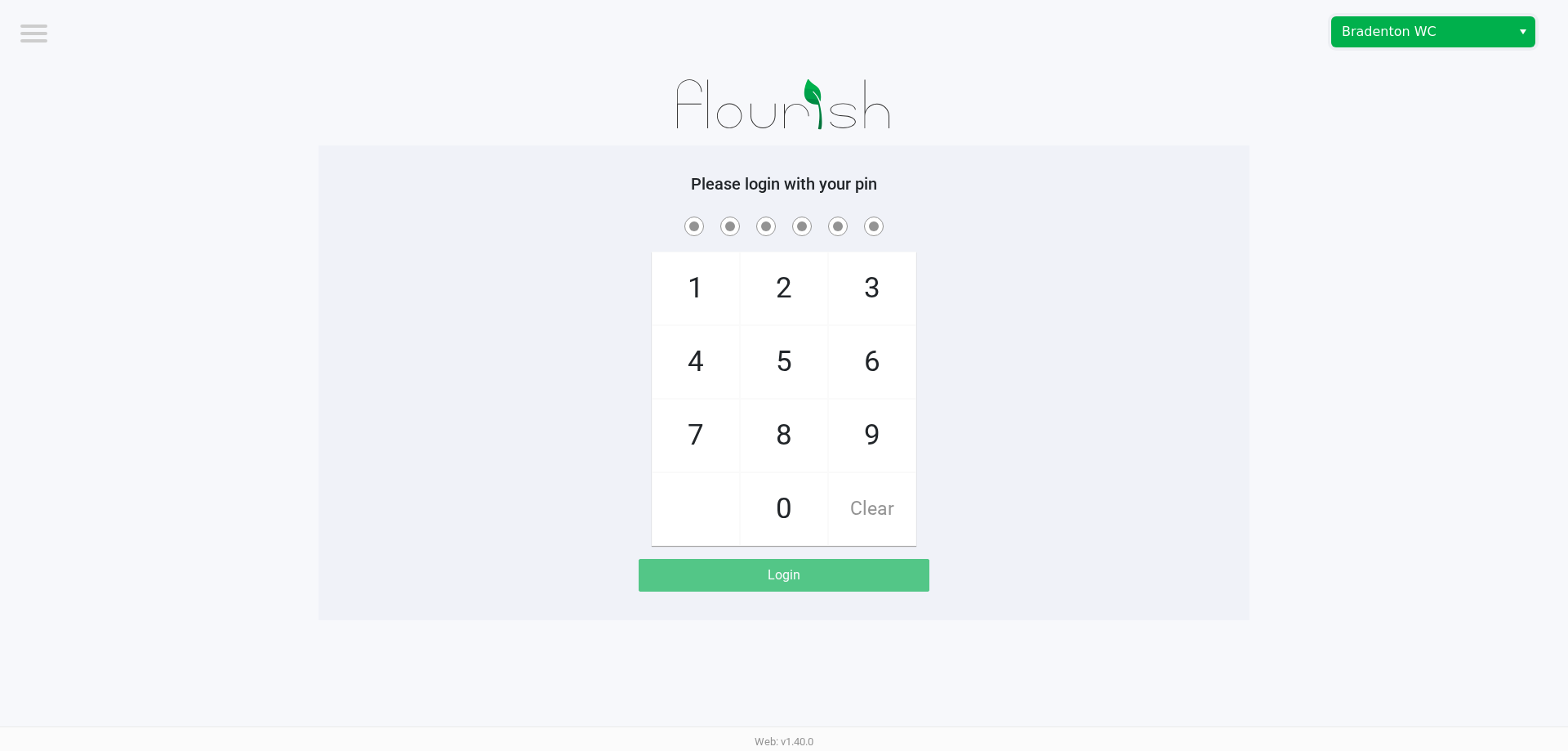
click at [1389, 22] on span "Bradenton WC" at bounding box center [1421, 31] width 159 height 19
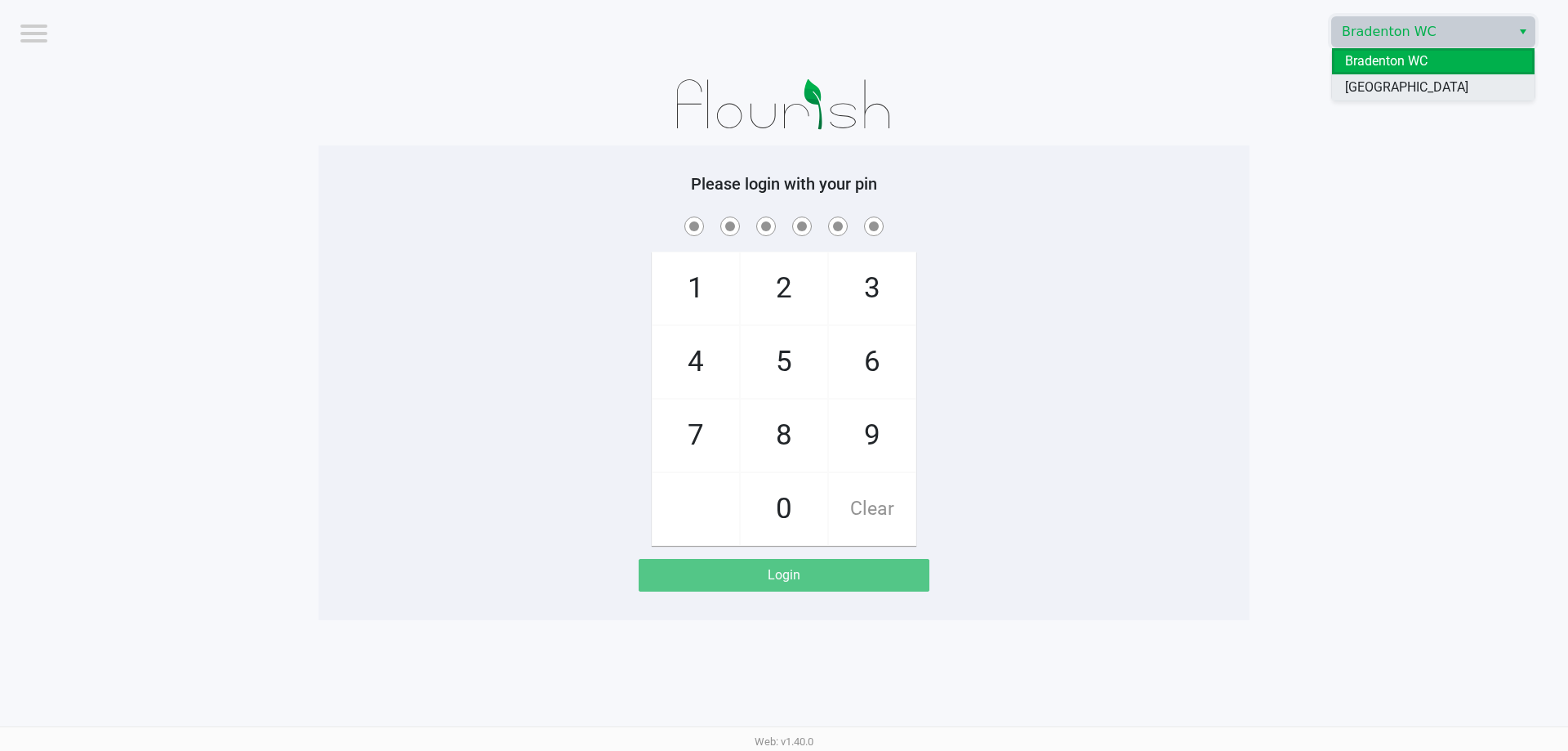
click at [1376, 92] on span "[GEOGRAPHIC_DATA]" at bounding box center [1406, 87] width 124 height 19
click at [1170, 203] on div "Please login with your pin 1 4 7 2 5 8 0 3 6 9 Clear Login" at bounding box center [784, 382] width 931 height 417
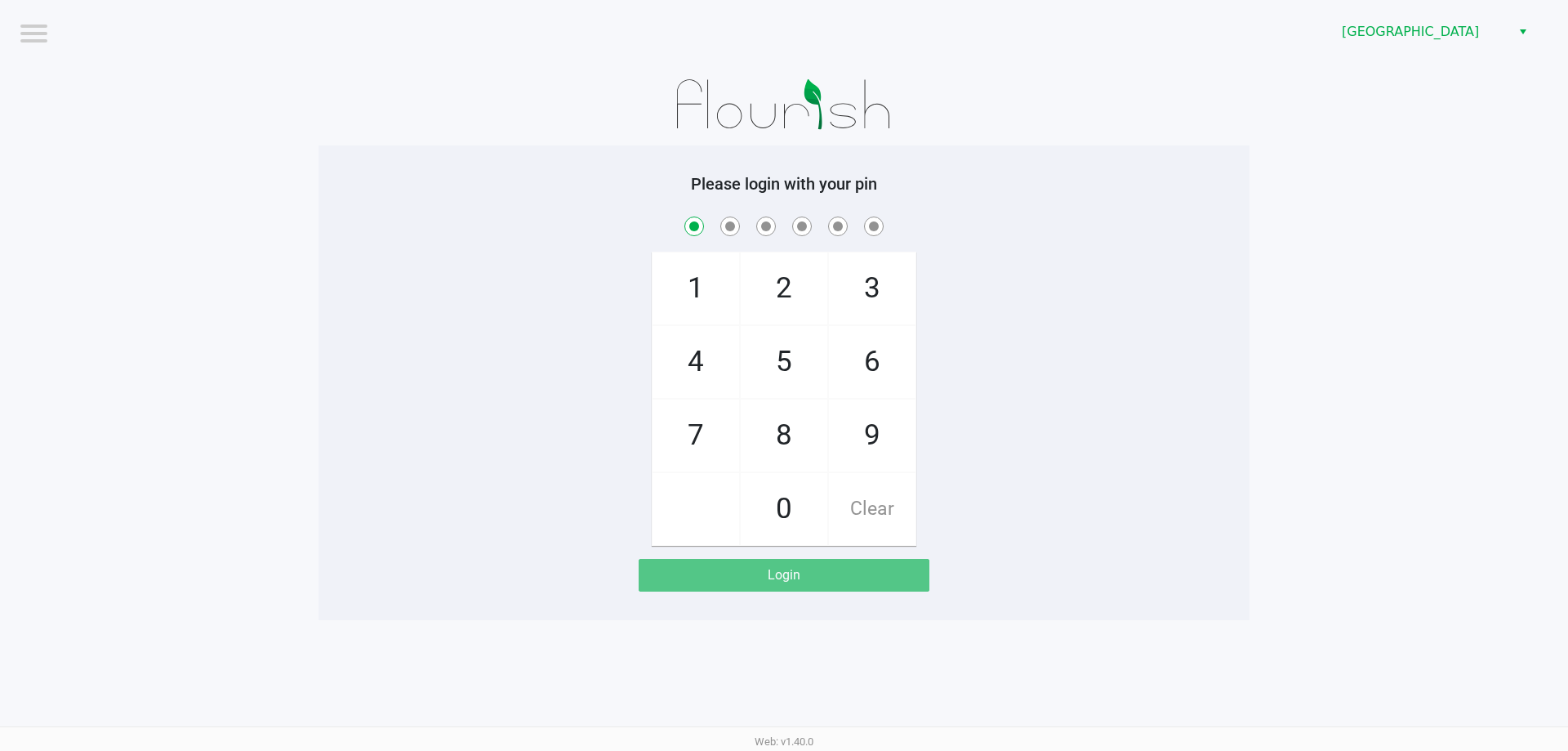
checkbox input "true"
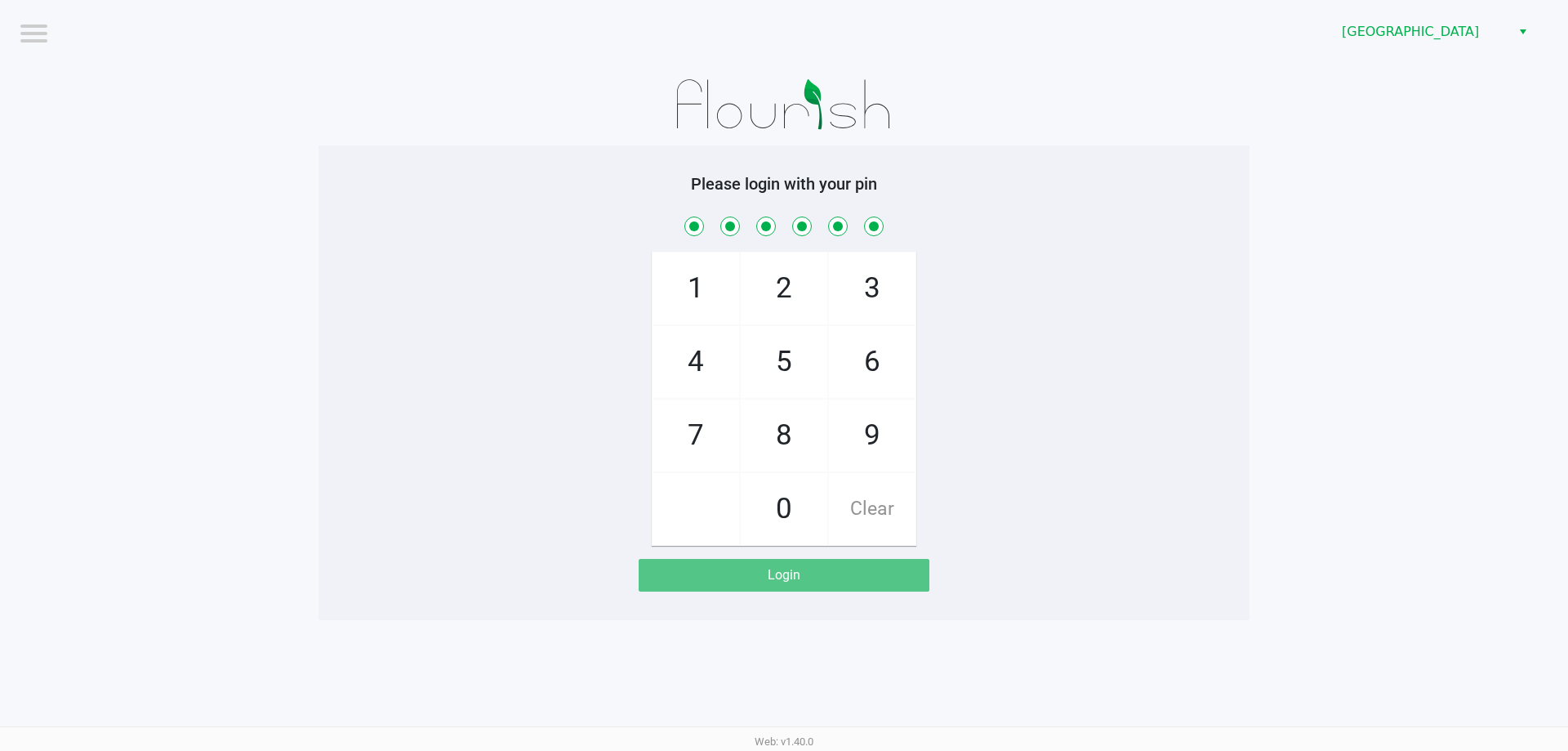
checkbox input "true"
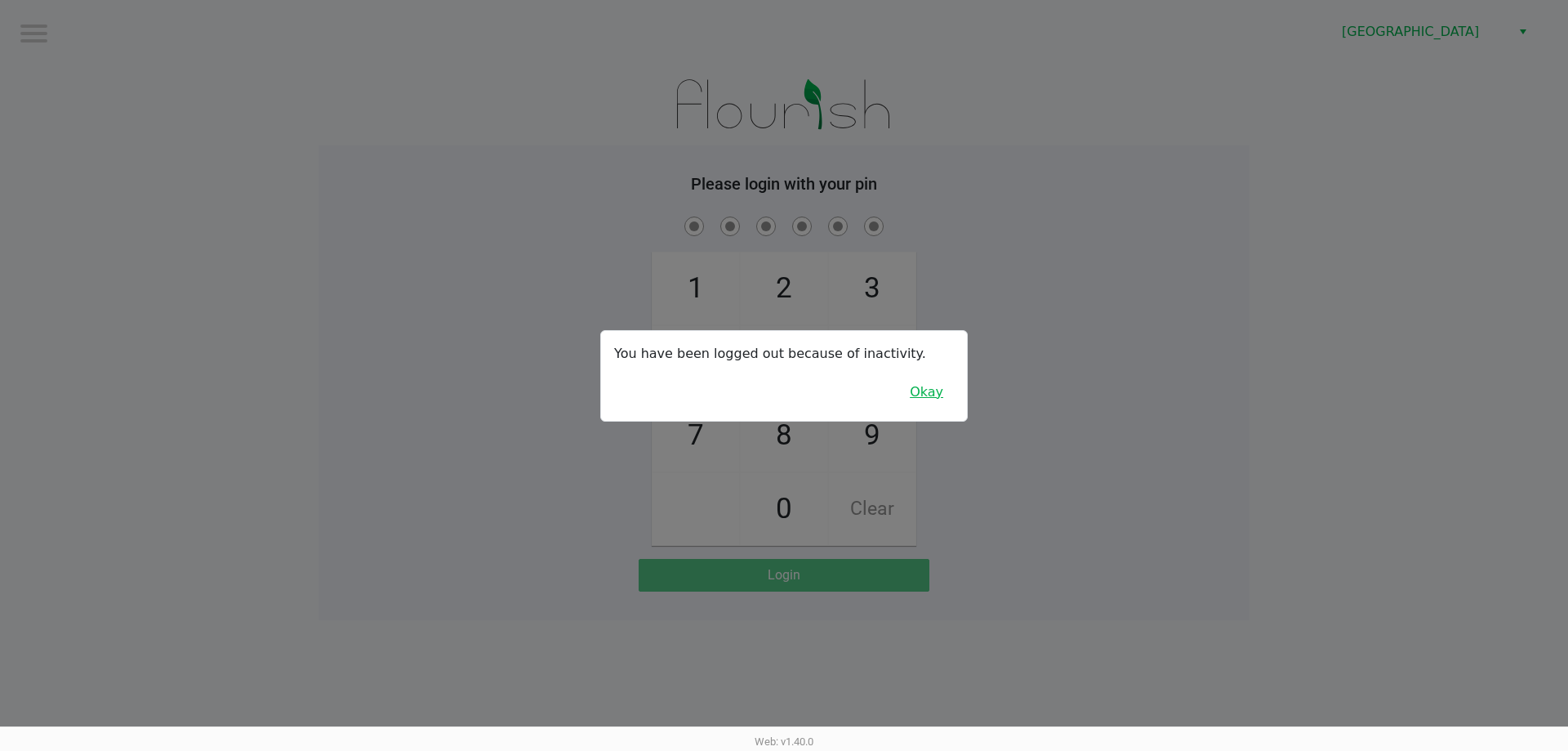
click at [931, 390] on button "Okay" at bounding box center [927, 392] width 55 height 31
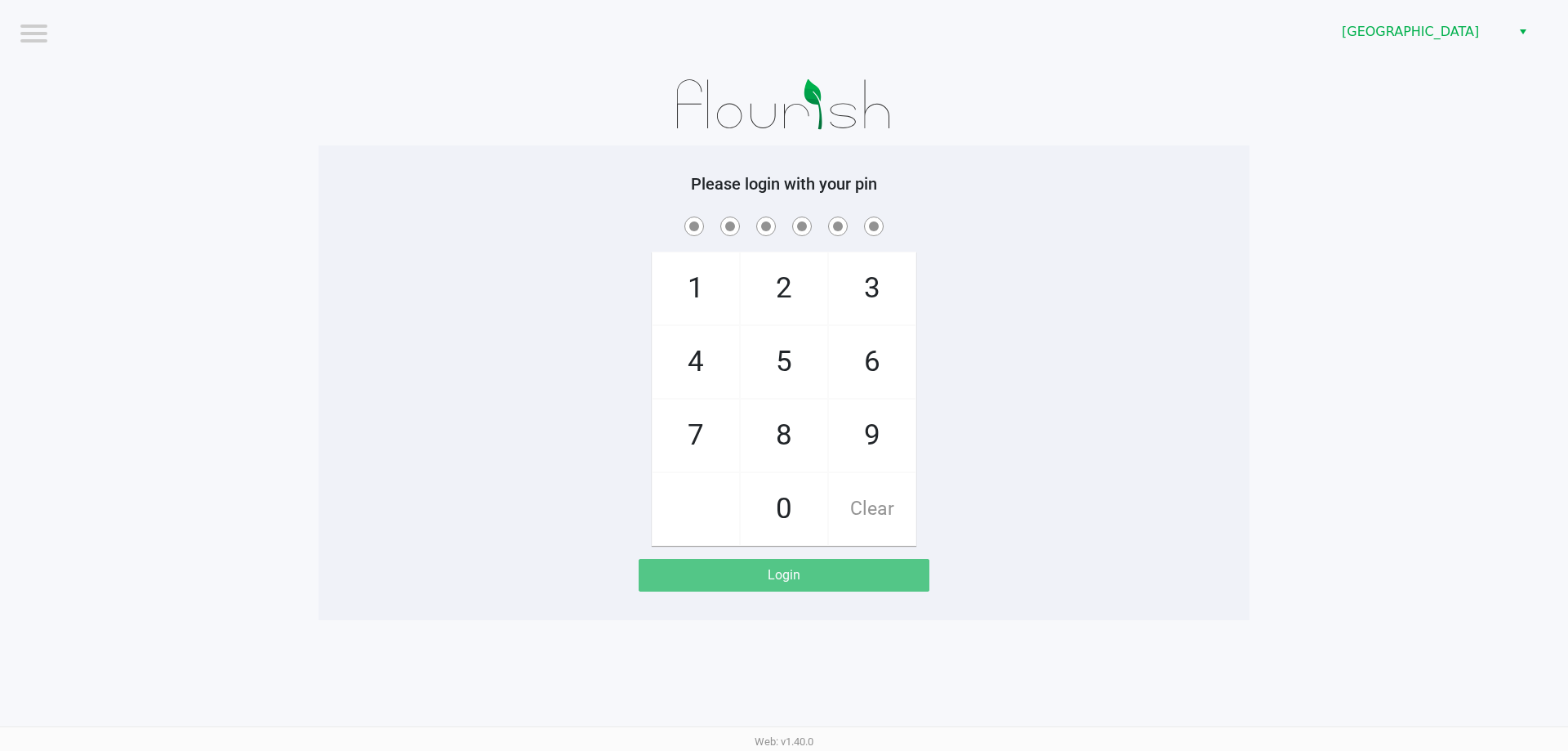
click at [1214, 377] on div "1 4 7 2 5 8 0 3 6 9 Clear" at bounding box center [784, 380] width 931 height 333
click at [1105, 441] on div "1 4 7 2 5 8 0 3 6 9 Clear" at bounding box center [784, 380] width 931 height 333
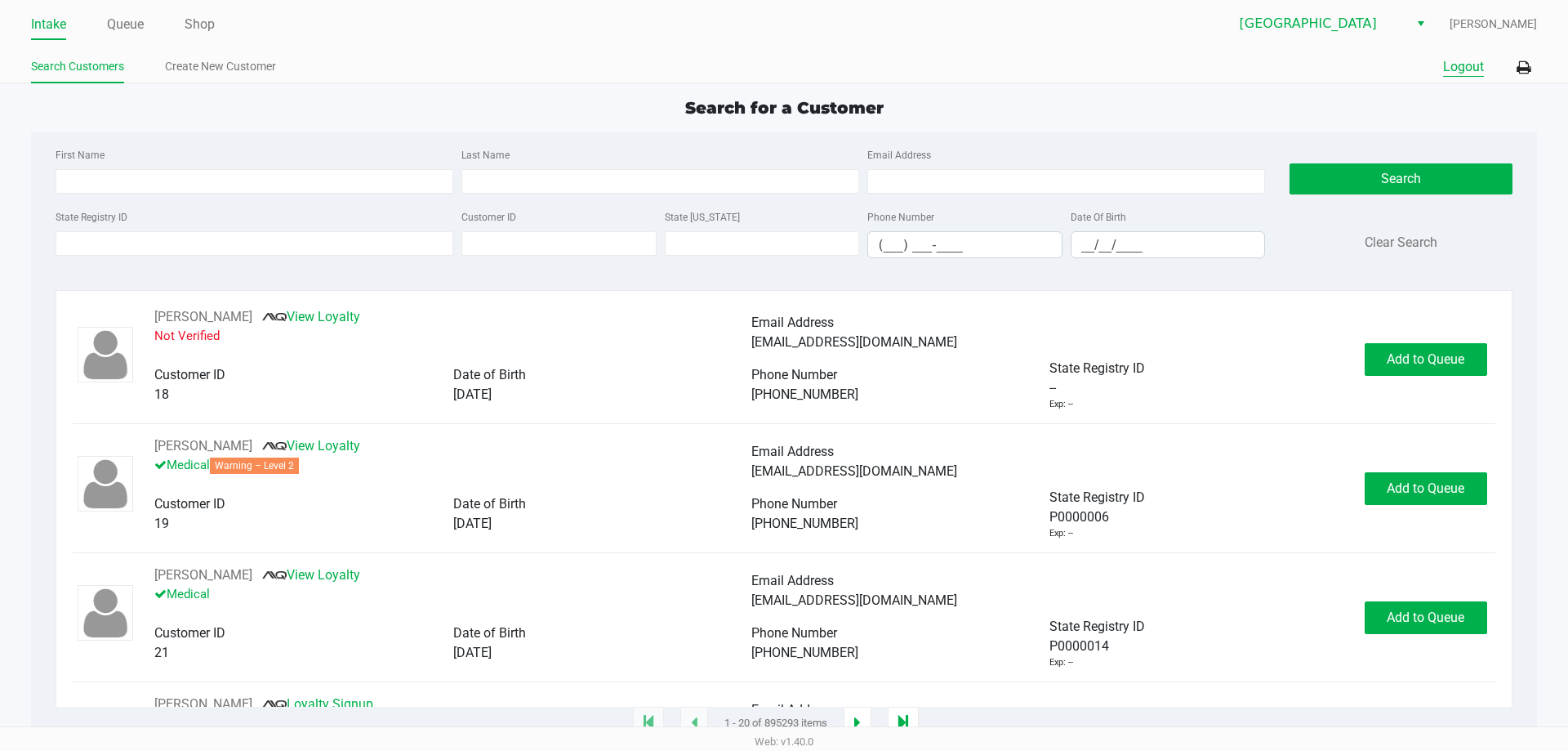
click at [1458, 71] on button "Logout" at bounding box center [1463, 66] width 41 height 19
click at [1439, 69] on button "Logout" at bounding box center [1451, 66] width 41 height 19
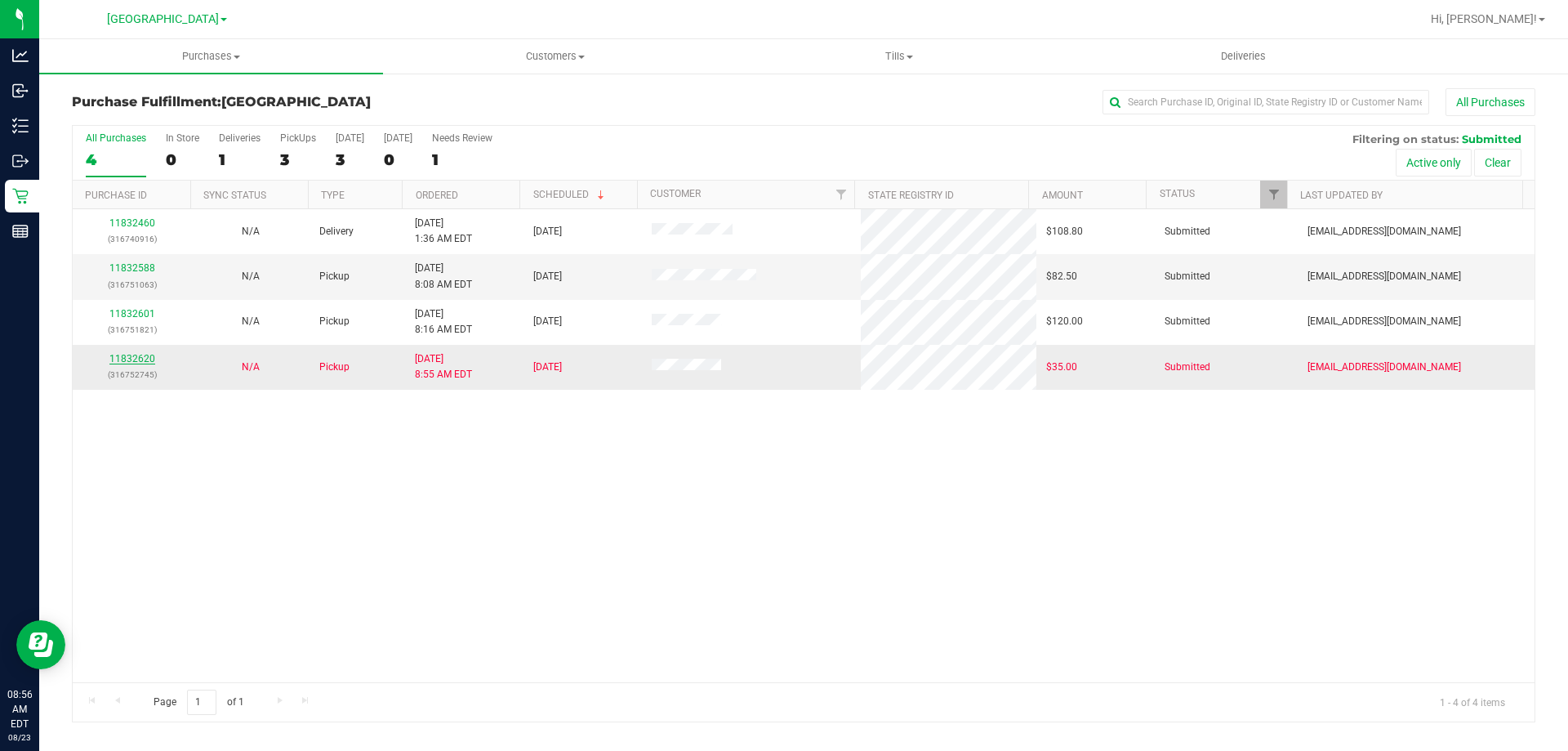
click at [146, 356] on link "11832620" at bounding box center [132, 359] width 46 height 11
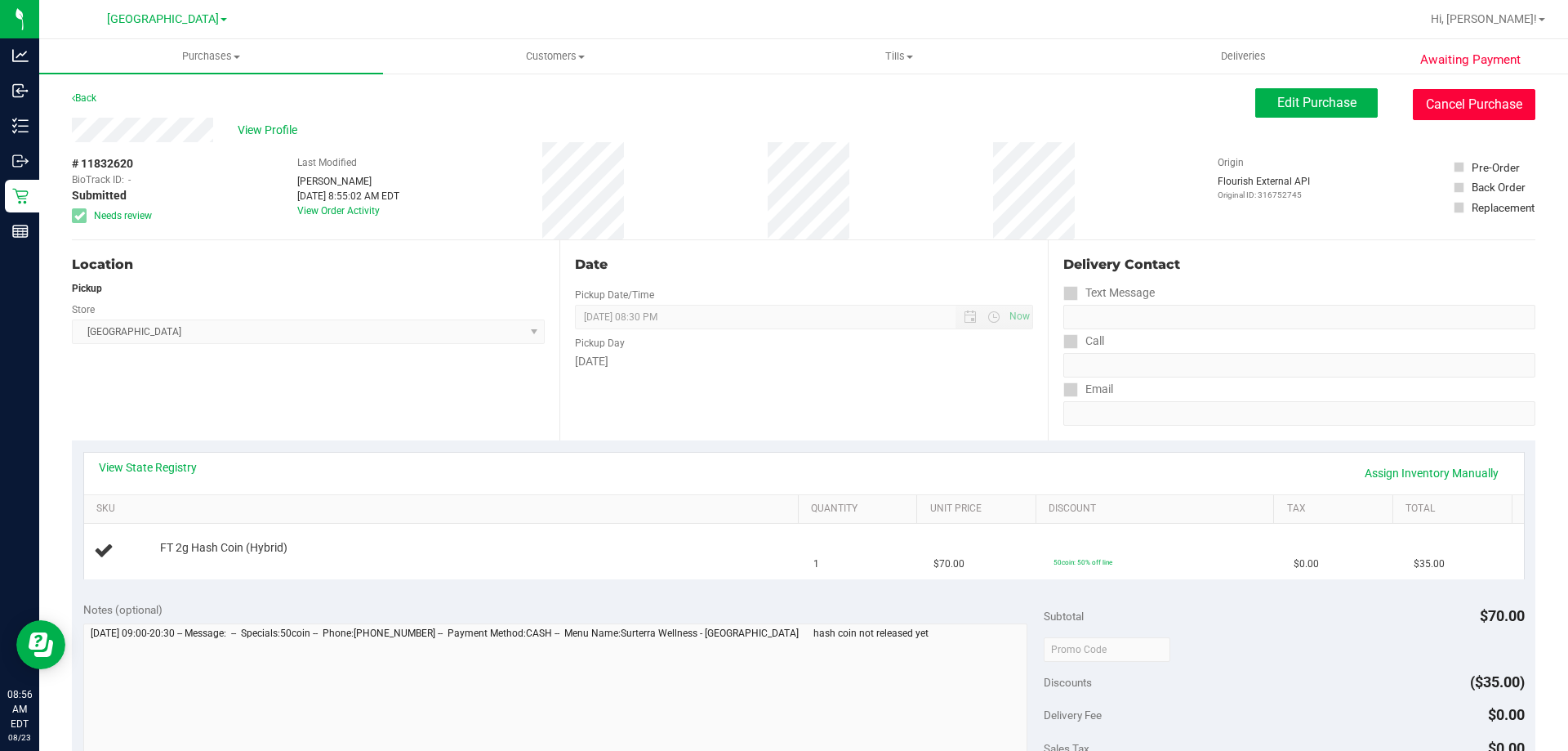
click at [1457, 96] on button "Cancel Purchase" at bounding box center [1474, 105] width 123 height 31
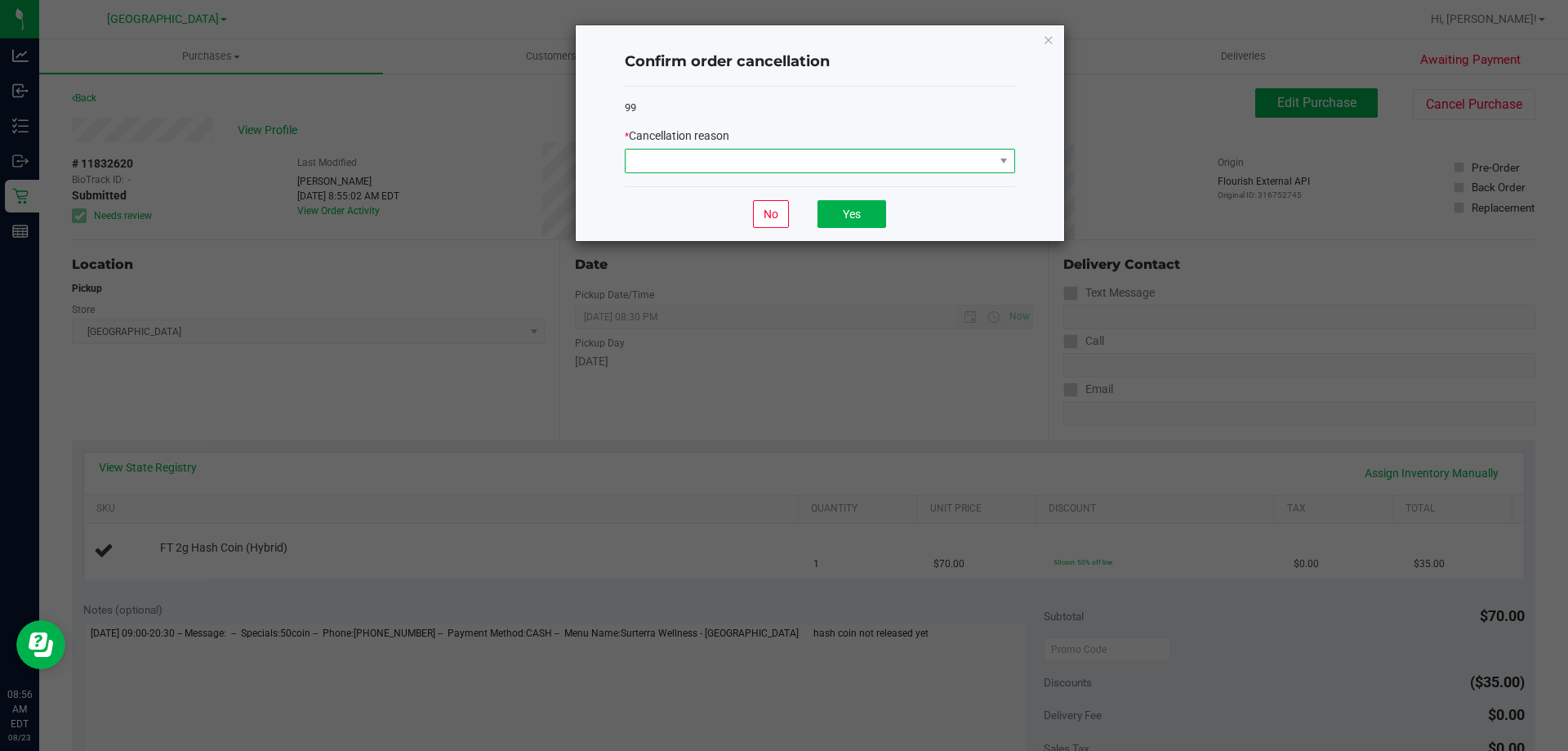
click at [825, 164] on span at bounding box center [809, 160] width 368 height 23
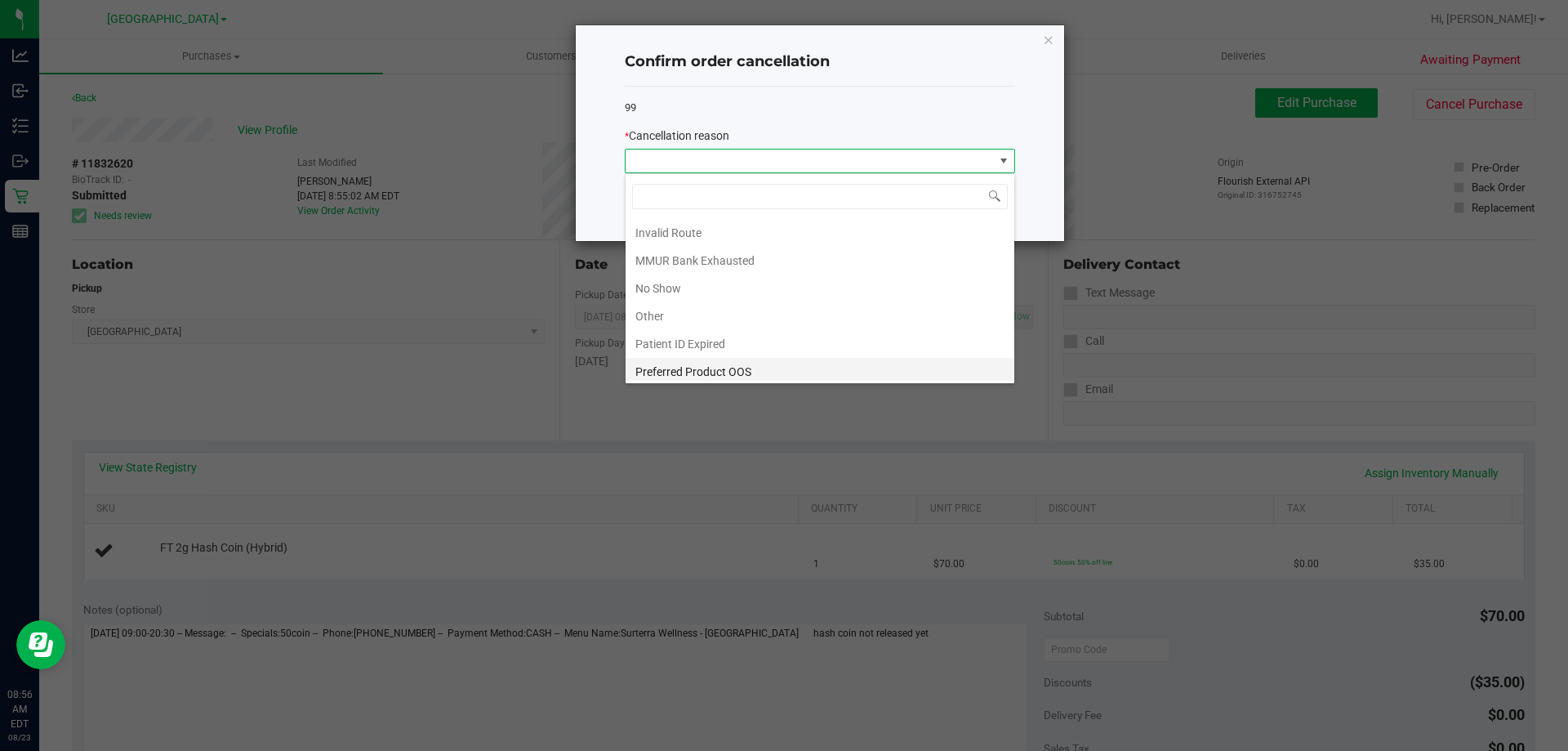
scroll to position [86, 0]
click at [734, 374] on li "Preferred Product OOS" at bounding box center [819, 367] width 389 height 28
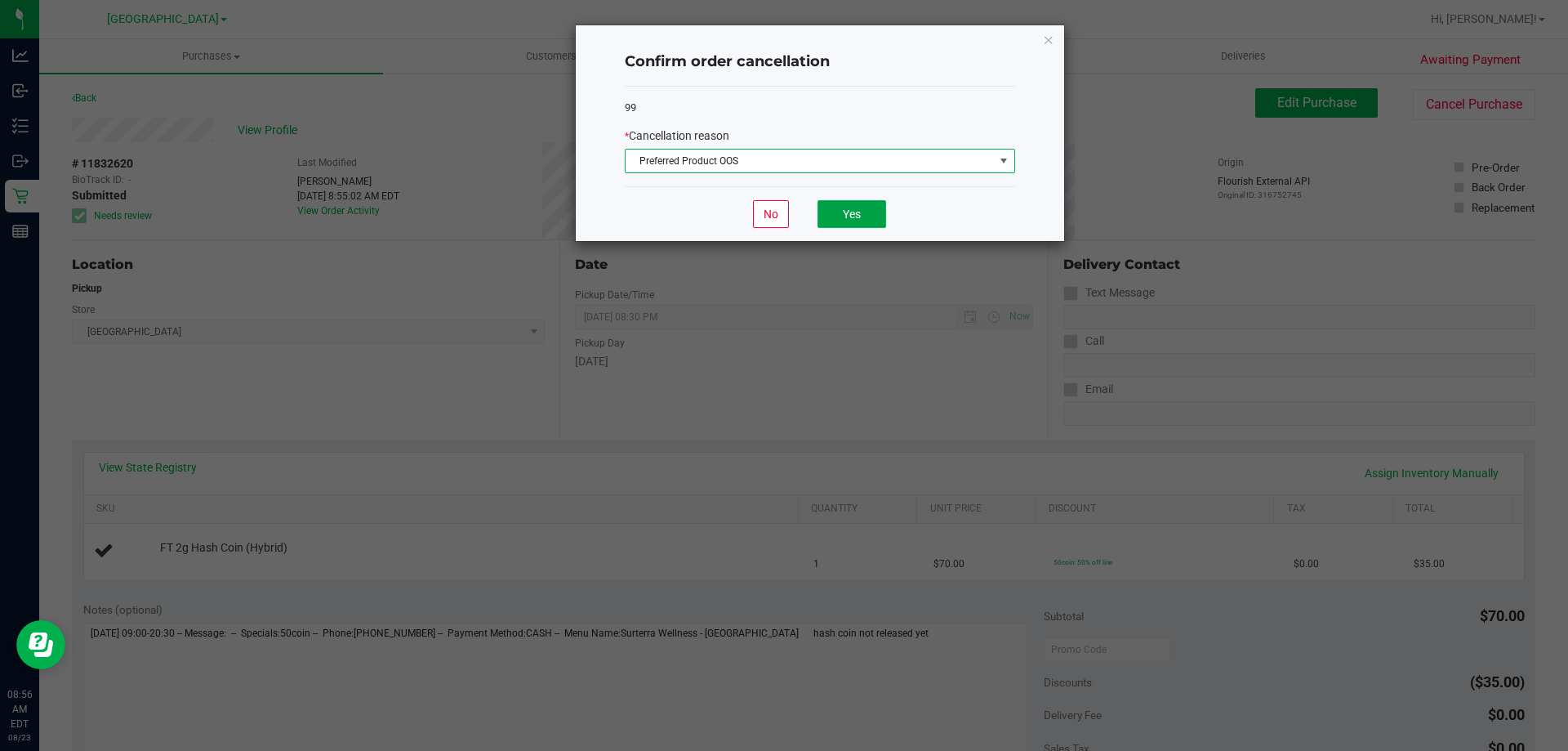
click at [860, 224] on button "Yes" at bounding box center [851, 214] width 69 height 28
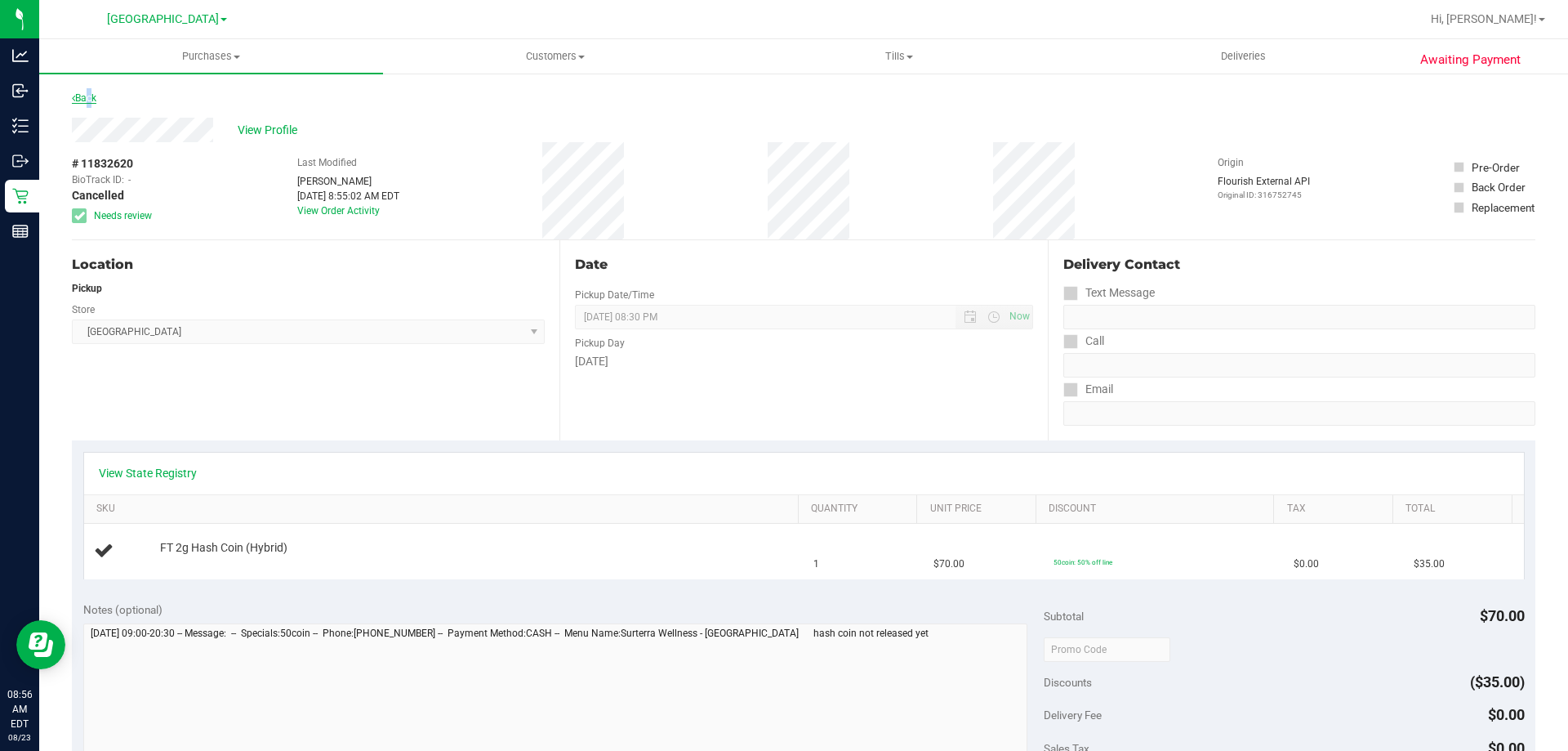
click at [87, 97] on link "Back" at bounding box center [83, 98] width 25 height 11
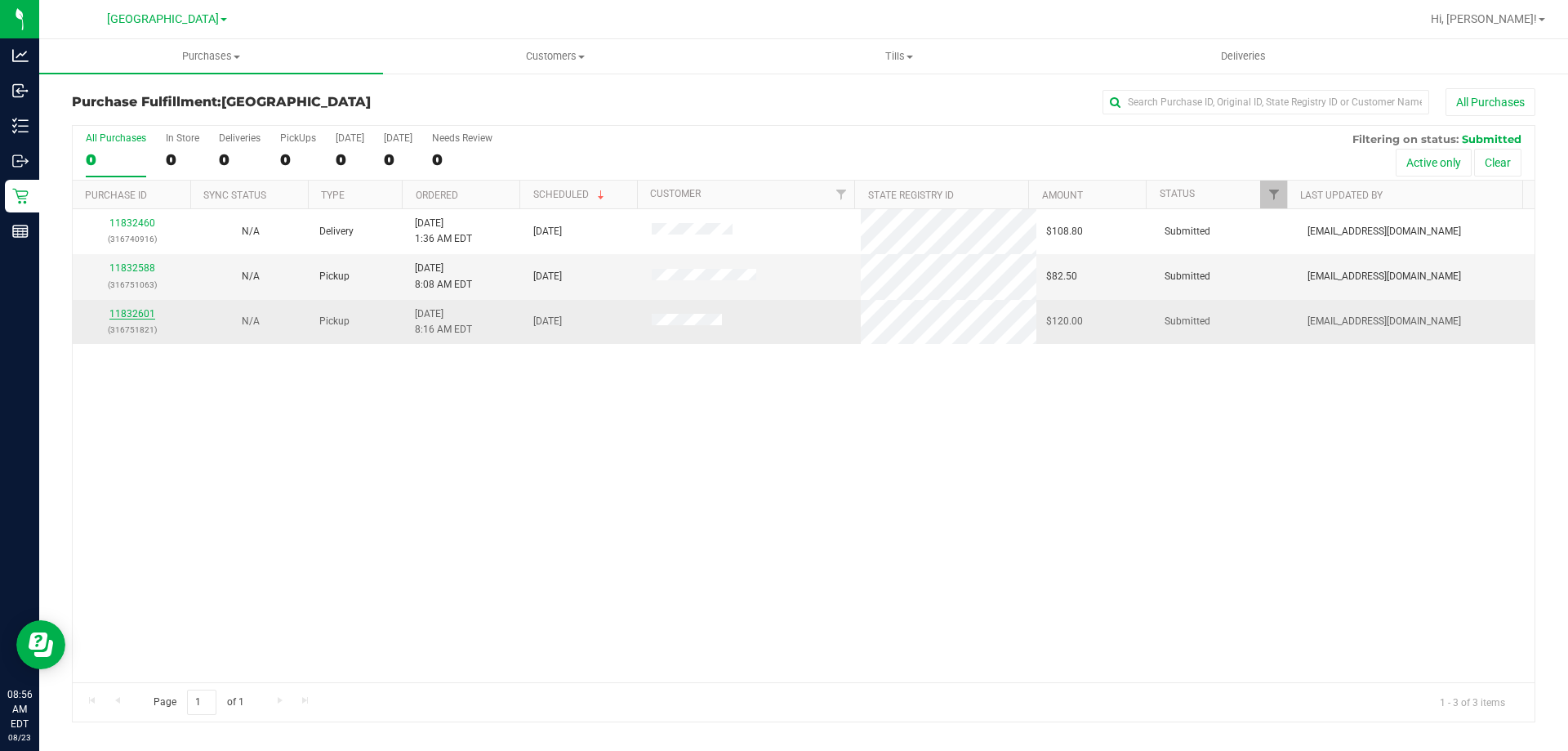
click at [133, 316] on link "11832601" at bounding box center [132, 314] width 46 height 11
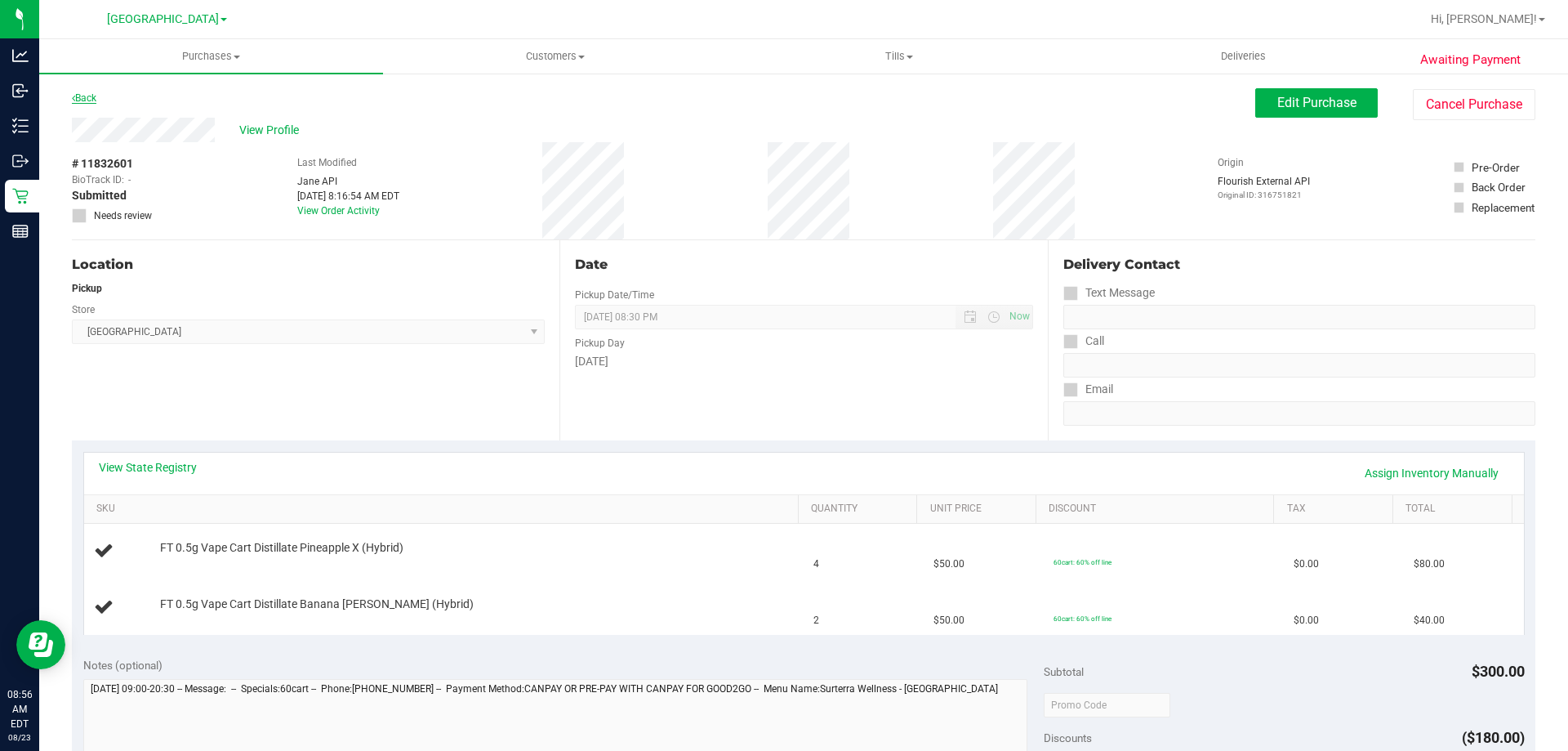
click at [81, 94] on link "Back" at bounding box center [83, 98] width 25 height 11
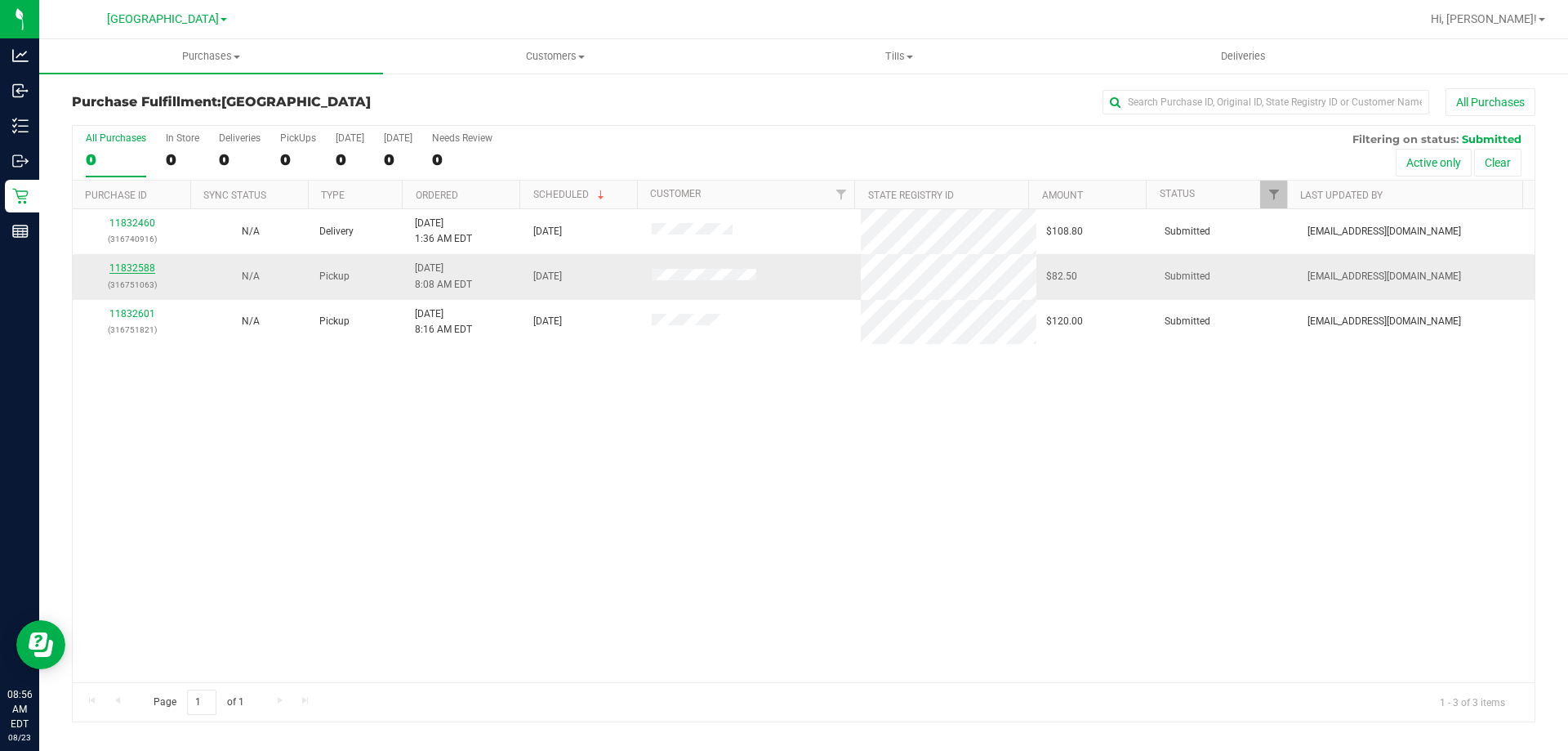
click at [132, 267] on link "11832588" at bounding box center [132, 268] width 46 height 11
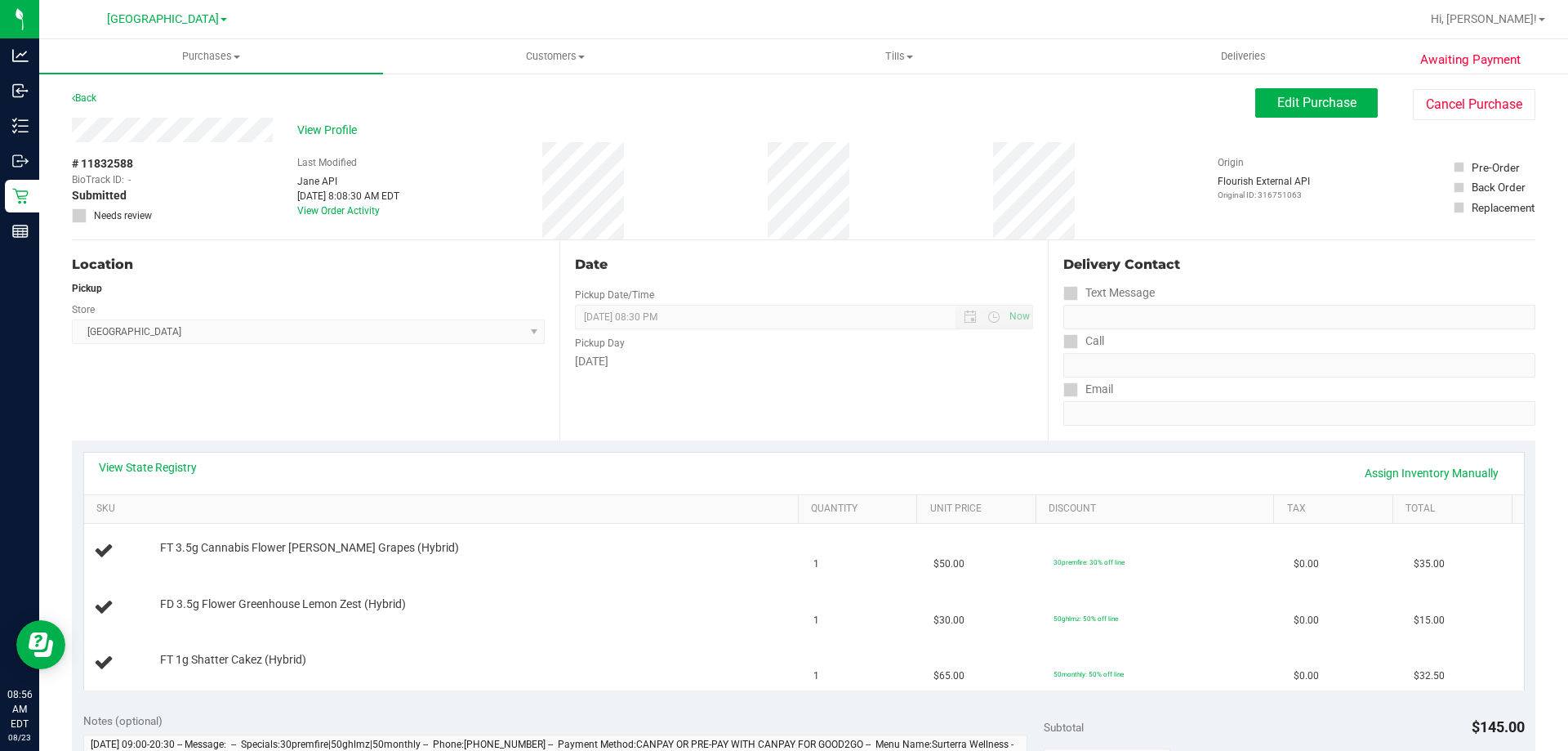
click at [86, 90] on div "Back" at bounding box center [83, 97] width 25 height 19
click at [88, 94] on link "Back" at bounding box center [83, 98] width 25 height 11
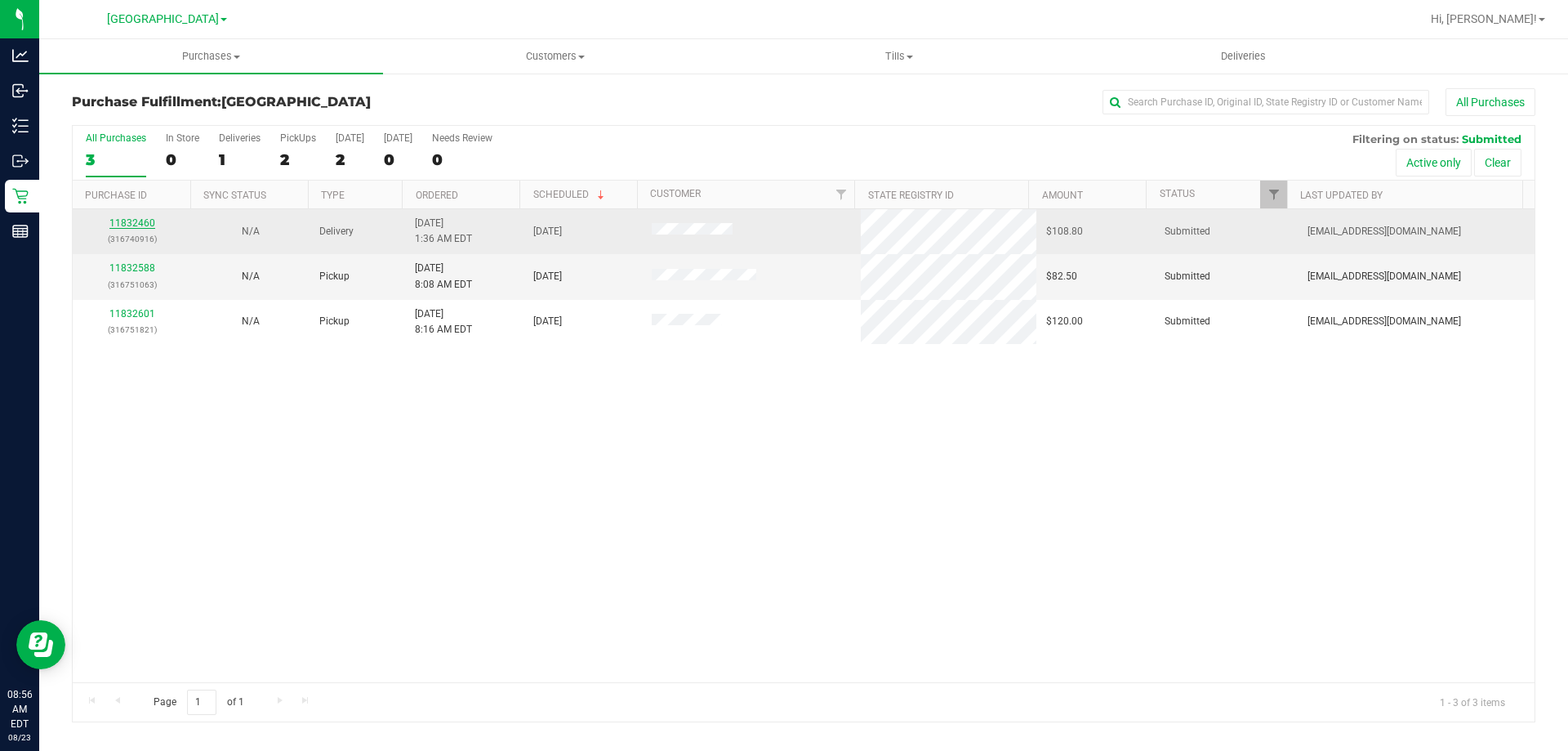
click at [115, 221] on link "11832460" at bounding box center [132, 223] width 46 height 11
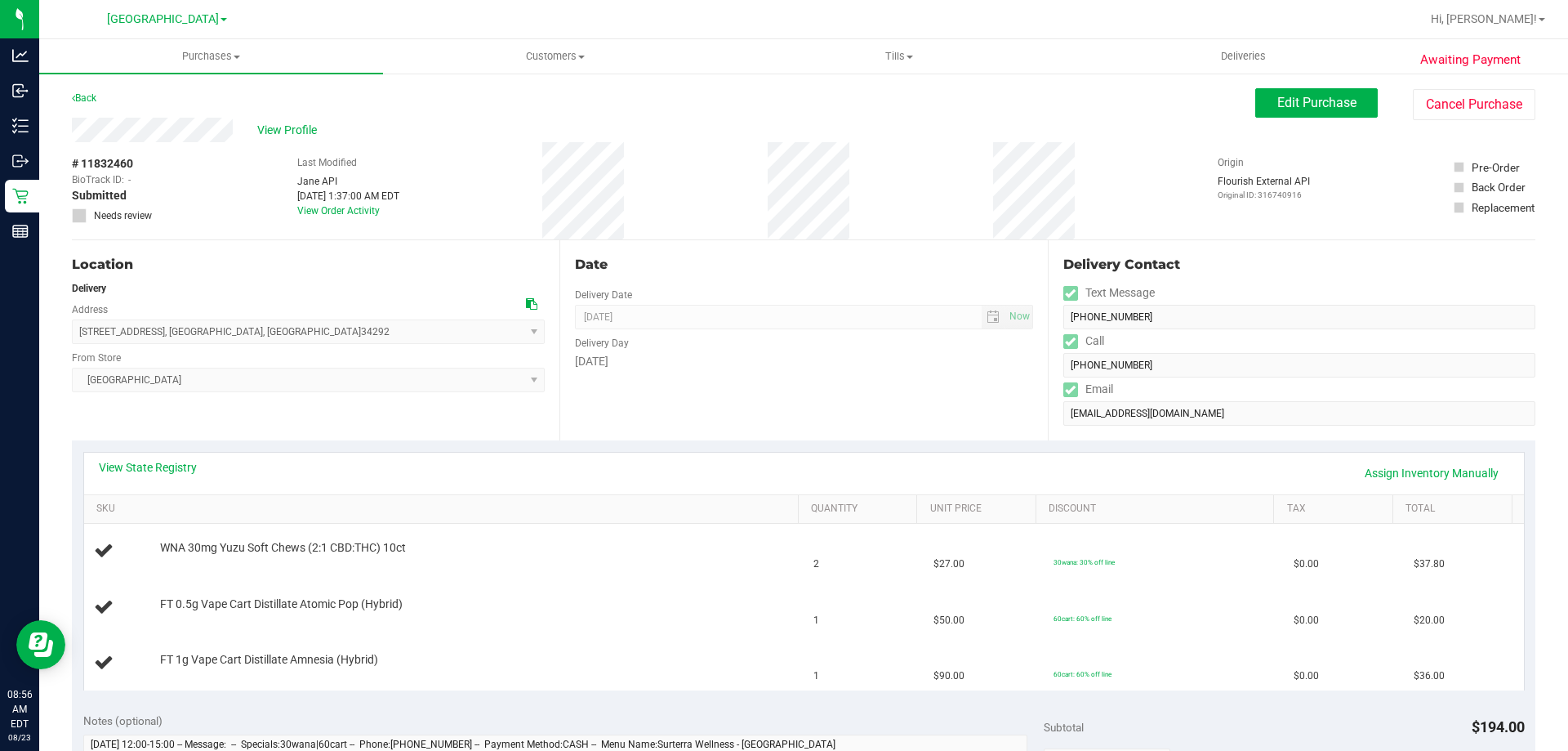
click at [100, 105] on div "Back Edit Purchase Cancel Purchase" at bounding box center [803, 103] width 1464 height 29
click at [96, 100] on link "Back" at bounding box center [83, 98] width 25 height 11
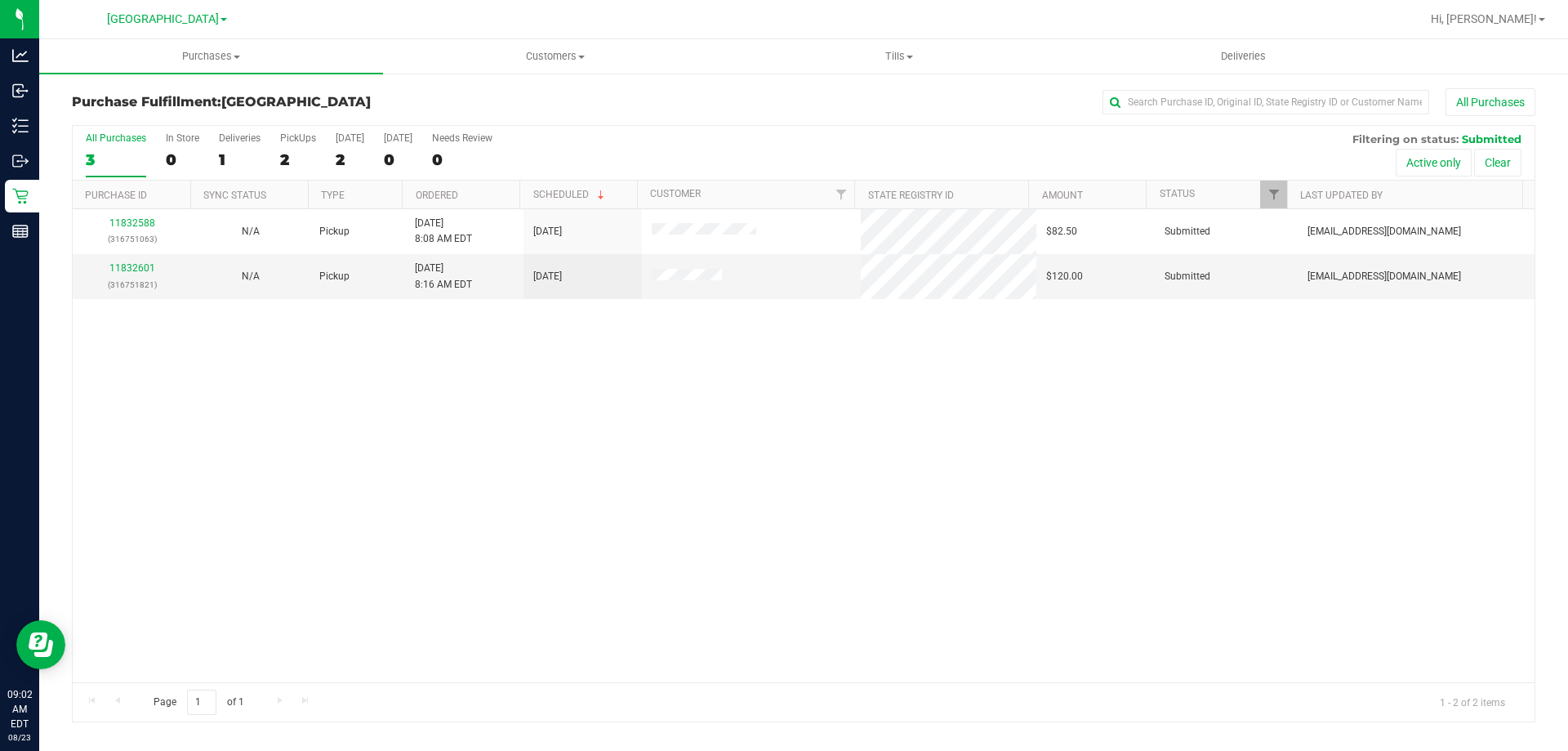
drag, startPoint x: 525, startPoint y: 370, endPoint x: 514, endPoint y: 341, distance: 31.0
click at [527, 369] on div "11832588 (316751063) N/A Pickup 8/23/2025 8:08 AM EDT 8/23/2025 $82.50 Submitte…" at bounding box center [803, 446] width 1462 height 473
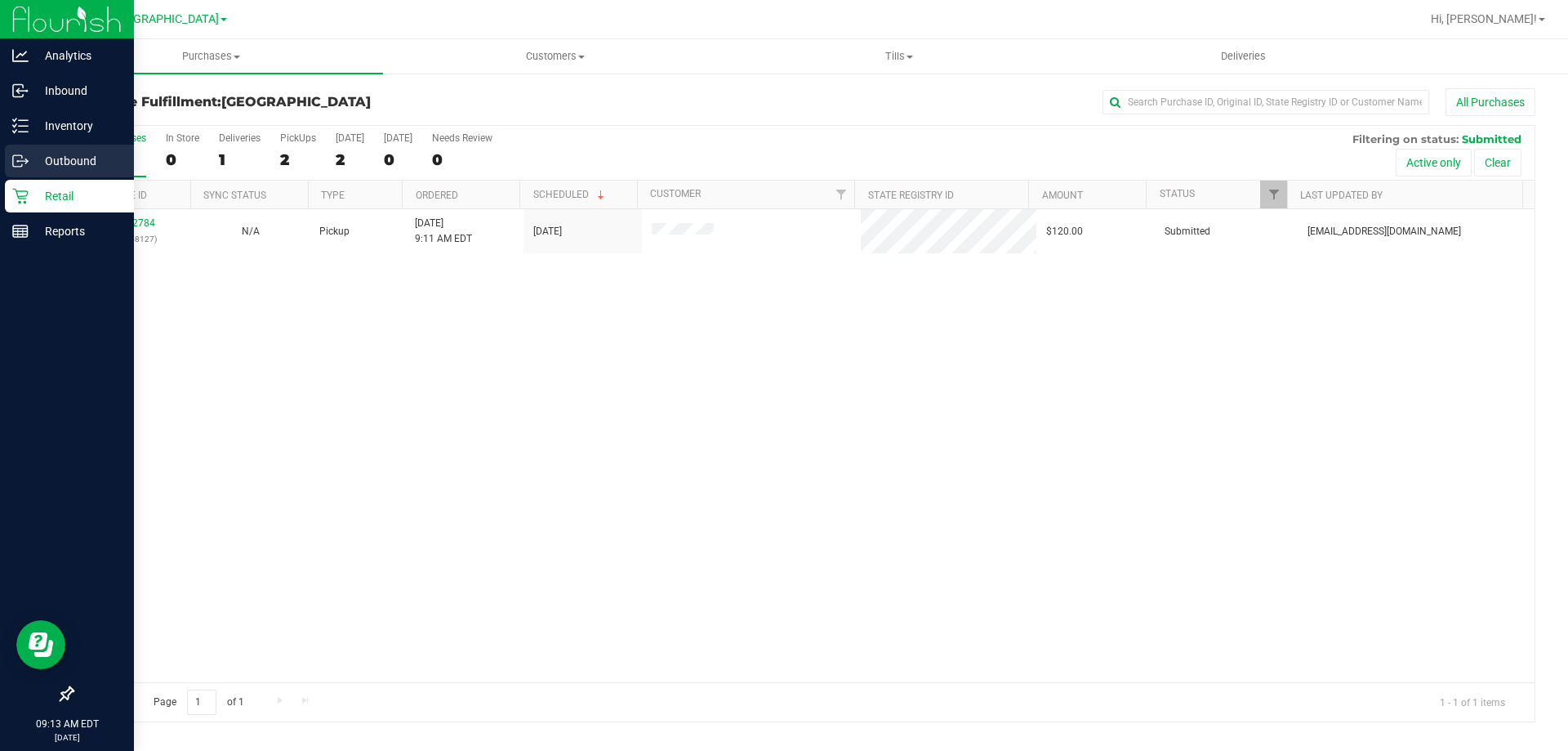
click at [23, 151] on div "Outbound" at bounding box center [69, 161] width 129 height 33
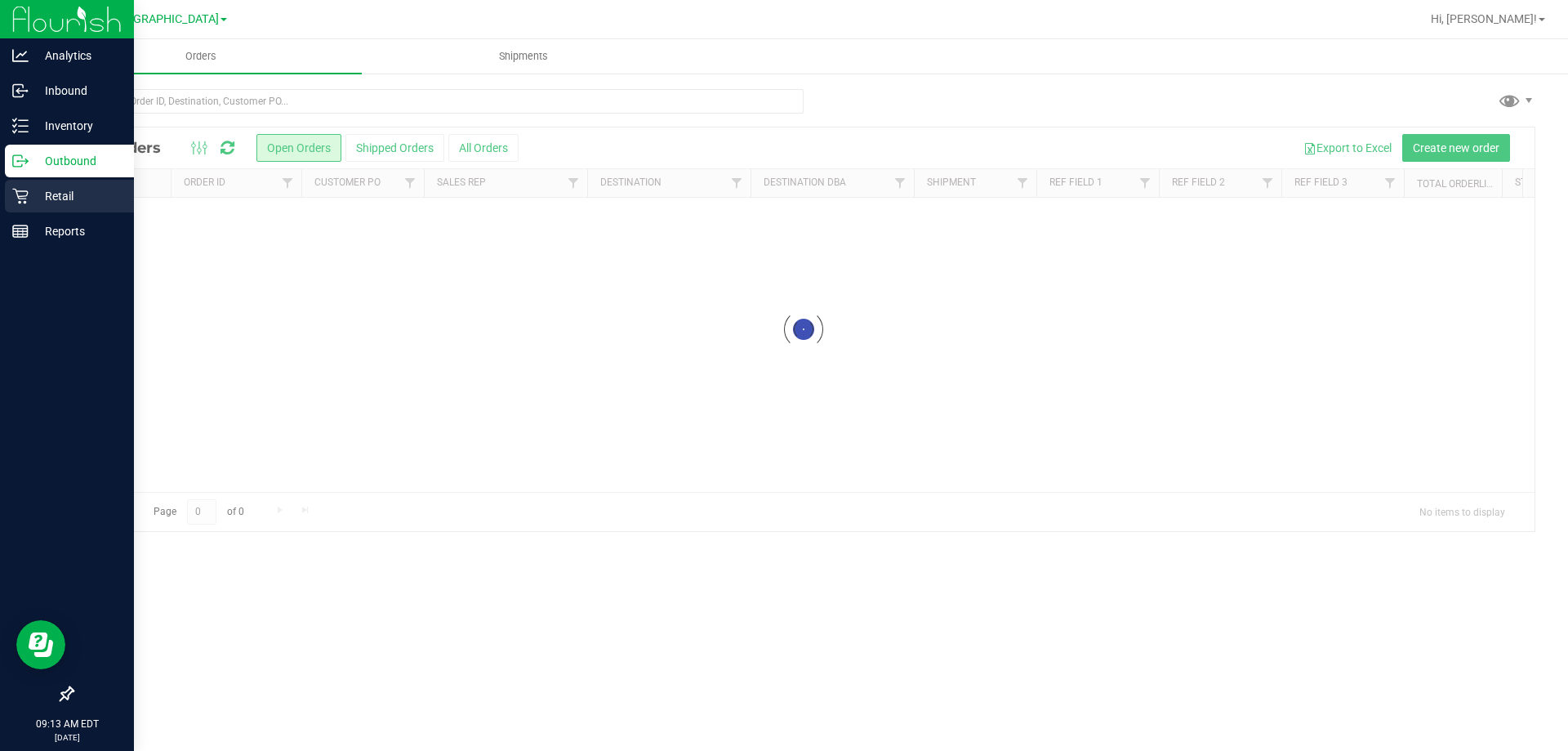
click at [56, 188] on p "Retail" at bounding box center [77, 195] width 98 height 19
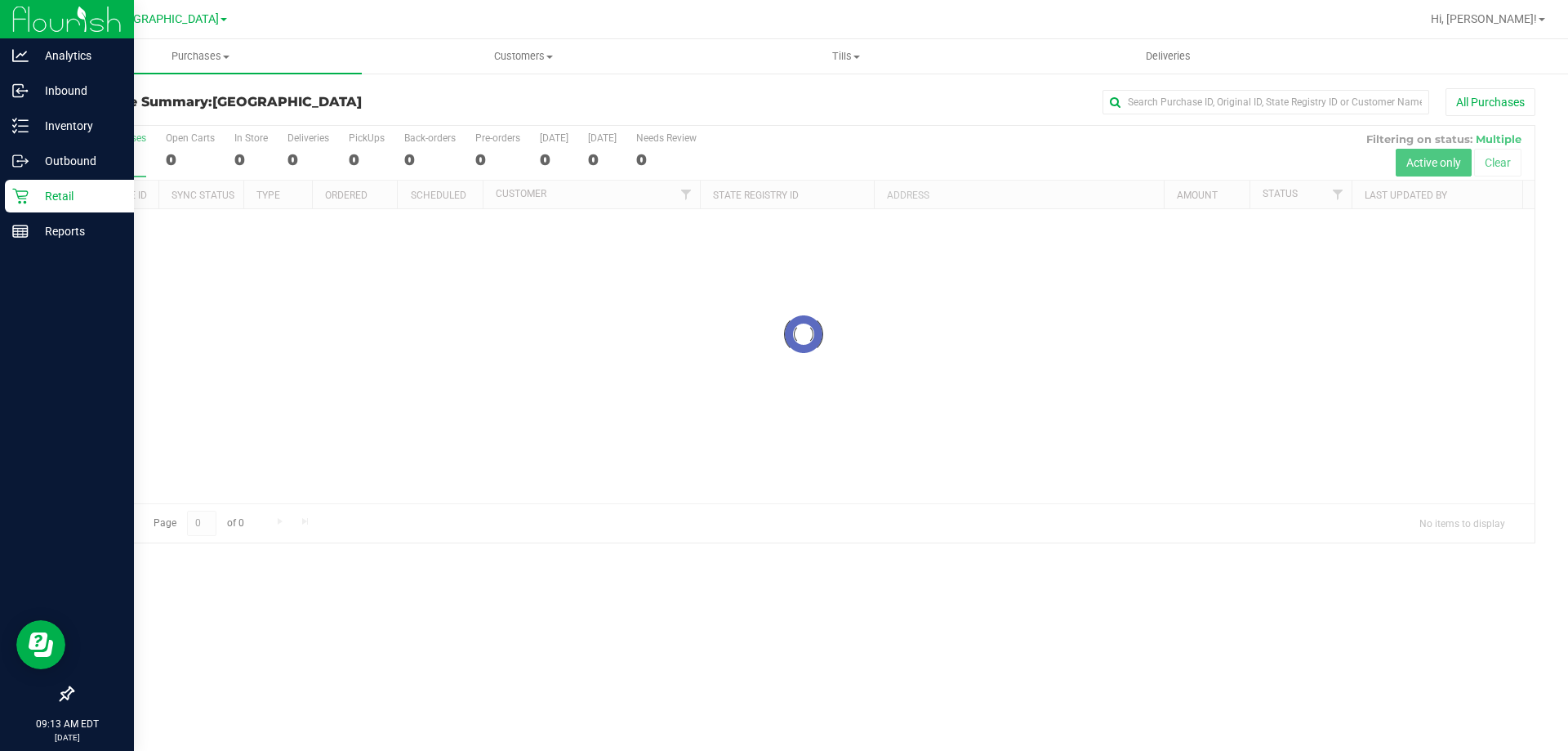
click at [56, 188] on p "Retail" at bounding box center [77, 195] width 98 height 19
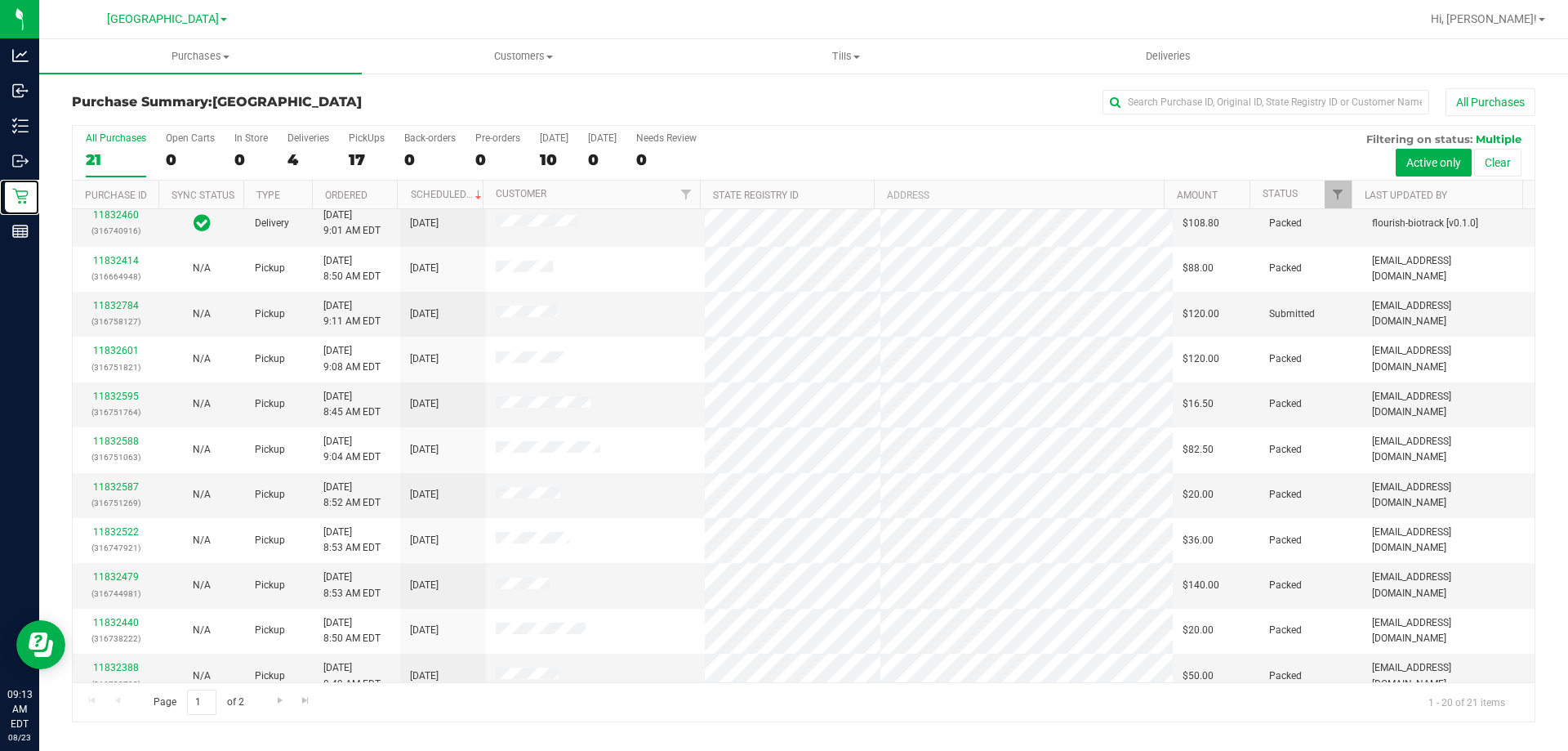
scroll to position [23, 0]
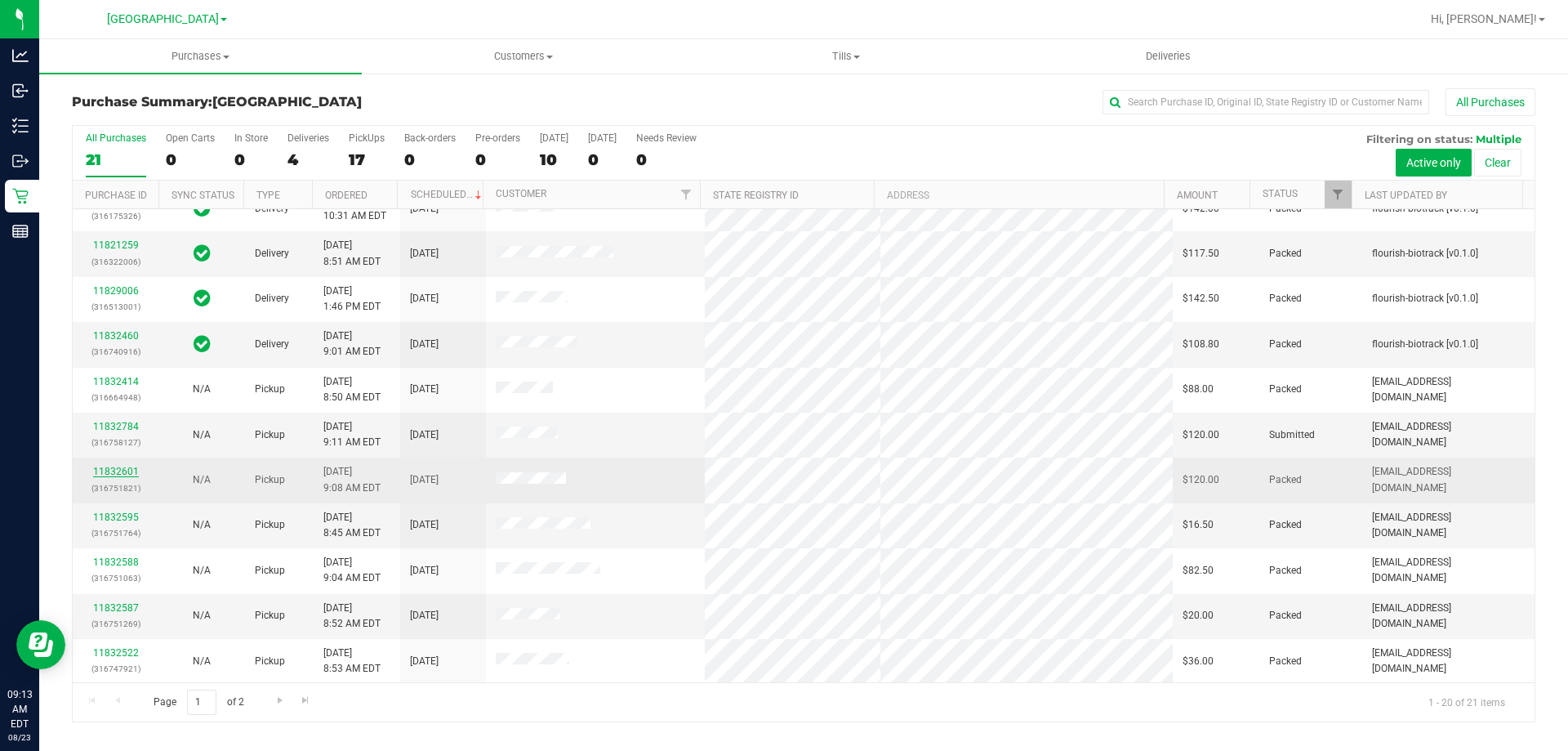
click at [101, 470] on link "11832601" at bounding box center [116, 471] width 46 height 11
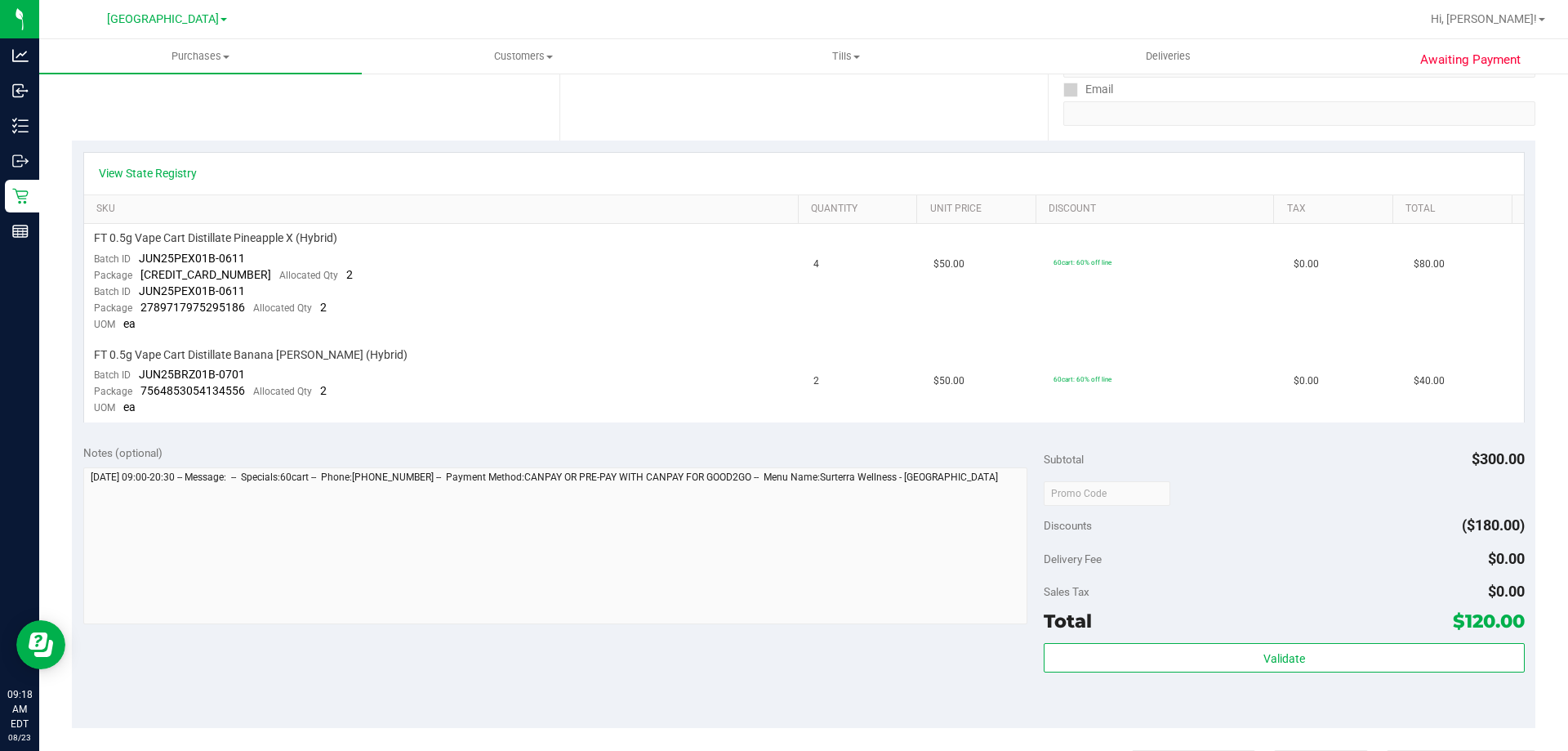
scroll to position [326, 0]
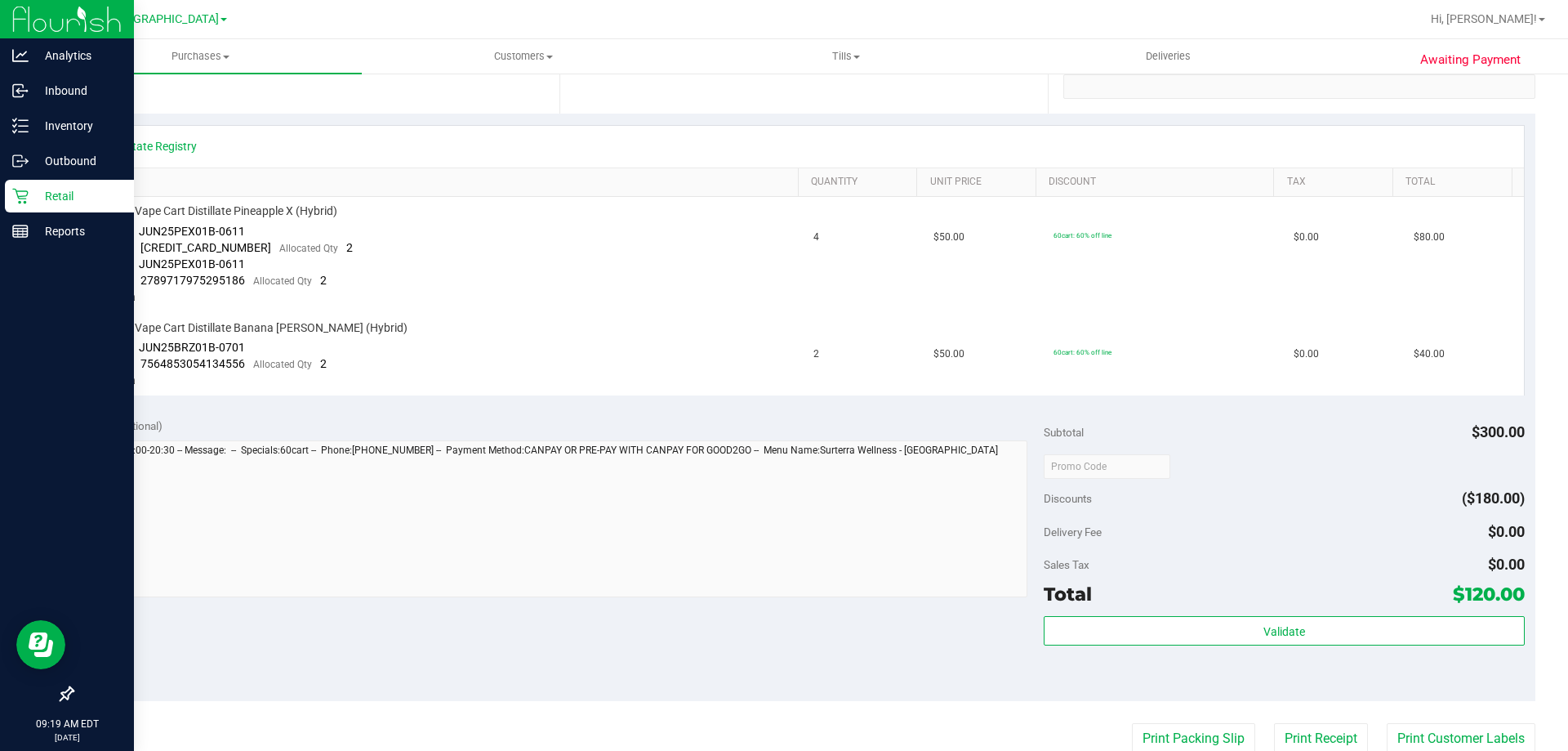
click at [63, 186] on div "Retail" at bounding box center [69, 196] width 129 height 33
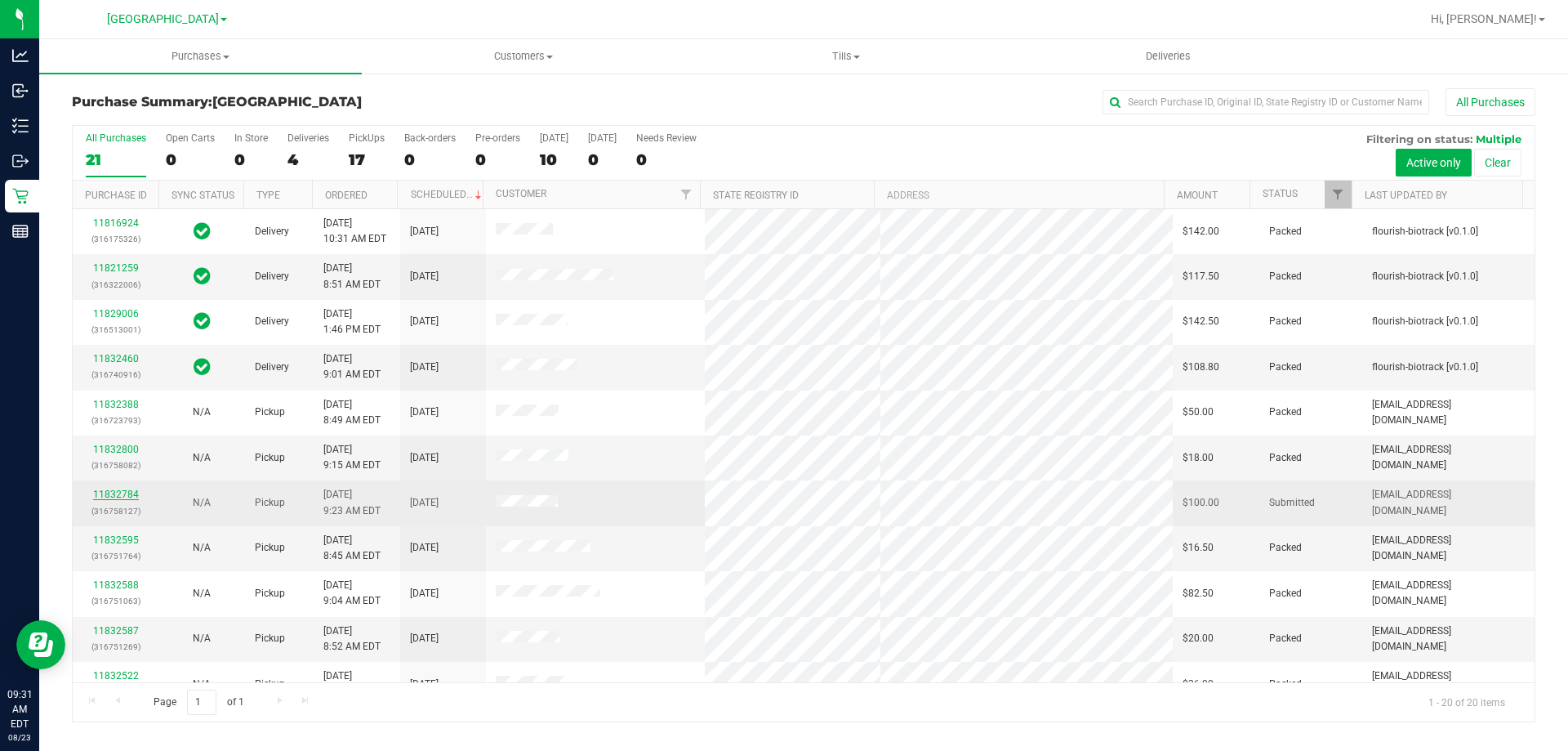
click at [96, 490] on link "11832784" at bounding box center [116, 494] width 46 height 11
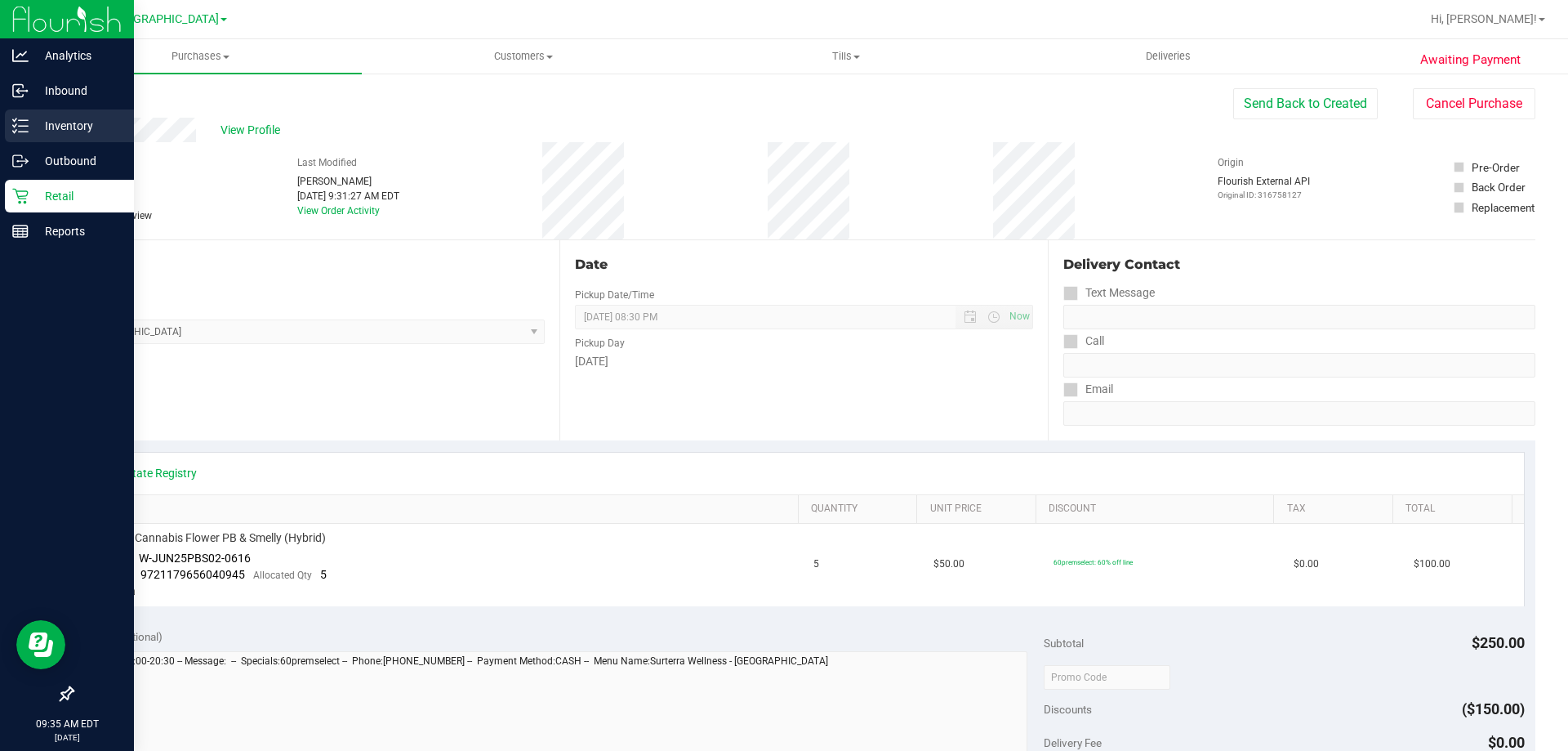
click at [15, 123] on icon at bounding box center [20, 126] width 16 height 17
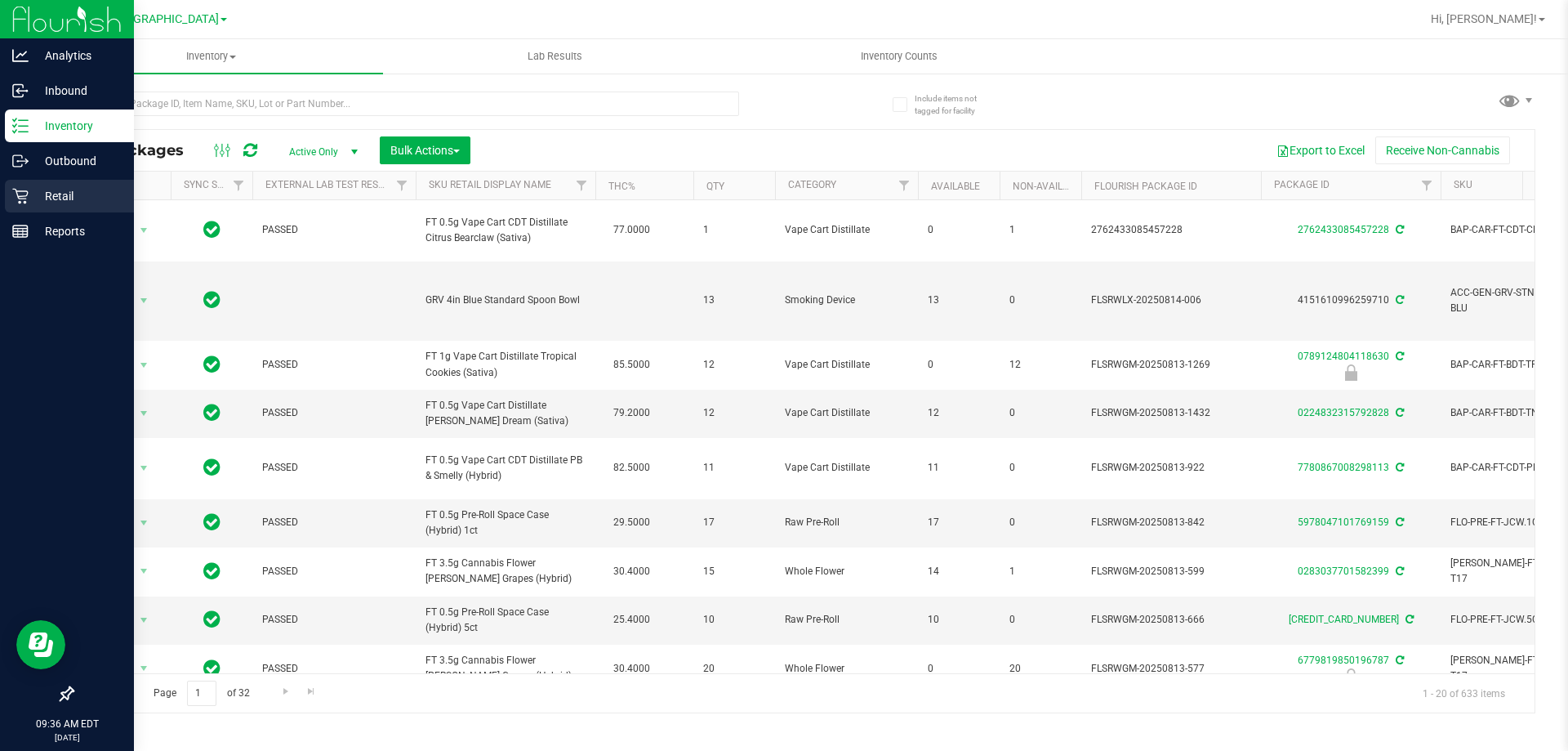
click at [16, 196] on icon at bounding box center [20, 196] width 16 height 17
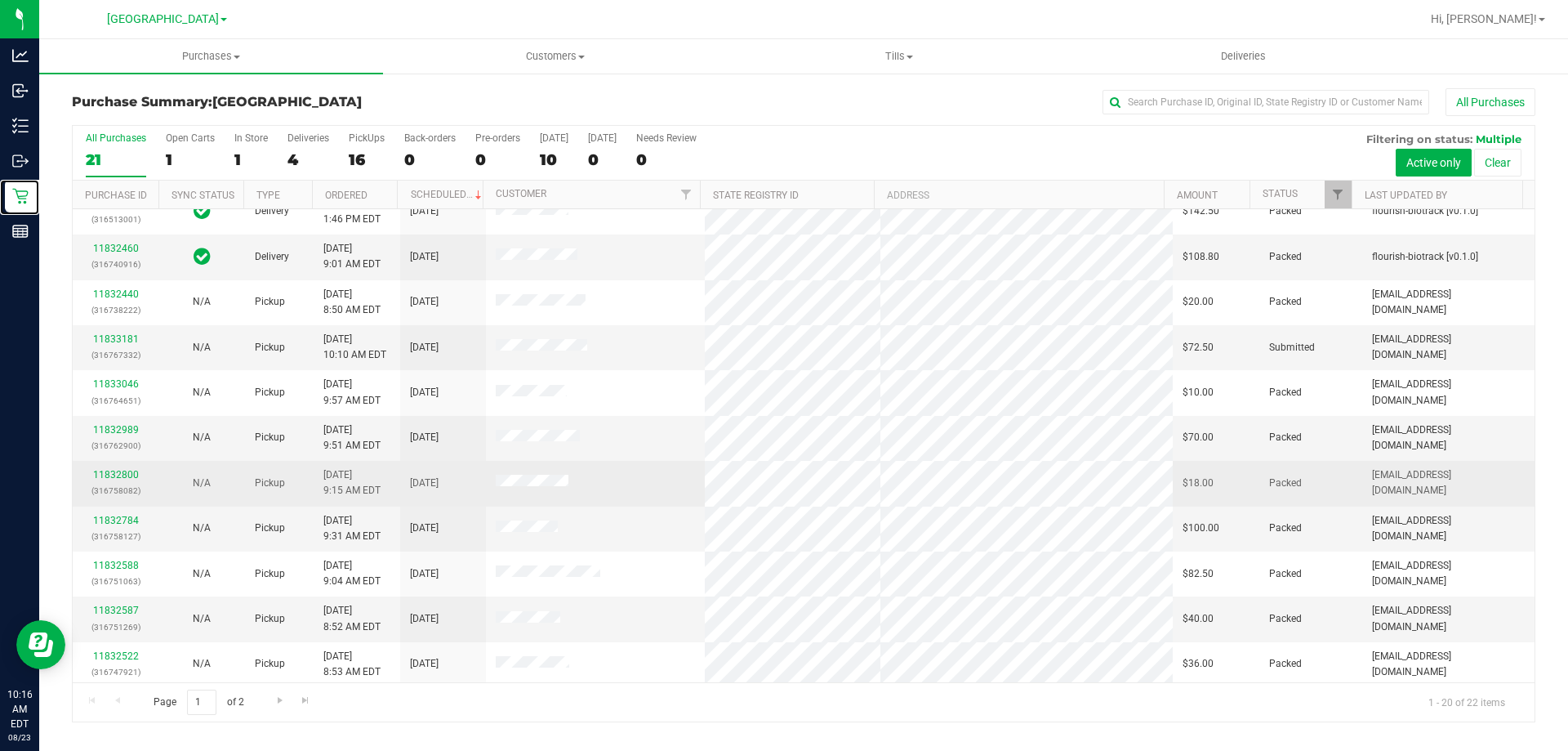
scroll to position [82, 0]
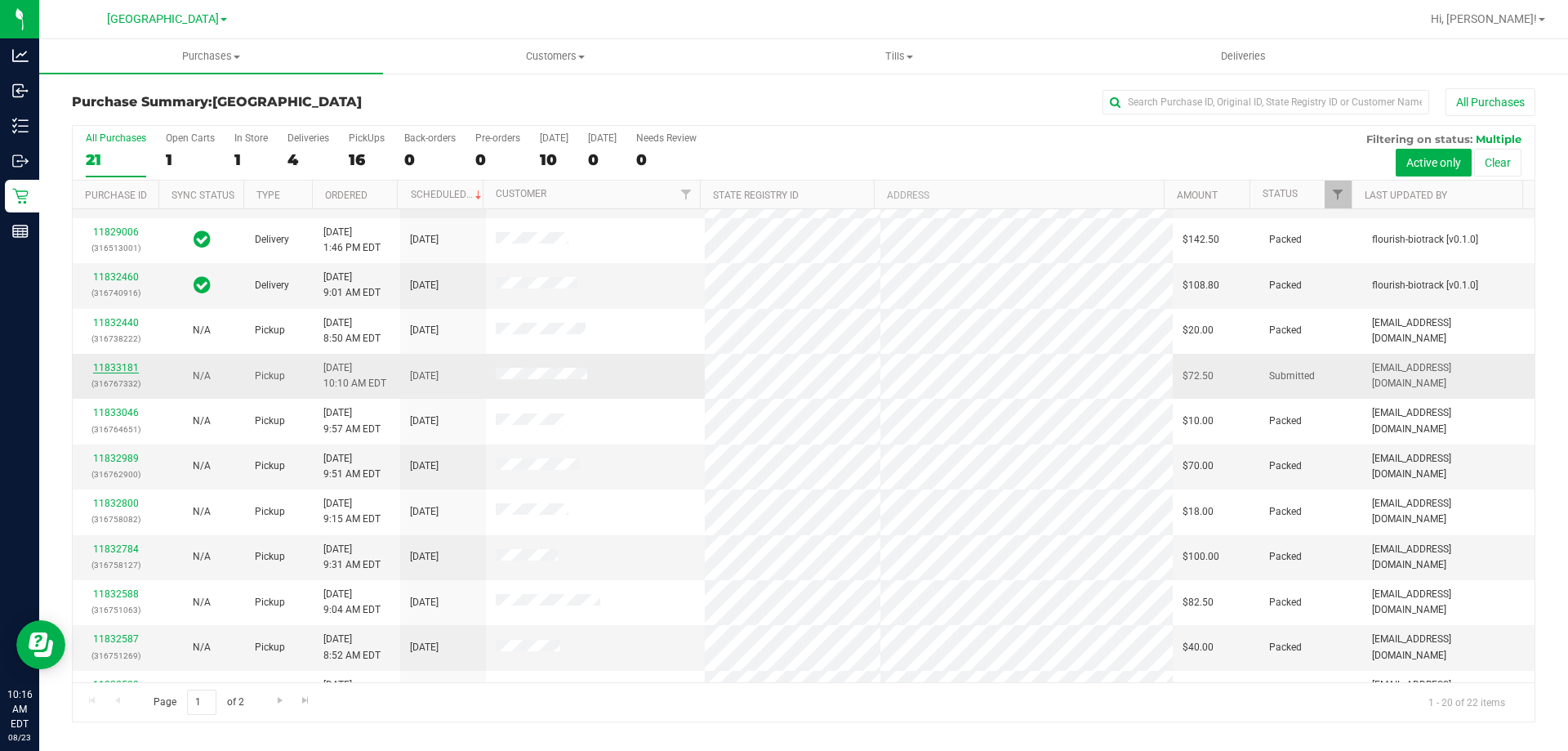
click at [105, 362] on link "11833181" at bounding box center [116, 368] width 46 height 11
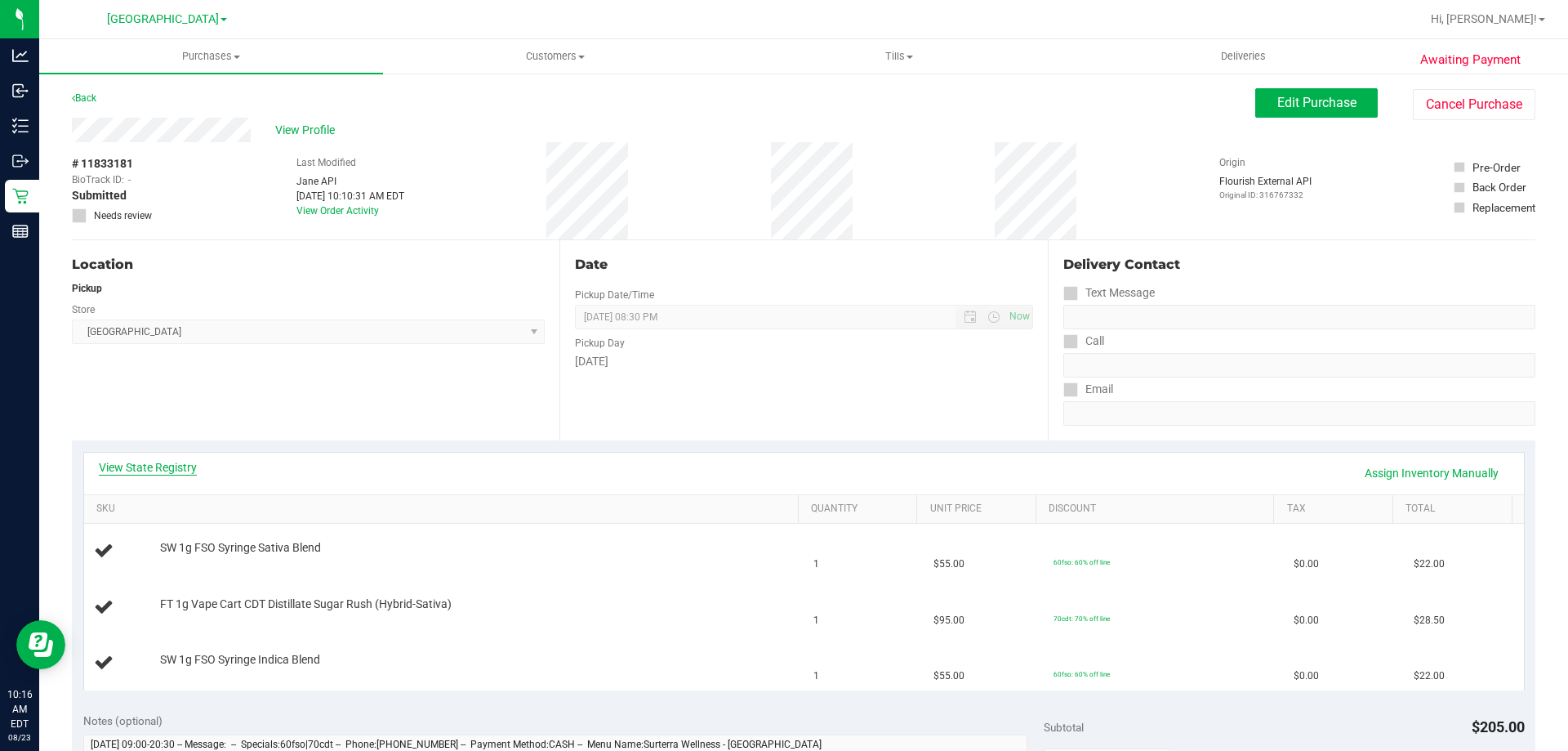
click at [195, 469] on link "View State Registry" at bounding box center [148, 468] width 98 height 17
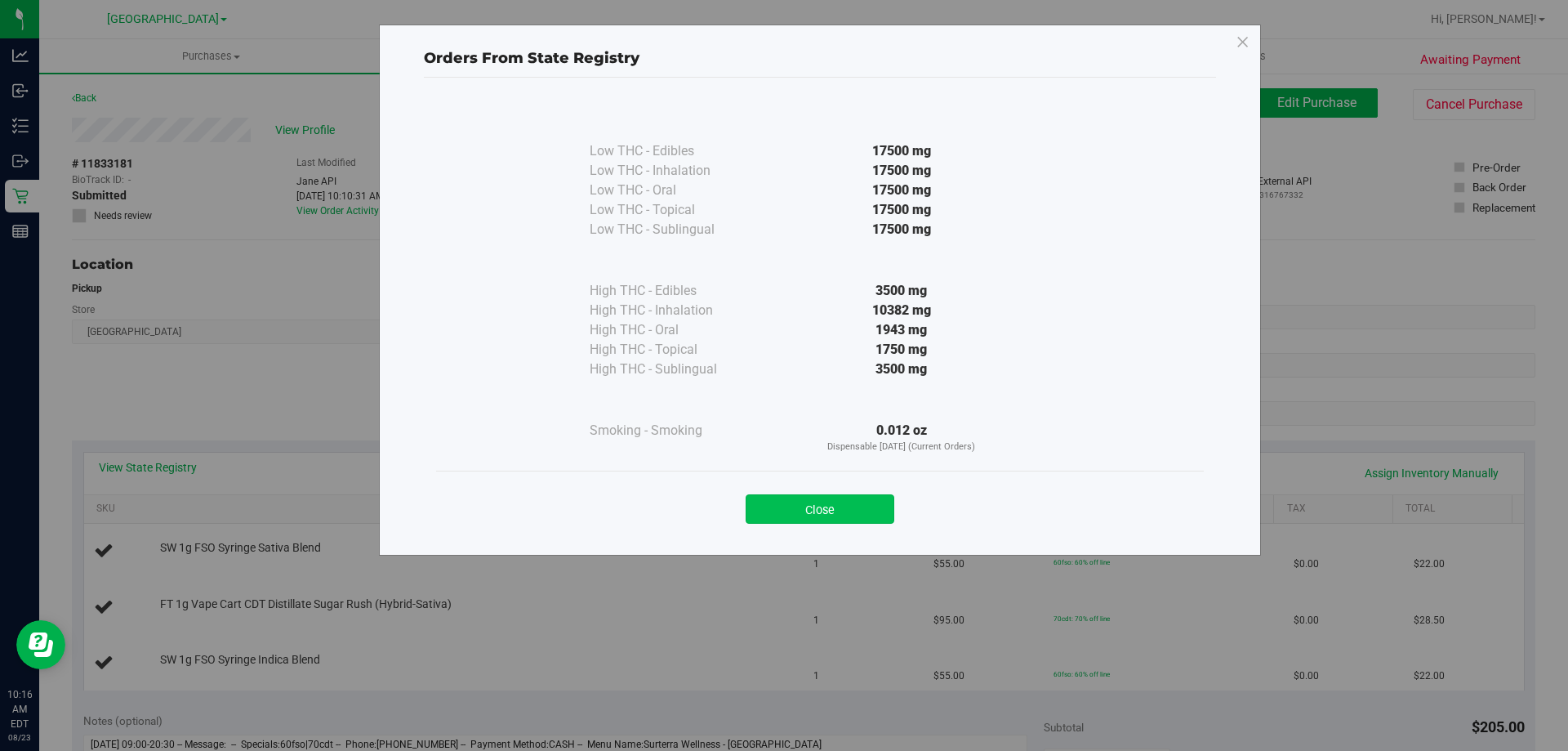
click at [795, 502] on button "Close" at bounding box center [819, 509] width 148 height 29
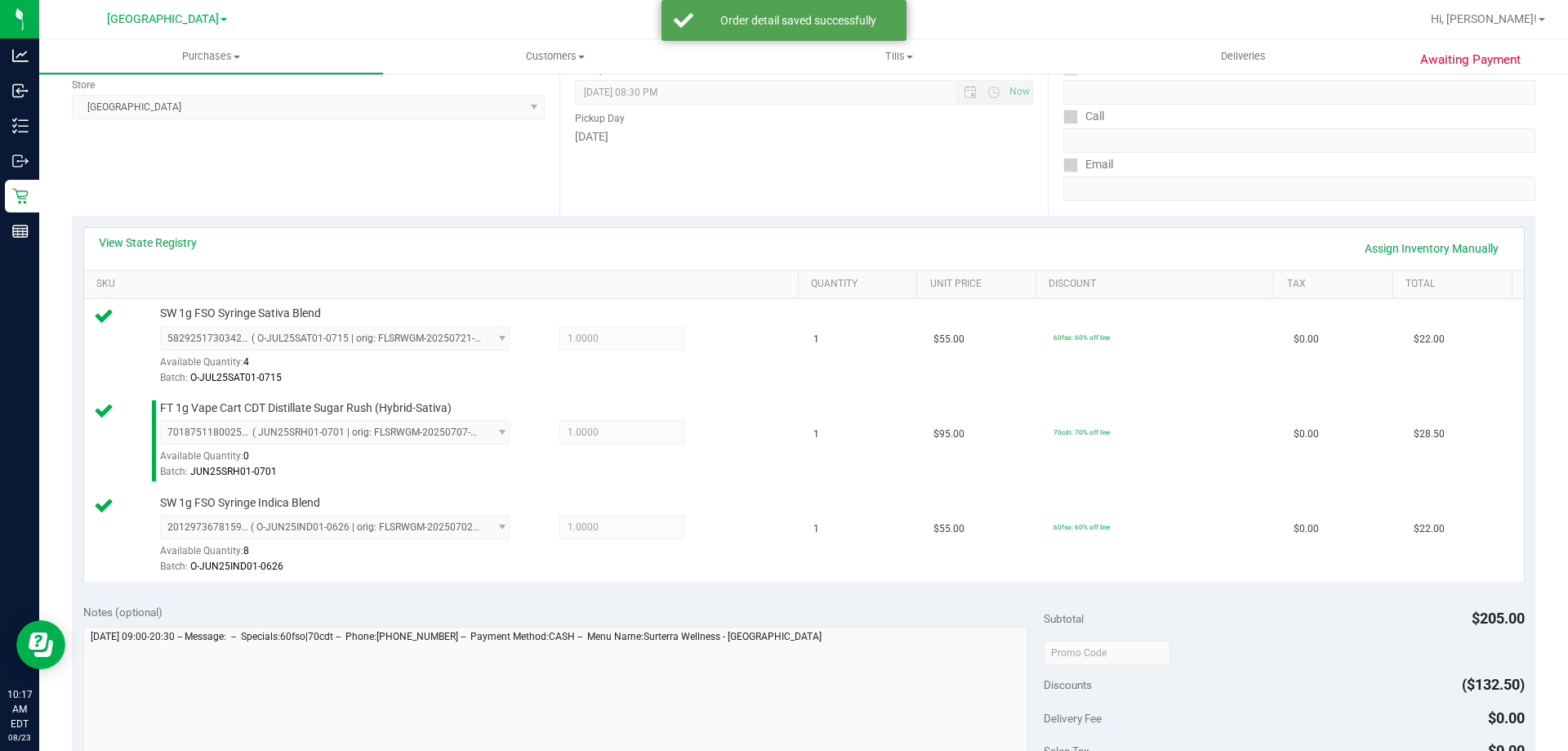
scroll to position [326, 0]
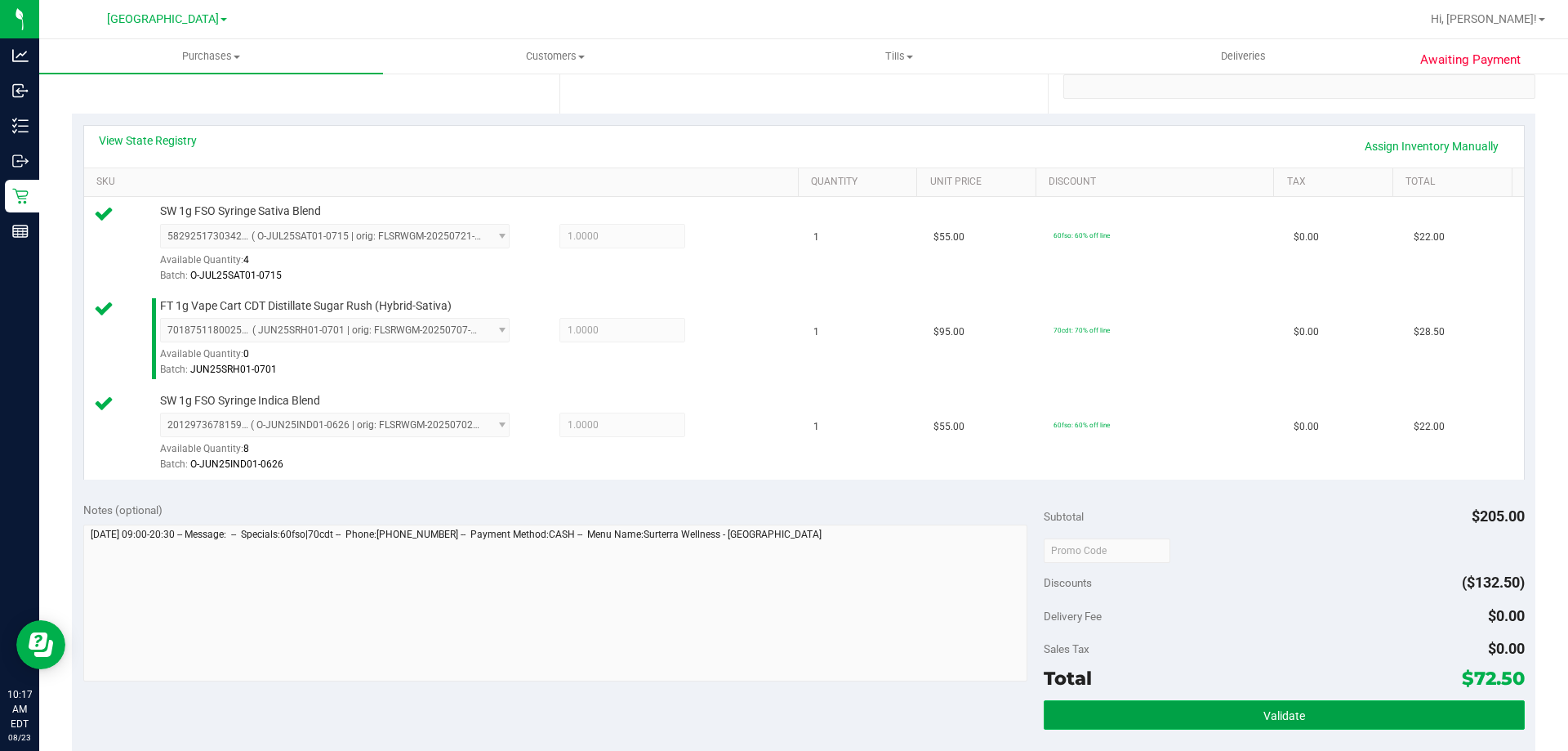
click at [1302, 712] on button "Validate" at bounding box center [1284, 715] width 480 height 29
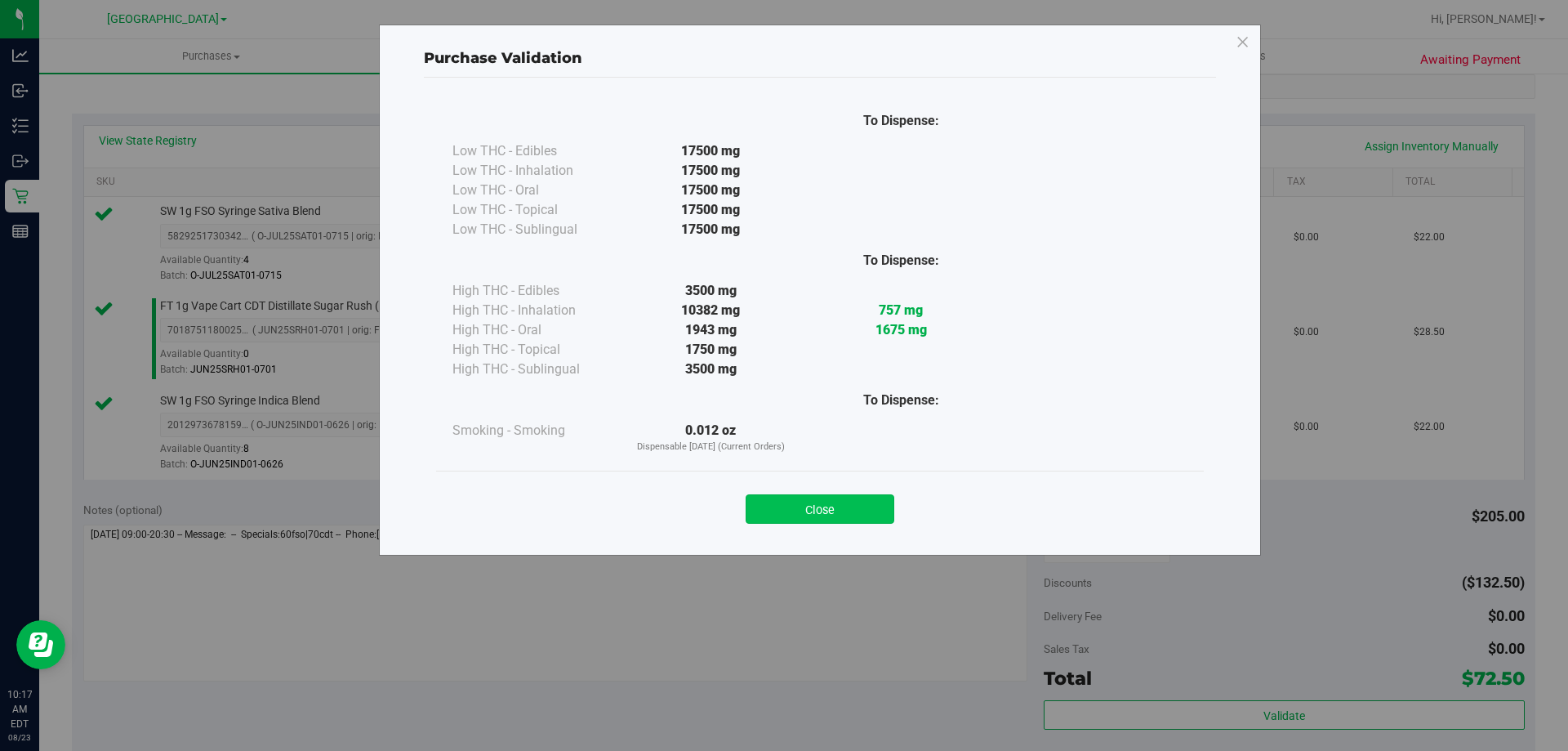
click at [856, 507] on button "Close" at bounding box center [819, 509] width 148 height 29
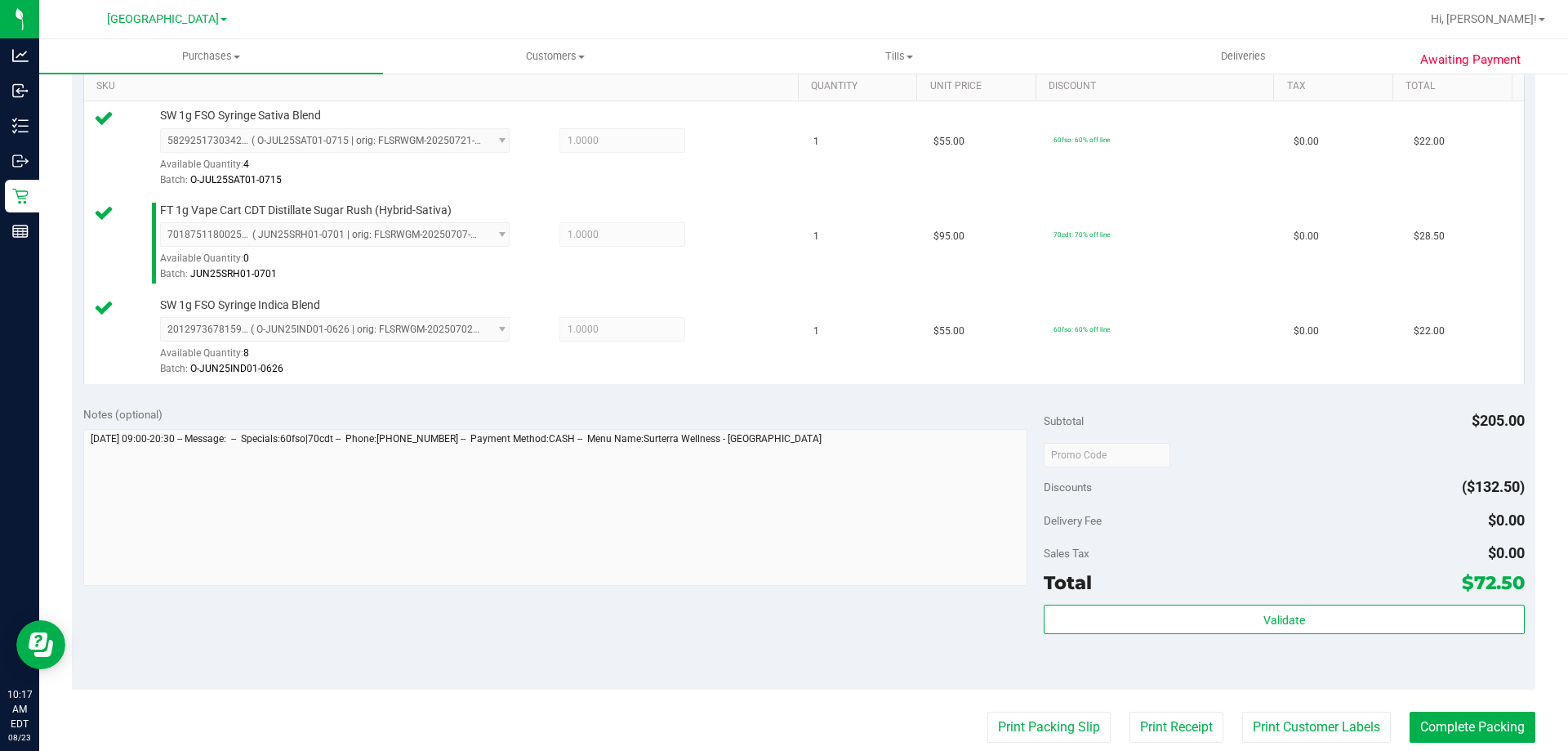
scroll to position [654, 0]
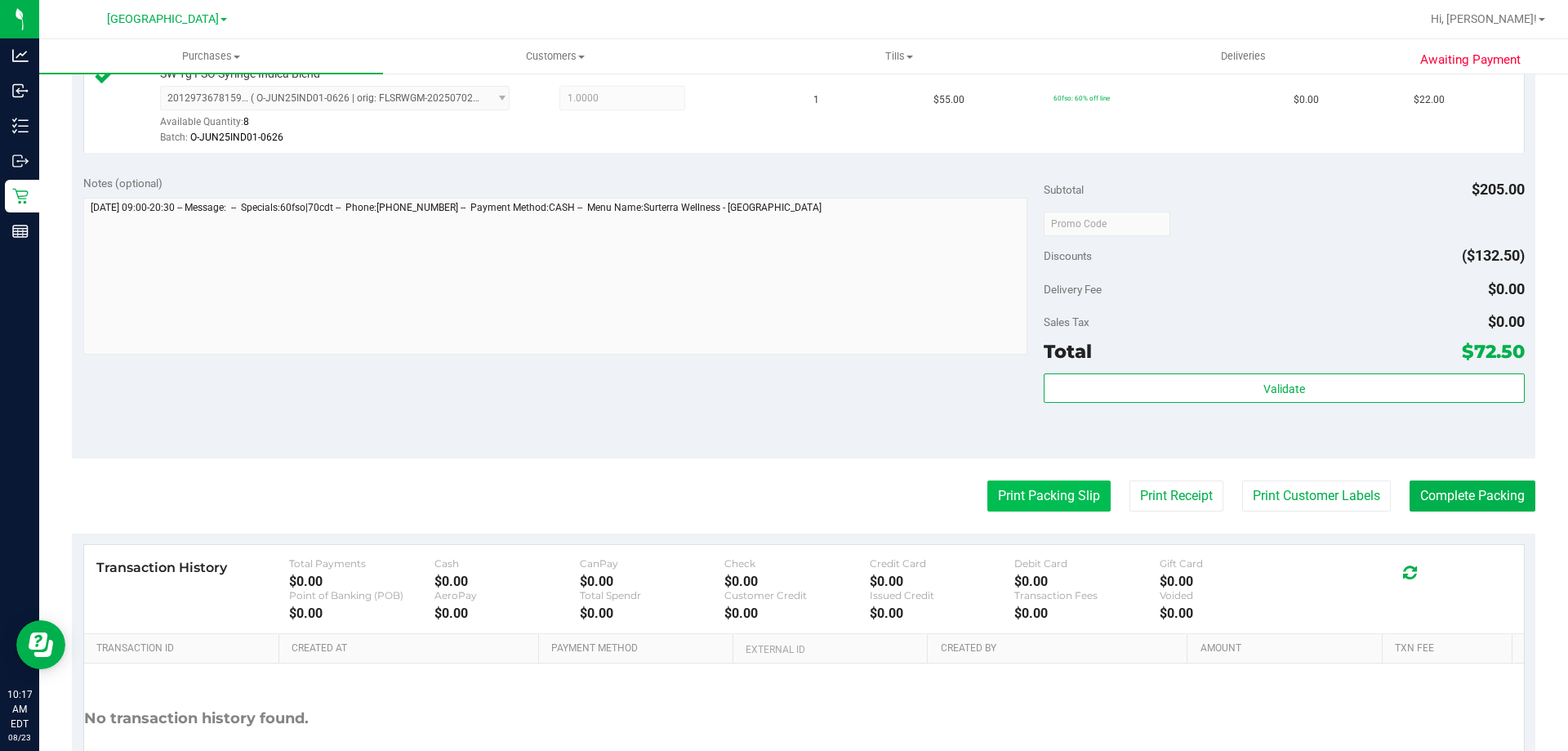
click at [1044, 503] on button "Print Packing Slip" at bounding box center [1048, 496] width 124 height 31
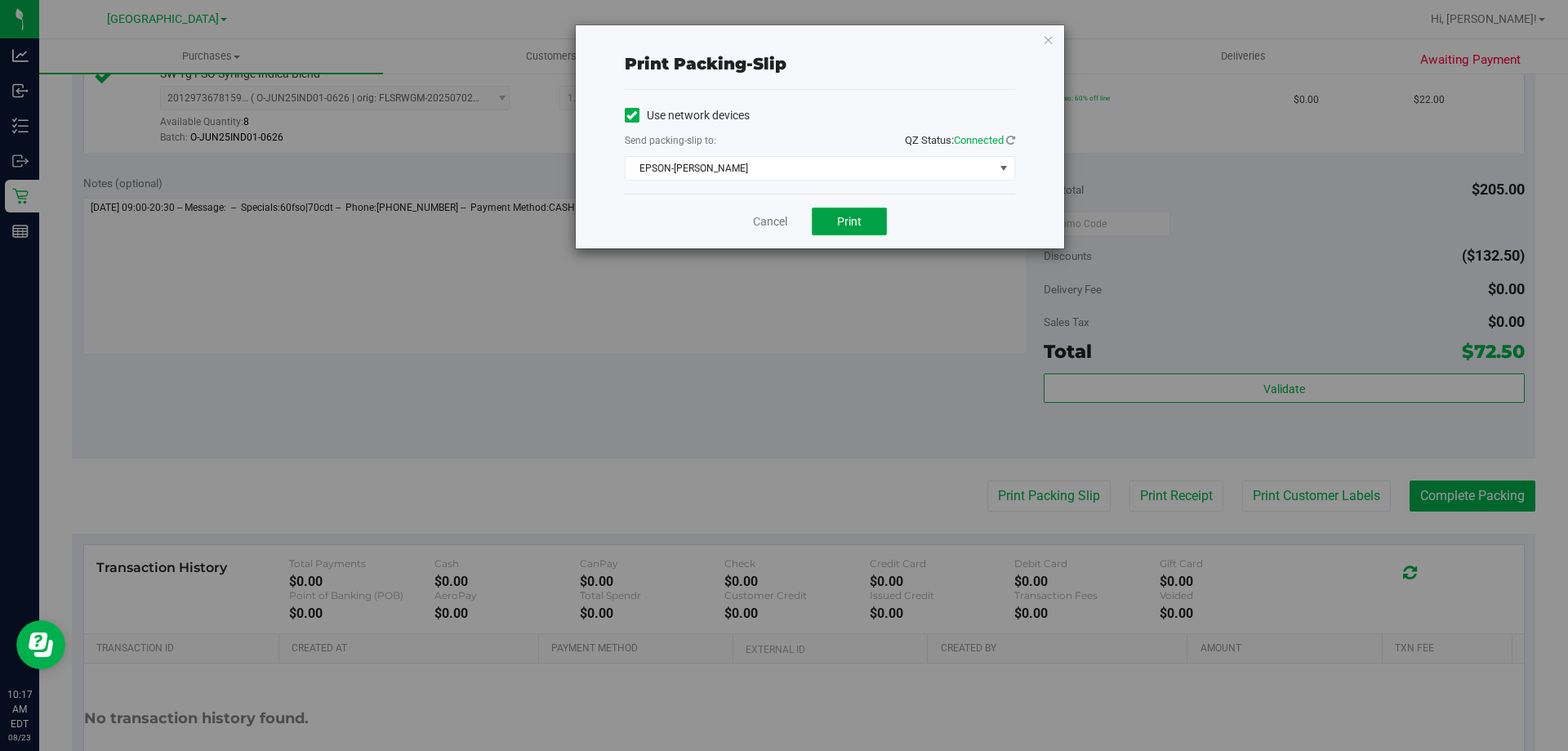
click at [864, 228] on button "Print" at bounding box center [850, 221] width 75 height 28
click at [1046, 42] on icon "button" at bounding box center [1048, 39] width 11 height 19
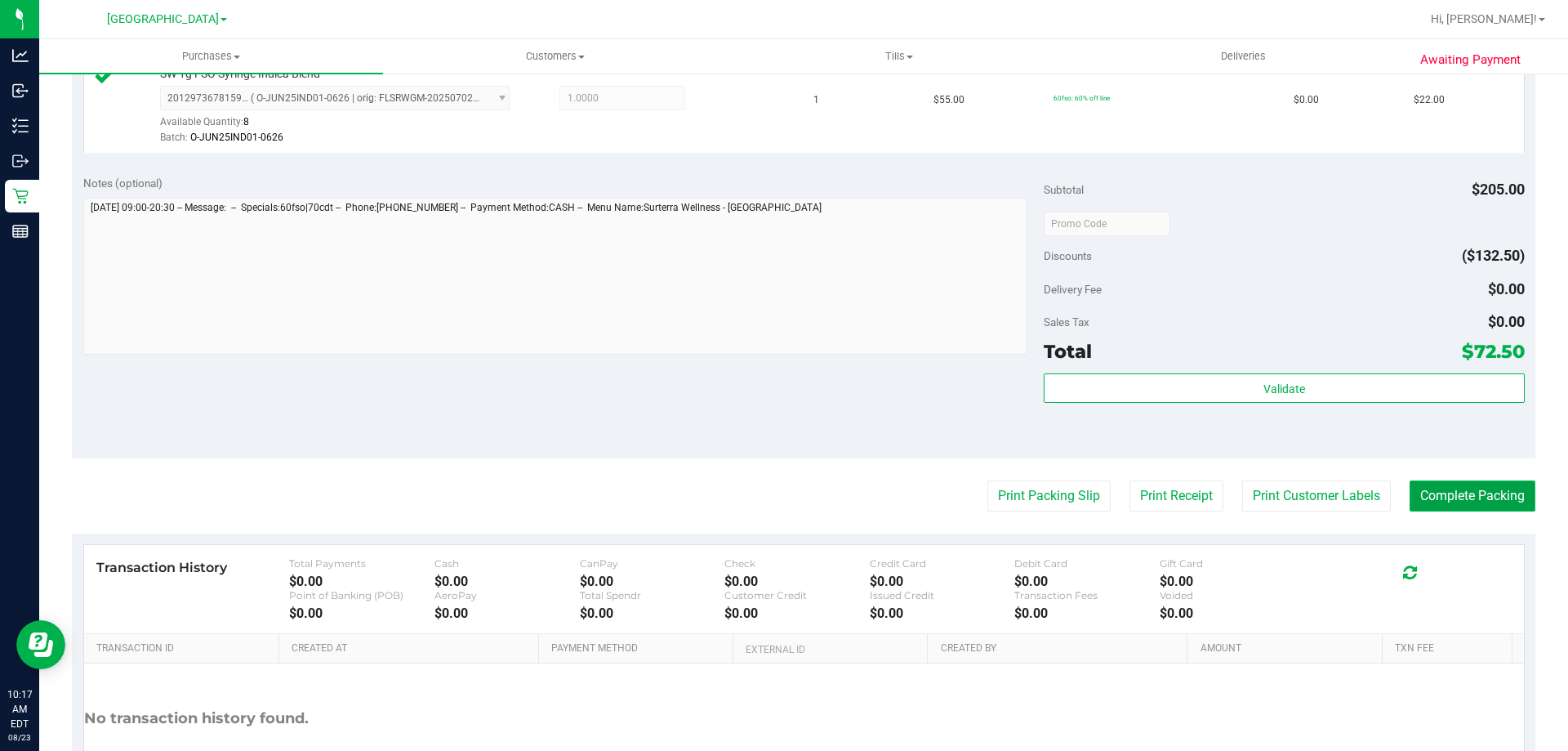
click at [1502, 498] on button "Complete Packing" at bounding box center [1472, 496] width 126 height 31
